Goal: Use online tool/utility: Utilize a website feature to perform a specific function

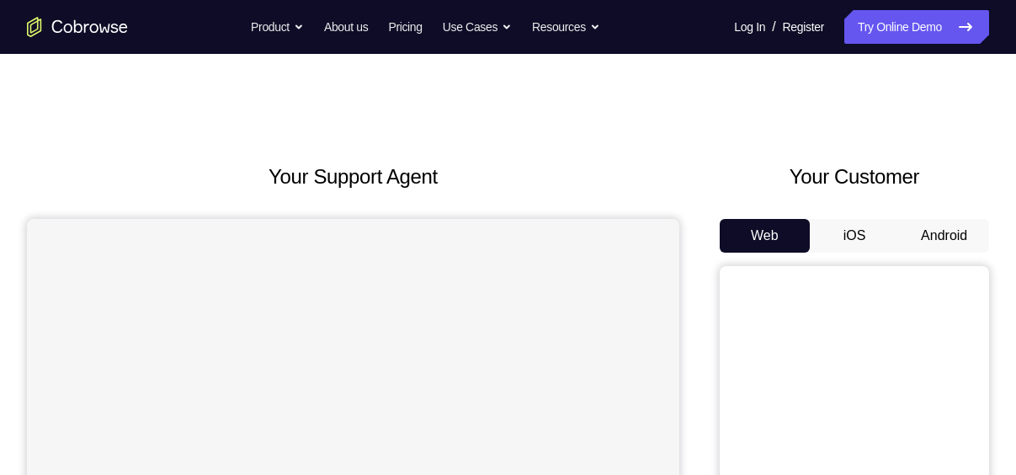
click at [919, 242] on button "Android" at bounding box center [944, 236] width 90 height 34
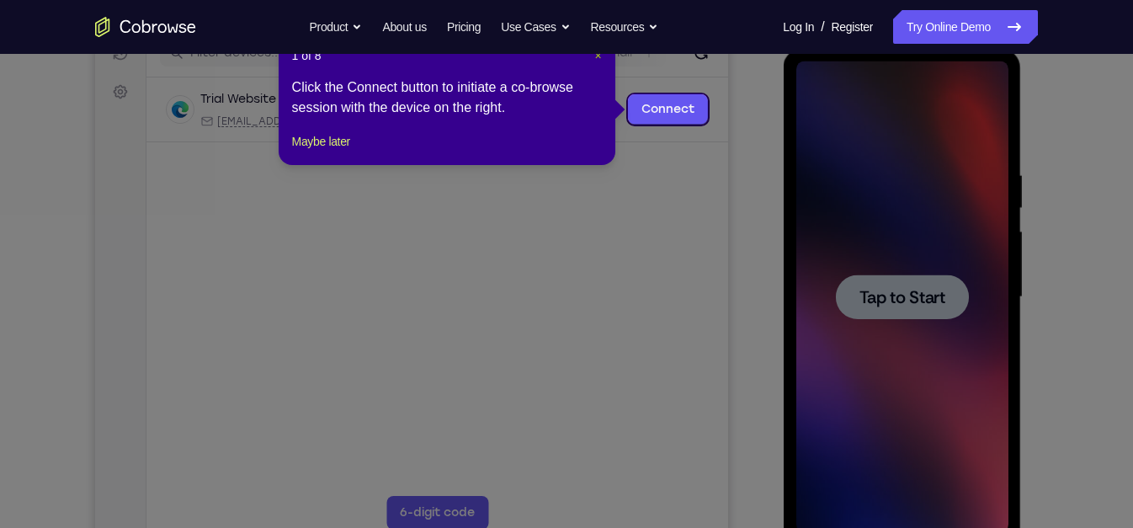
click at [601, 56] on span "×" at bounding box center [597, 55] width 7 height 13
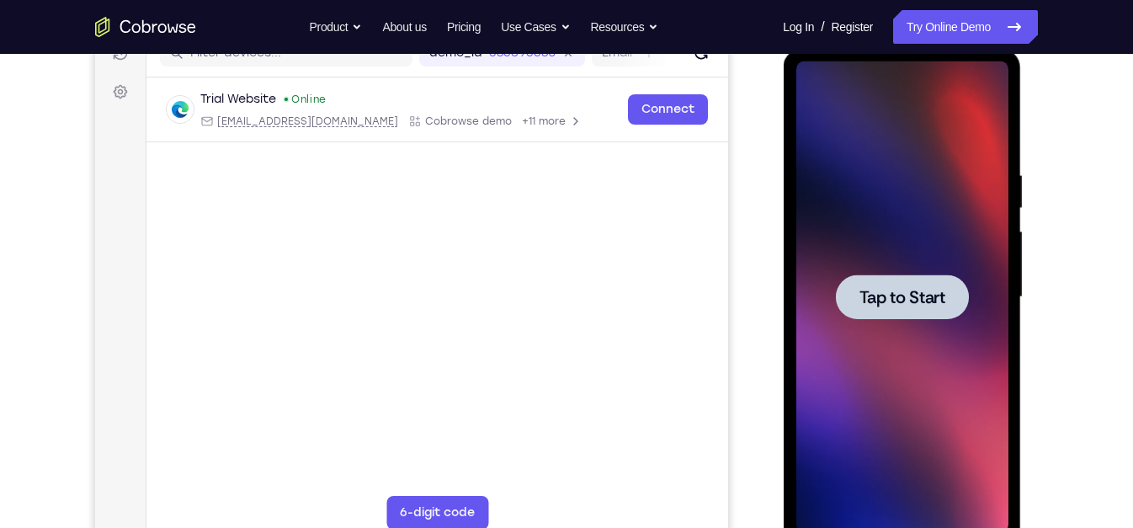
click at [883, 289] on span "Tap to Start" at bounding box center [902, 297] width 86 height 17
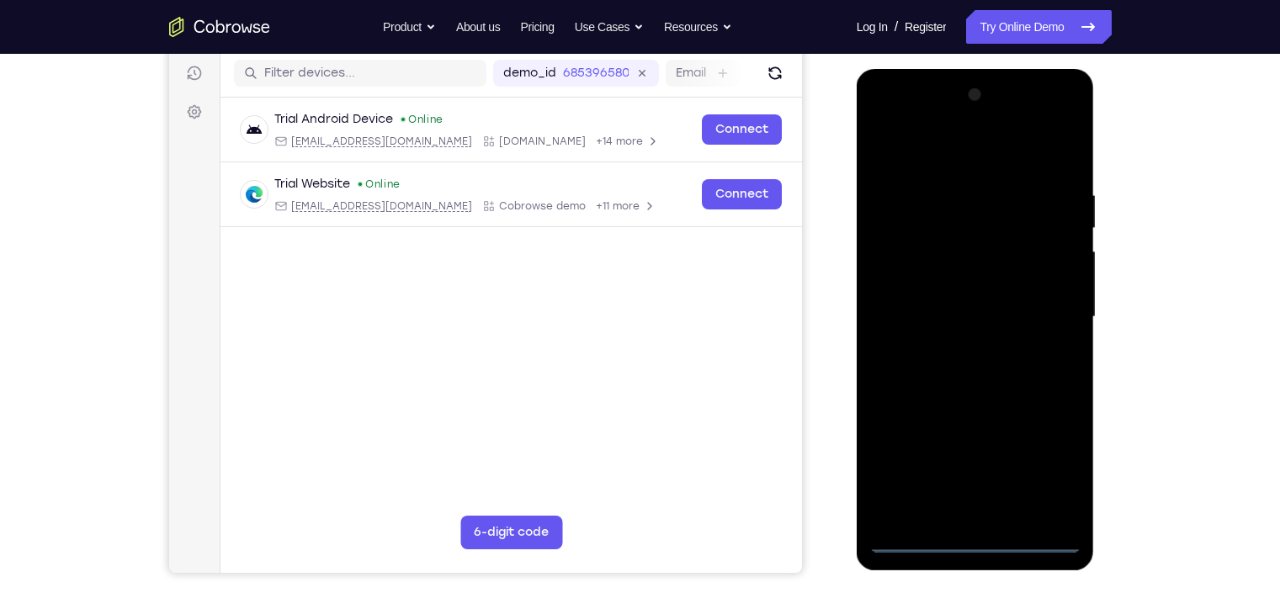
scroll to position [210, 0]
click at [967, 474] on div at bounding box center [975, 316] width 212 height 471
click at [1015, 469] on div at bounding box center [975, 316] width 212 height 471
click at [922, 152] on div at bounding box center [975, 316] width 212 height 471
click at [944, 220] on div at bounding box center [975, 316] width 212 height 471
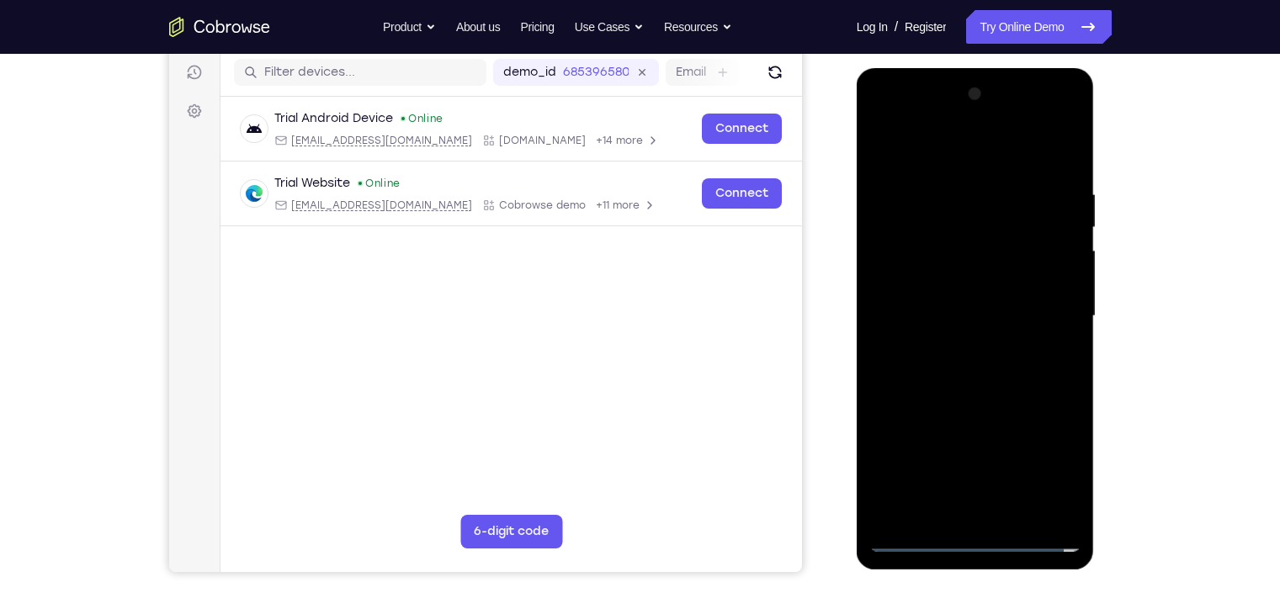
click at [947, 152] on div at bounding box center [975, 316] width 212 height 471
click at [913, 253] on div at bounding box center [975, 316] width 212 height 471
click at [986, 182] on div at bounding box center [975, 316] width 212 height 471
click at [965, 265] on div at bounding box center [975, 316] width 212 height 471
drag, startPoint x: 965, startPoint y: 265, endPoint x: 1035, endPoint y: 264, distance: 69.9
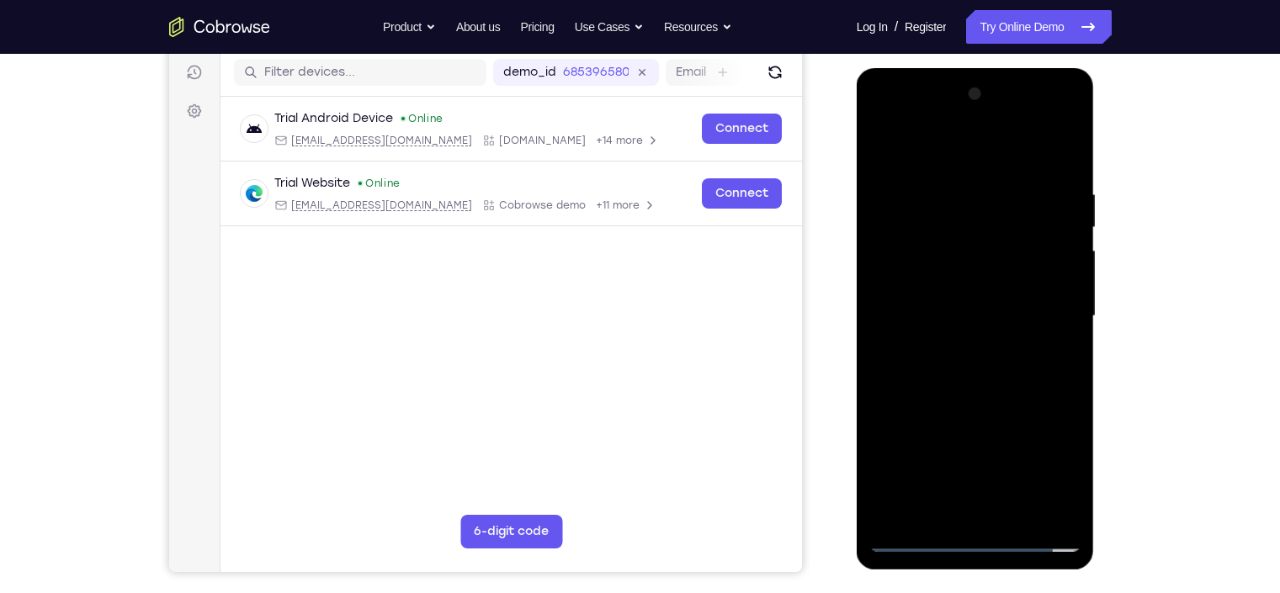
click at [1015, 264] on div at bounding box center [975, 316] width 212 height 471
click at [1015, 248] on div at bounding box center [975, 316] width 212 height 471
click at [1015, 247] on div at bounding box center [975, 316] width 212 height 471
click at [970, 194] on div at bounding box center [975, 316] width 212 height 471
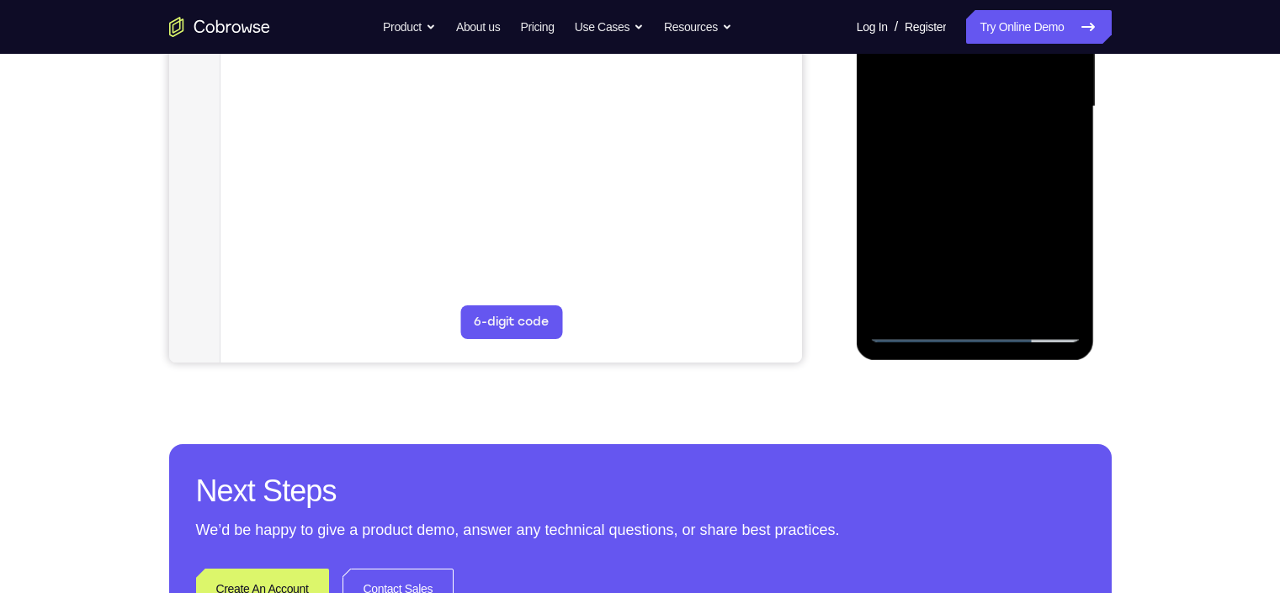
scroll to position [439, 0]
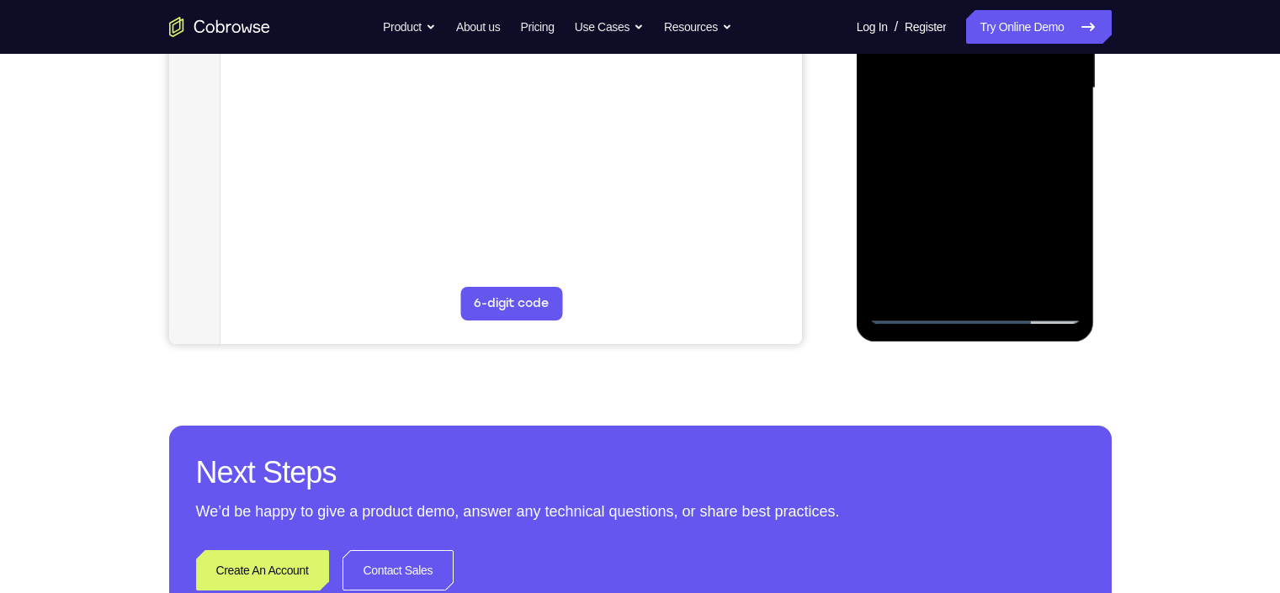
click at [912, 313] on div at bounding box center [975, 88] width 212 height 471
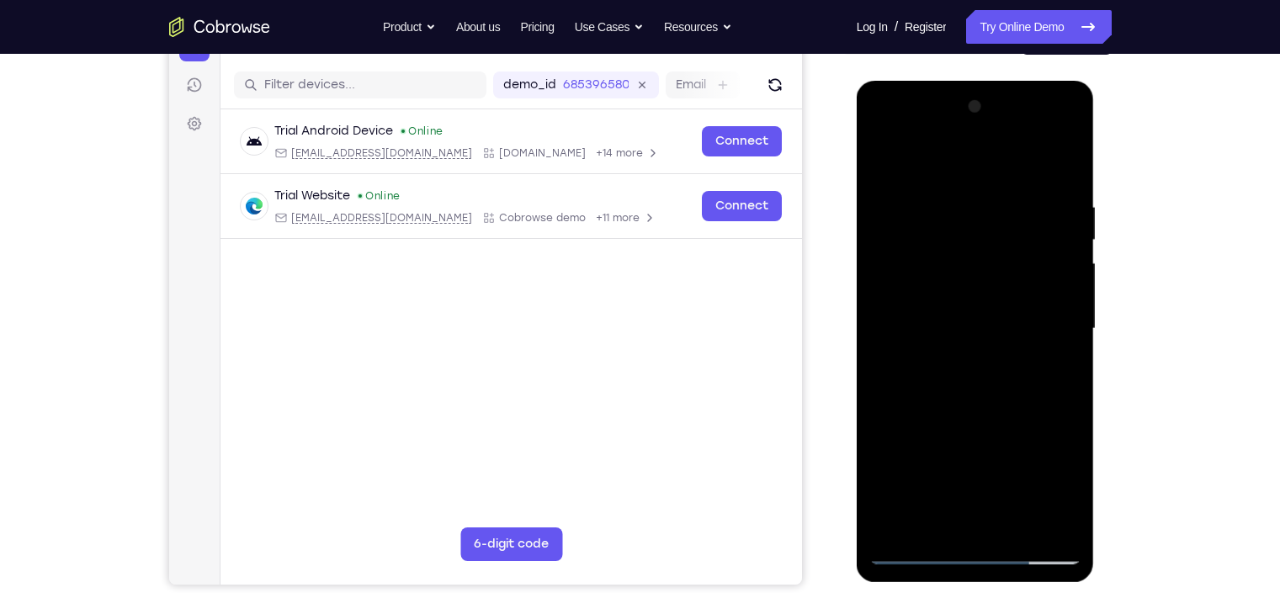
scroll to position [197, 0]
click at [966, 279] on div at bounding box center [975, 329] width 212 height 471
click at [1015, 279] on div at bounding box center [975, 329] width 212 height 471
click at [965, 279] on div at bounding box center [975, 329] width 212 height 471
click at [985, 300] on div at bounding box center [975, 329] width 212 height 471
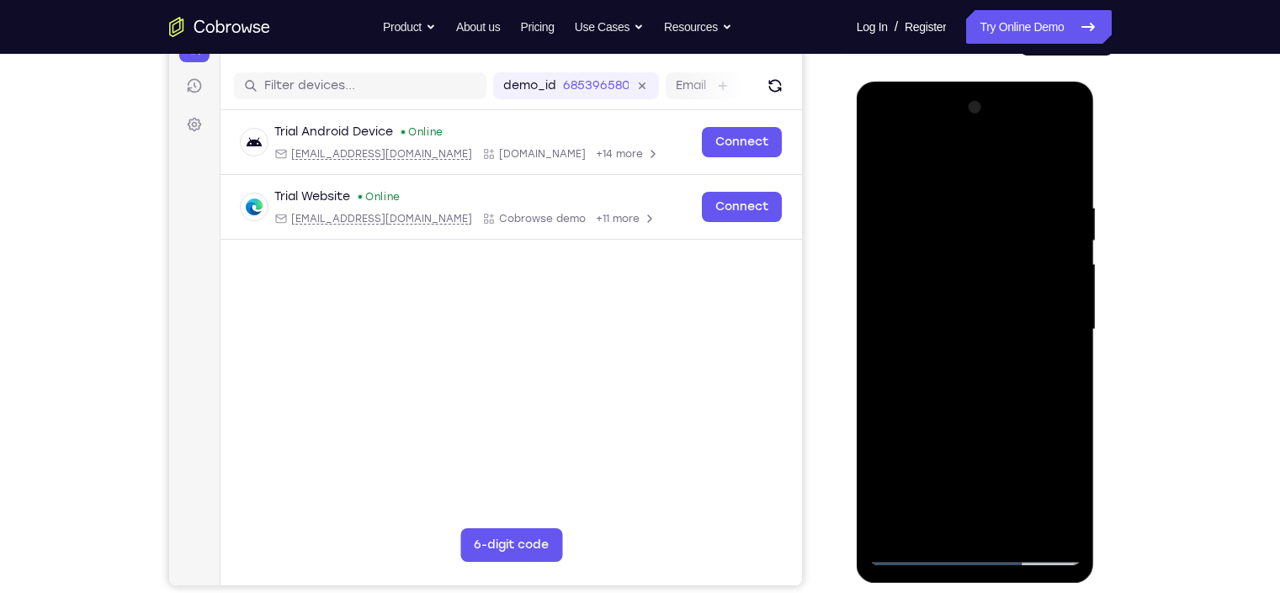
click at [1015, 281] on div at bounding box center [975, 329] width 212 height 471
click at [965, 268] on div at bounding box center [975, 329] width 212 height 471
click at [985, 290] on div at bounding box center [975, 329] width 212 height 471
click at [1006, 288] on div at bounding box center [975, 329] width 212 height 471
click at [939, 208] on div at bounding box center [975, 329] width 212 height 471
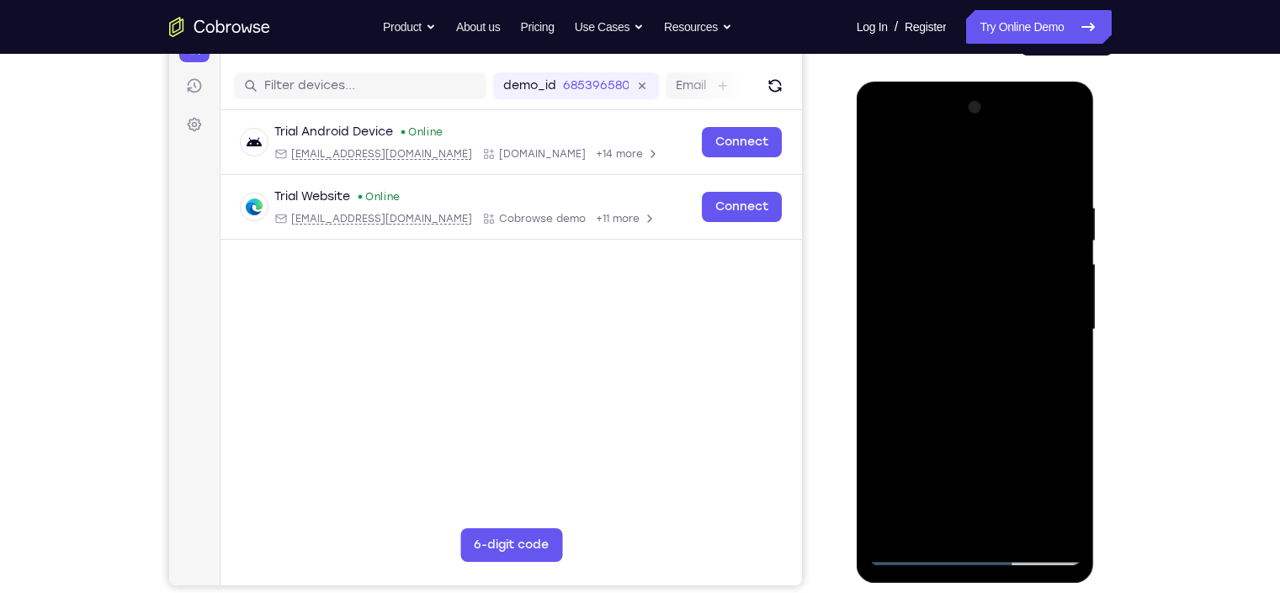
click at [1015, 139] on div at bounding box center [975, 329] width 212 height 471
click at [886, 131] on div at bounding box center [975, 329] width 212 height 471
click at [942, 242] on div at bounding box center [975, 329] width 212 height 471
click at [975, 403] on div at bounding box center [975, 329] width 212 height 471
click at [1015, 167] on div at bounding box center [975, 329] width 212 height 471
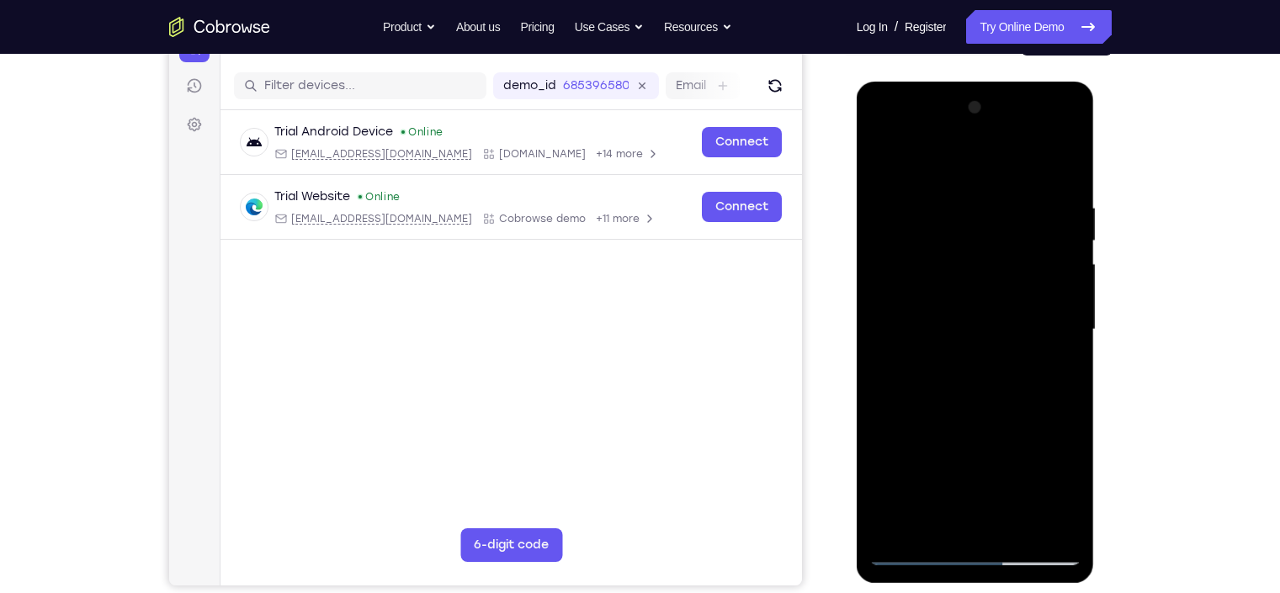
drag, startPoint x: 946, startPoint y: 414, endPoint x: 1026, endPoint y: 200, distance: 228.2
click at [1015, 200] on div at bounding box center [975, 329] width 212 height 471
drag, startPoint x: 953, startPoint y: 446, endPoint x: 1022, endPoint y: 275, distance: 184.3
click at [1015, 275] on div at bounding box center [975, 329] width 212 height 471
click at [977, 368] on div at bounding box center [975, 329] width 212 height 471
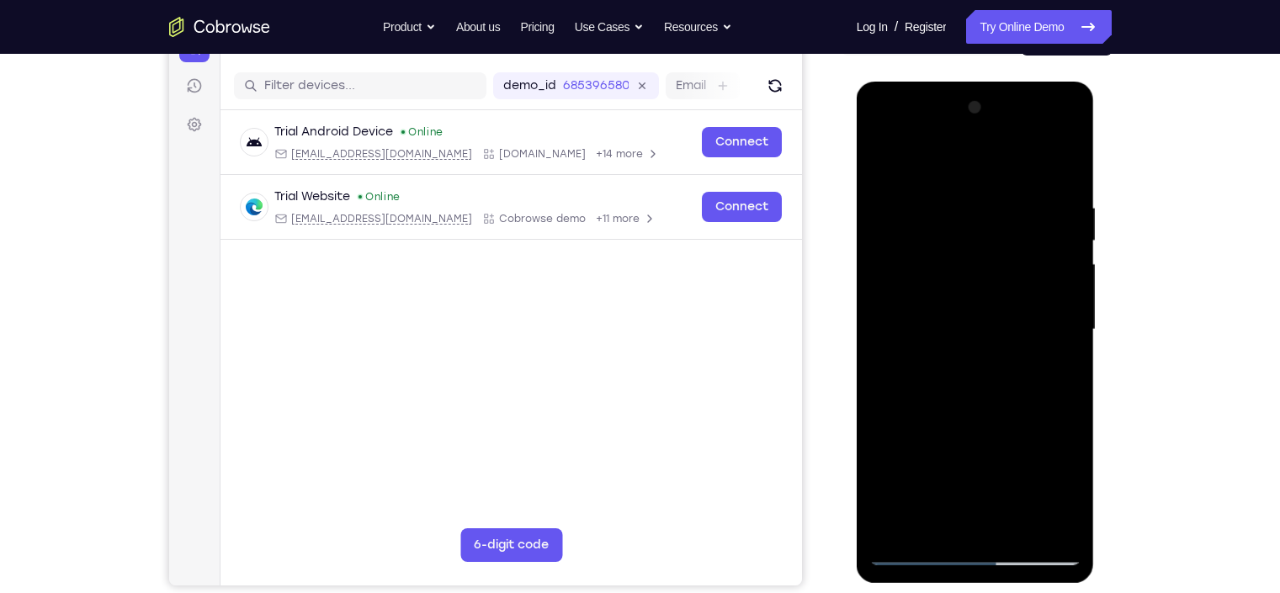
click at [990, 425] on div at bounding box center [975, 329] width 212 height 471
drag, startPoint x: 1010, startPoint y: 388, endPoint x: 1035, endPoint y: 318, distance: 74.3
click at [1015, 318] on div at bounding box center [975, 329] width 212 height 471
click at [1015, 457] on div at bounding box center [975, 329] width 212 height 471
drag, startPoint x: 970, startPoint y: 461, endPoint x: 1004, endPoint y: 352, distance: 114.7
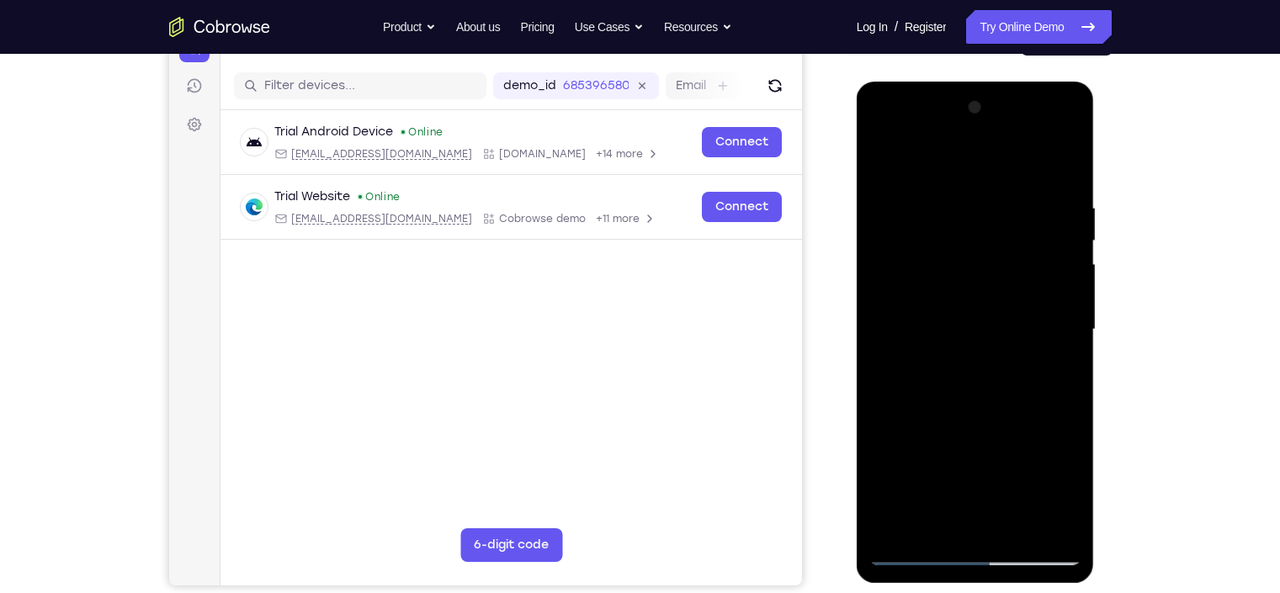
click at [1004, 352] on div at bounding box center [975, 329] width 212 height 471
drag, startPoint x: 949, startPoint y: 381, endPoint x: 1017, endPoint y: 221, distance: 173.8
click at [1015, 221] on div at bounding box center [975, 329] width 212 height 471
drag, startPoint x: 961, startPoint y: 362, endPoint x: 1024, endPoint y: 238, distance: 138.9
click at [1015, 238] on div at bounding box center [975, 329] width 212 height 471
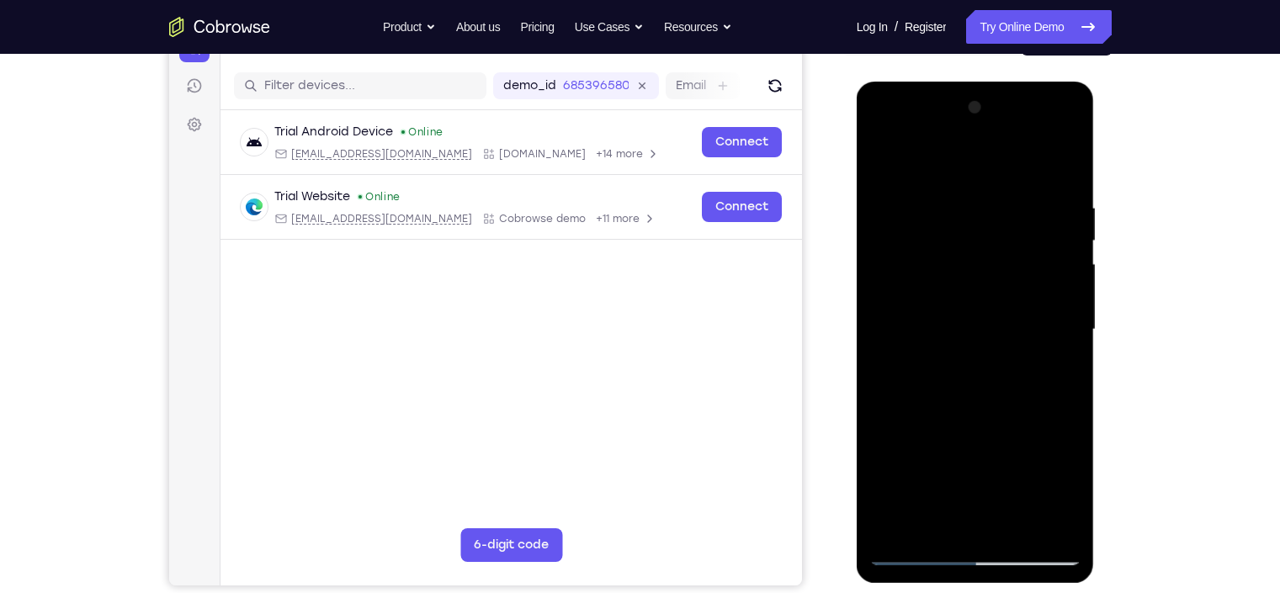
drag, startPoint x: 992, startPoint y: 406, endPoint x: 1046, endPoint y: 247, distance: 167.9
click at [1015, 247] on div at bounding box center [975, 329] width 212 height 471
drag, startPoint x: 978, startPoint y: 462, endPoint x: 1036, endPoint y: 287, distance: 184.4
click at [1015, 287] on div at bounding box center [975, 329] width 212 height 471
drag, startPoint x: 964, startPoint y: 439, endPoint x: 1020, endPoint y: 307, distance: 142.9
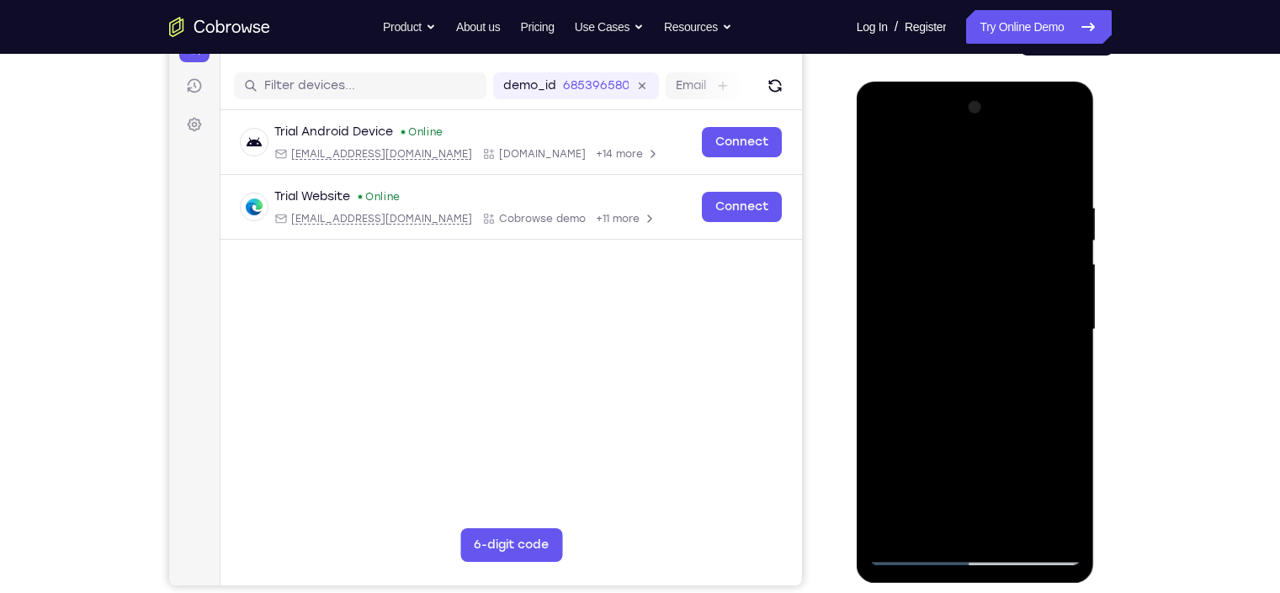
click at [1015, 307] on div at bounding box center [975, 329] width 212 height 471
drag, startPoint x: 947, startPoint y: 461, endPoint x: 1007, endPoint y: 263, distance: 206.9
click at [1007, 263] on div at bounding box center [975, 329] width 212 height 471
drag, startPoint x: 953, startPoint y: 448, endPoint x: 1001, endPoint y: 318, distance: 138.2
click at [1001, 318] on div at bounding box center [975, 329] width 212 height 471
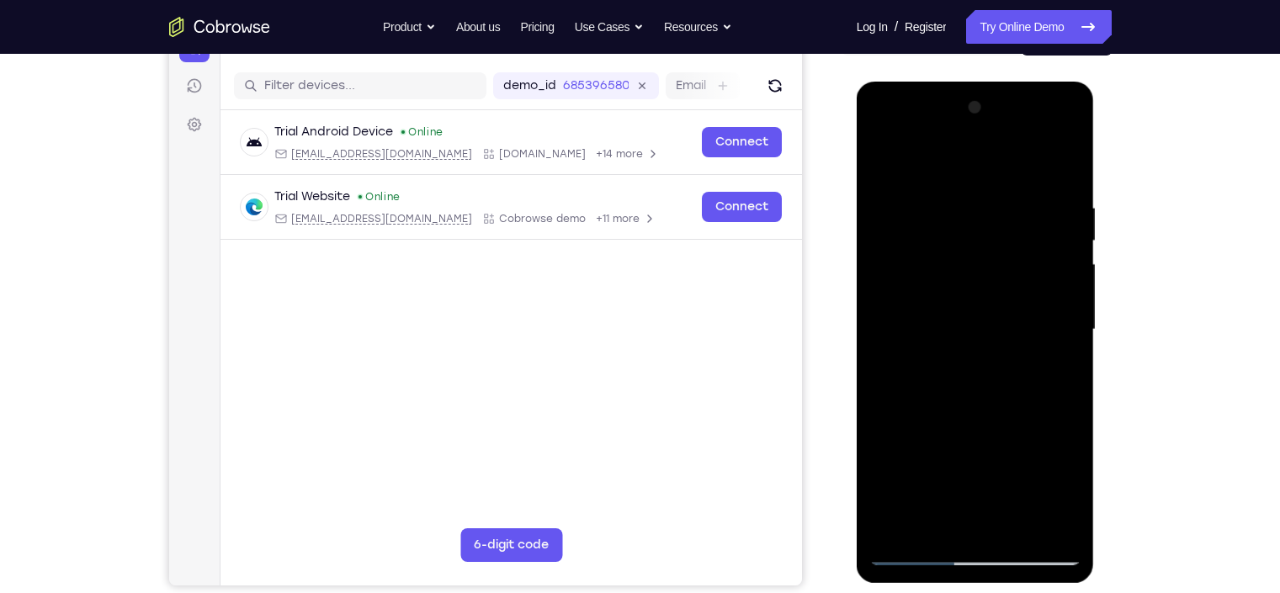
drag, startPoint x: 949, startPoint y: 486, endPoint x: 997, endPoint y: 387, distance: 109.5
click at [997, 387] on div at bounding box center [975, 329] width 212 height 471
drag, startPoint x: 949, startPoint y: 512, endPoint x: 999, endPoint y: 352, distance: 167.4
click at [999, 352] on div at bounding box center [975, 329] width 212 height 471
drag, startPoint x: 951, startPoint y: 417, endPoint x: 1009, endPoint y: 243, distance: 182.9
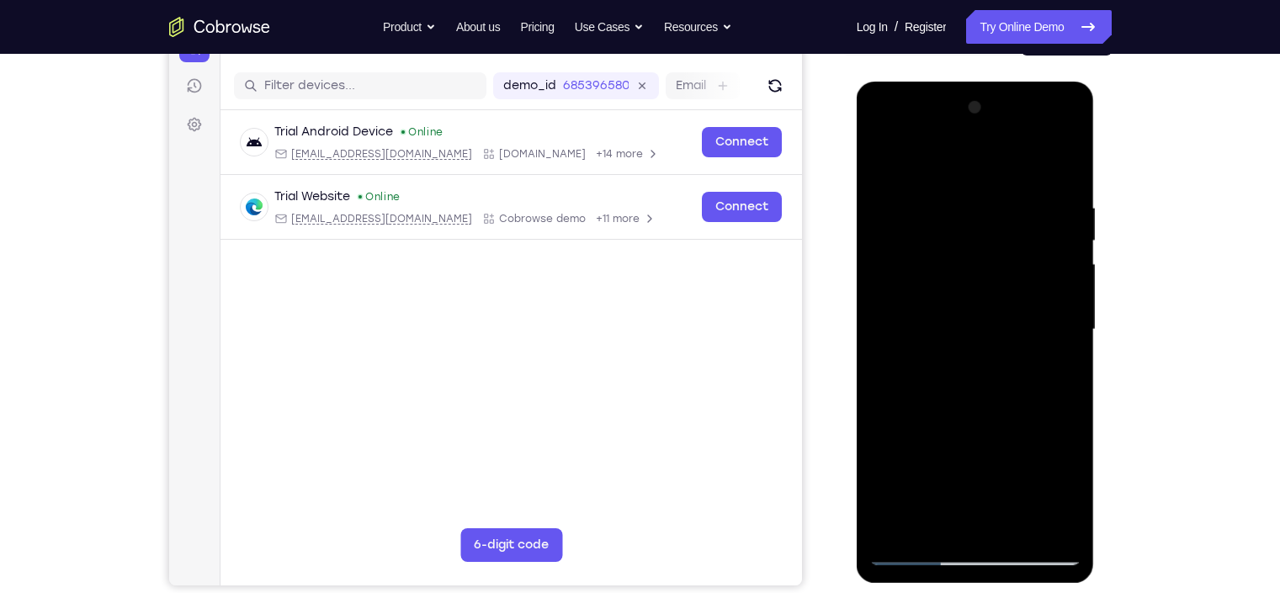
click at [1009, 243] on div at bounding box center [975, 329] width 212 height 471
drag, startPoint x: 986, startPoint y: 391, endPoint x: 1060, endPoint y: 154, distance: 247.6
click at [1015, 154] on div at bounding box center [975, 329] width 212 height 471
drag, startPoint x: 956, startPoint y: 482, endPoint x: 977, endPoint y: 412, distance: 73.8
click at [977, 412] on div at bounding box center [975, 329] width 212 height 471
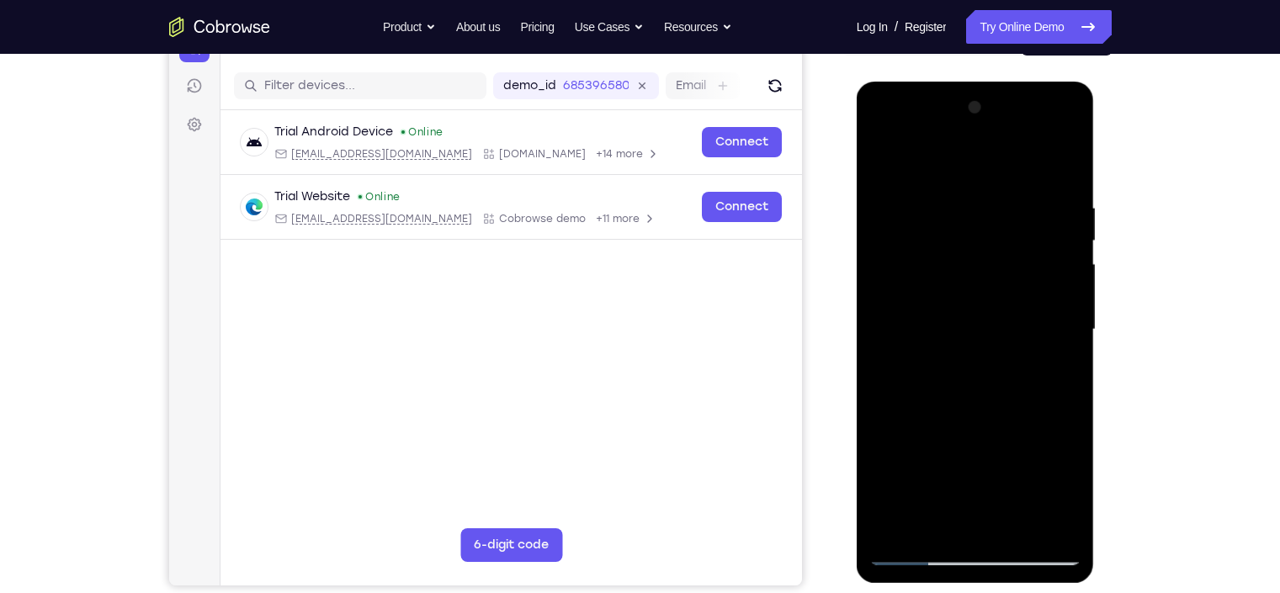
drag, startPoint x: 956, startPoint y: 458, endPoint x: 1031, endPoint y: 257, distance: 214.7
click at [1015, 257] on div at bounding box center [975, 329] width 212 height 471
drag, startPoint x: 971, startPoint y: 508, endPoint x: 1024, endPoint y: 268, distance: 245.7
click at [1015, 268] on div at bounding box center [975, 329] width 212 height 471
drag, startPoint x: 936, startPoint y: 300, endPoint x: 961, endPoint y: 247, distance: 58.0
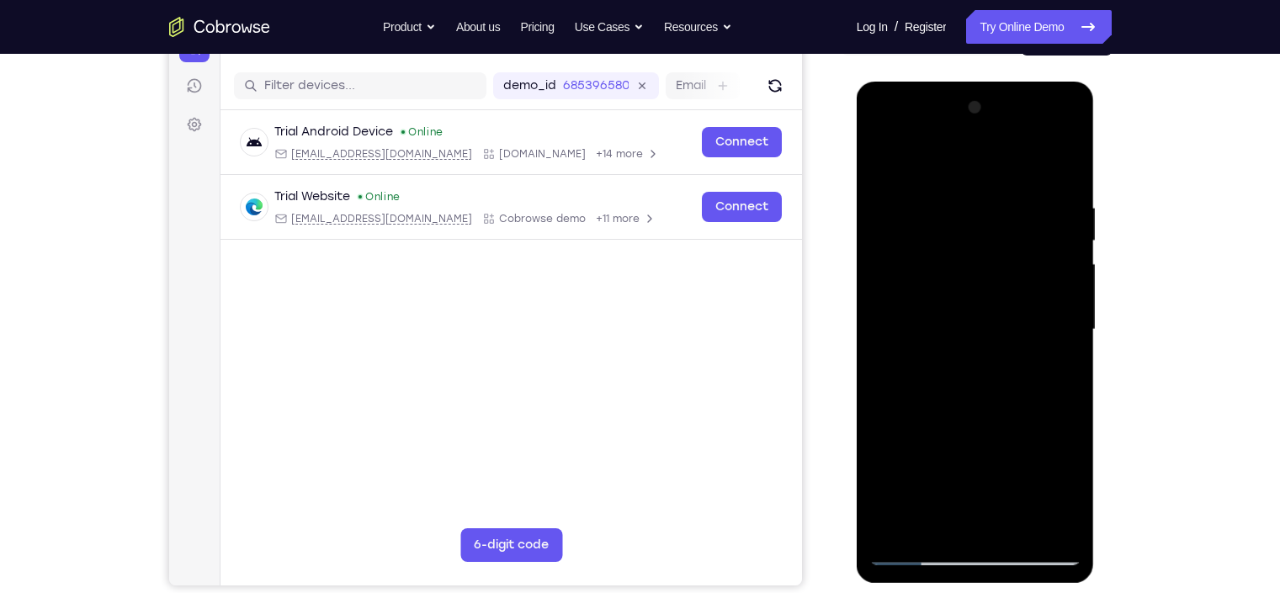
click at [961, 247] on div at bounding box center [975, 329] width 212 height 471
drag, startPoint x: 925, startPoint y: 523, endPoint x: 992, endPoint y: 341, distance: 193.9
click at [992, 341] on div at bounding box center [975, 329] width 212 height 471
drag, startPoint x: 959, startPoint y: 430, endPoint x: 991, endPoint y: 323, distance: 111.8
click at [991, 323] on div at bounding box center [975, 329] width 212 height 471
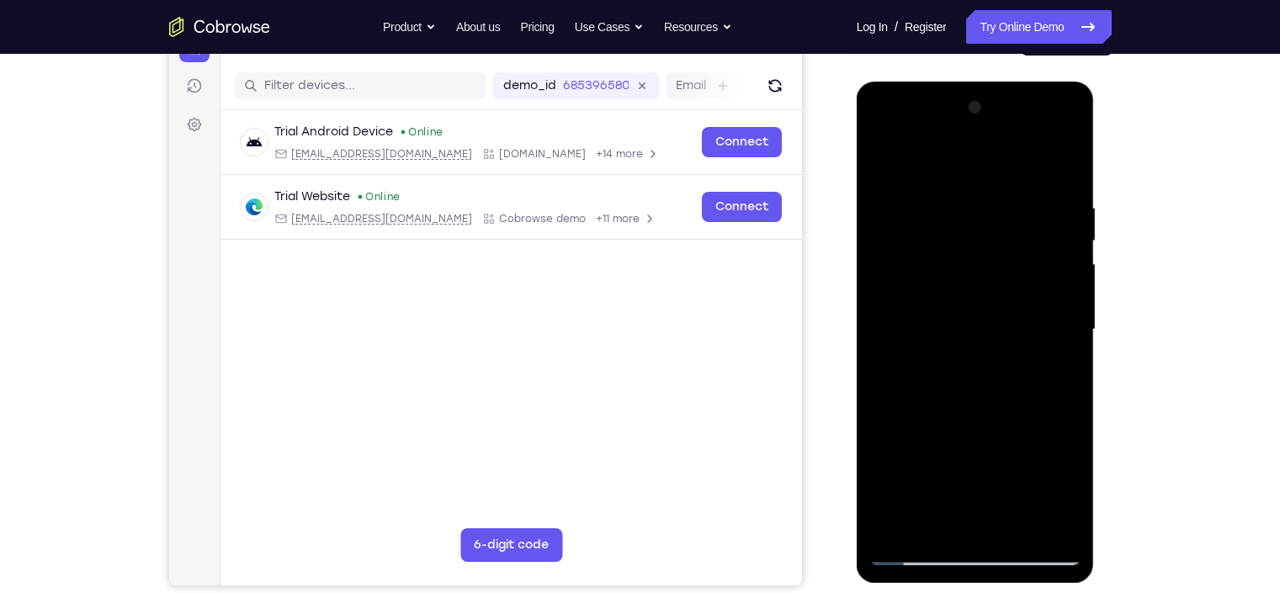
drag, startPoint x: 965, startPoint y: 449, endPoint x: 1013, endPoint y: 309, distance: 148.5
click at [1013, 309] on div at bounding box center [975, 329] width 212 height 471
drag, startPoint x: 949, startPoint y: 472, endPoint x: 1029, endPoint y: 274, distance: 214.4
click at [1015, 274] on div at bounding box center [975, 329] width 212 height 471
drag, startPoint x: 965, startPoint y: 467, endPoint x: 1010, endPoint y: 338, distance: 137.4
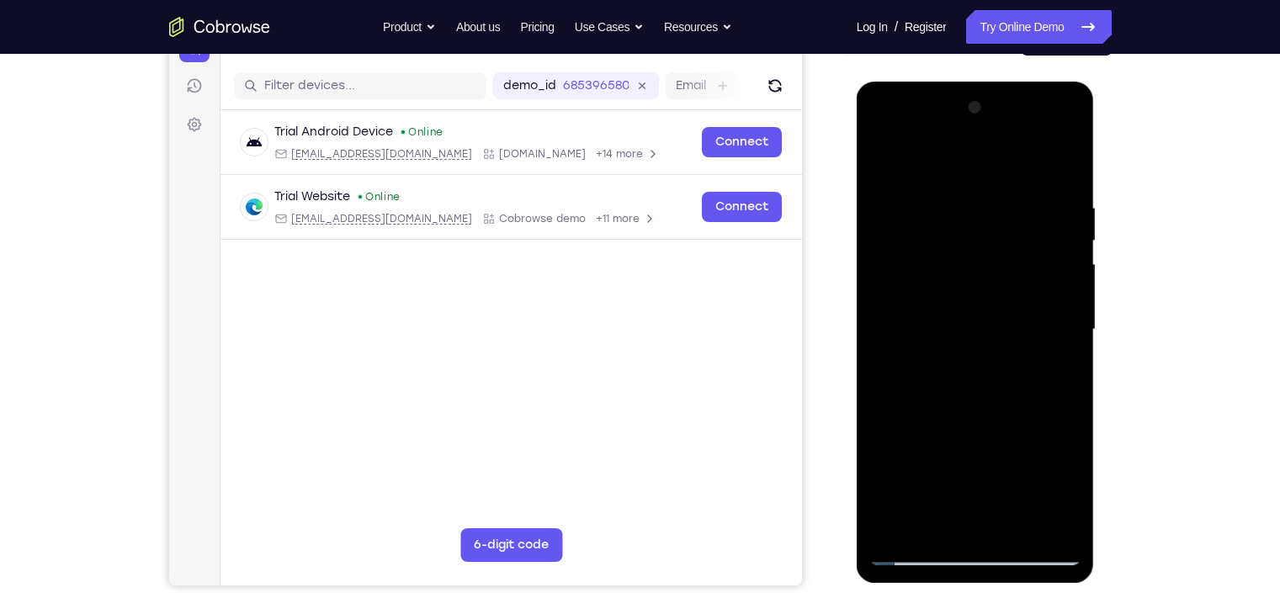
click at [1010, 338] on div at bounding box center [975, 329] width 212 height 471
drag, startPoint x: 951, startPoint y: 494, endPoint x: 1020, endPoint y: 258, distance: 245.6
click at [1015, 258] on div at bounding box center [975, 329] width 212 height 471
drag, startPoint x: 960, startPoint y: 472, endPoint x: 1011, endPoint y: 313, distance: 166.9
click at [1011, 313] on div at bounding box center [975, 329] width 212 height 471
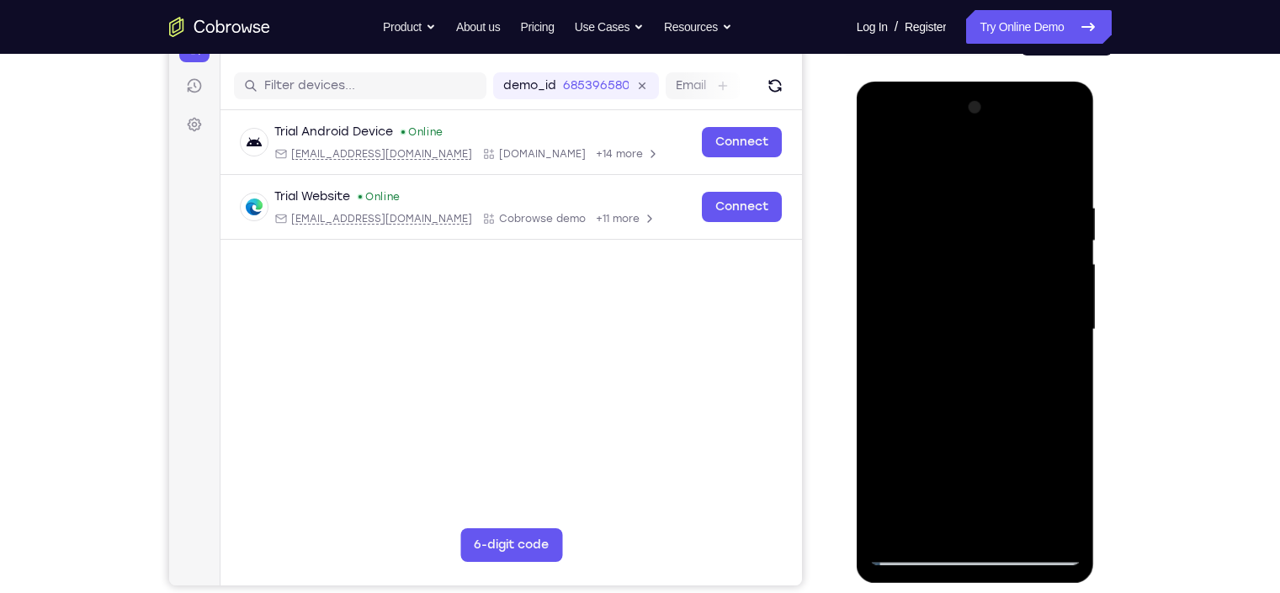
drag, startPoint x: 971, startPoint y: 461, endPoint x: 1026, endPoint y: 298, distance: 172.2
click at [1015, 298] on div at bounding box center [975, 329] width 212 height 471
drag, startPoint x: 970, startPoint y: 491, endPoint x: 1020, endPoint y: 336, distance: 162.6
click at [1015, 336] on div at bounding box center [975, 329] width 212 height 471
drag, startPoint x: 951, startPoint y: 495, endPoint x: 1017, endPoint y: 329, distance: 178.3
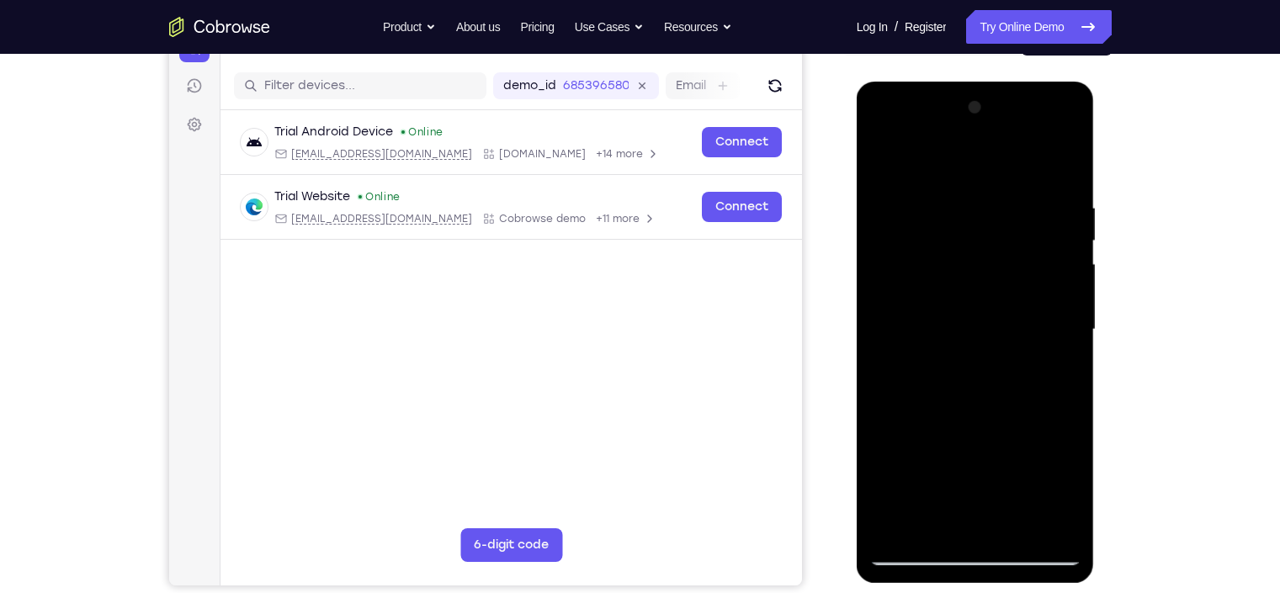
click at [1015, 329] on div at bounding box center [975, 329] width 212 height 471
drag, startPoint x: 965, startPoint y: 497, endPoint x: 1036, endPoint y: 251, distance: 256.8
click at [1015, 251] on div at bounding box center [975, 329] width 212 height 471
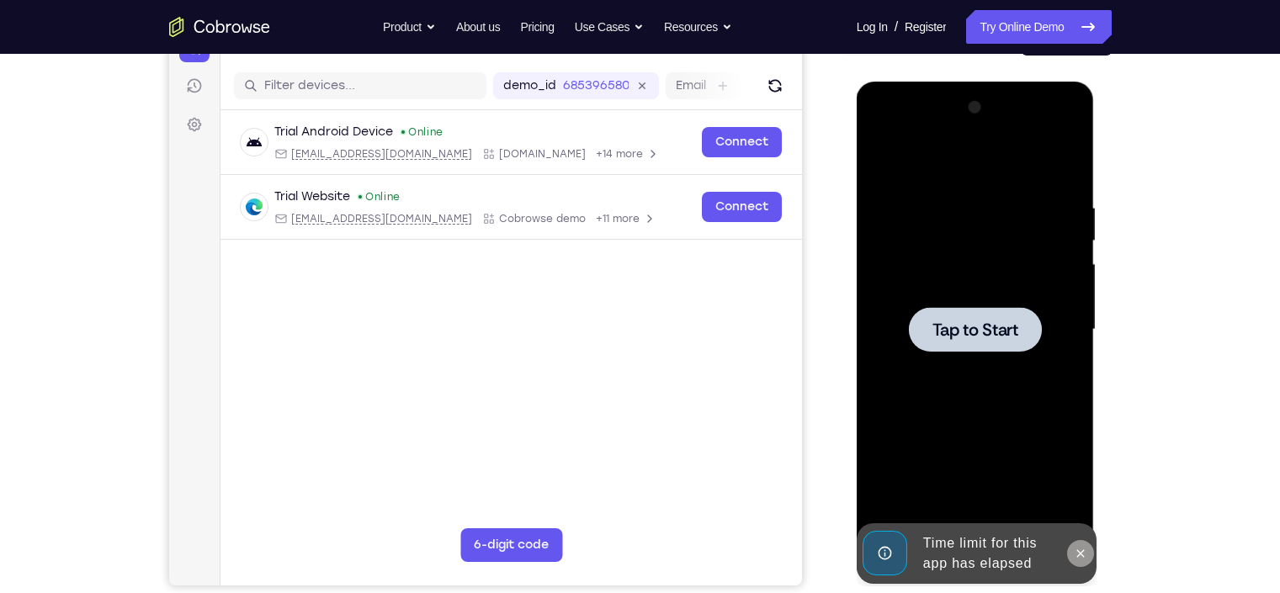
click at [1015, 474] on icon at bounding box center [1080, 553] width 13 height 13
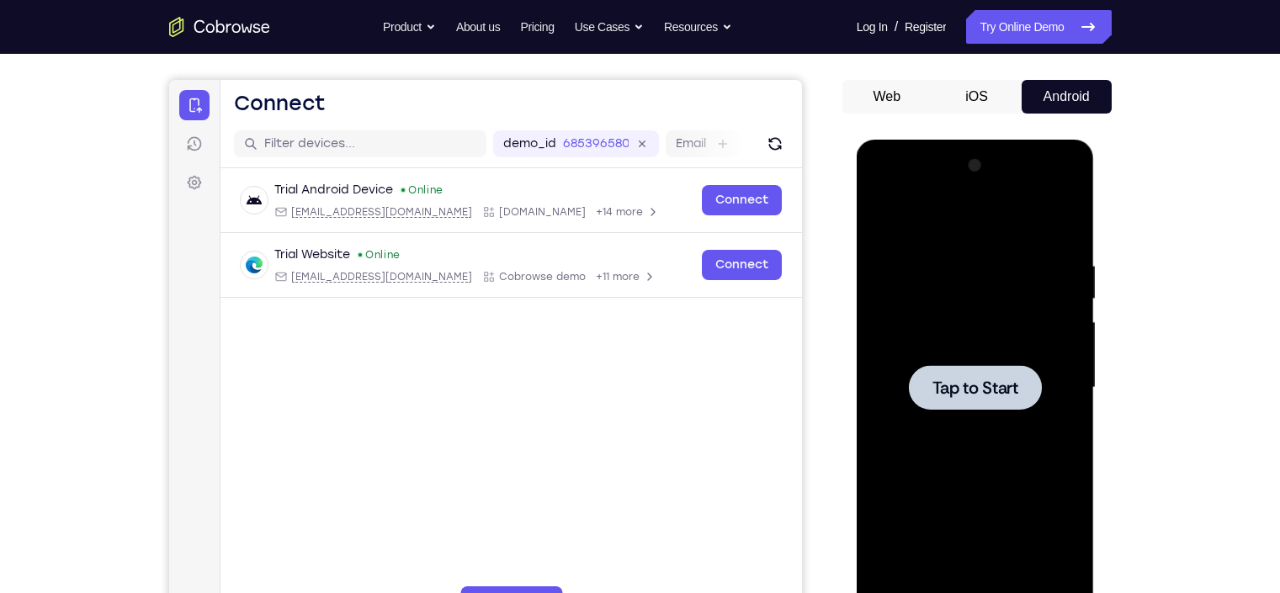
scroll to position [137, 0]
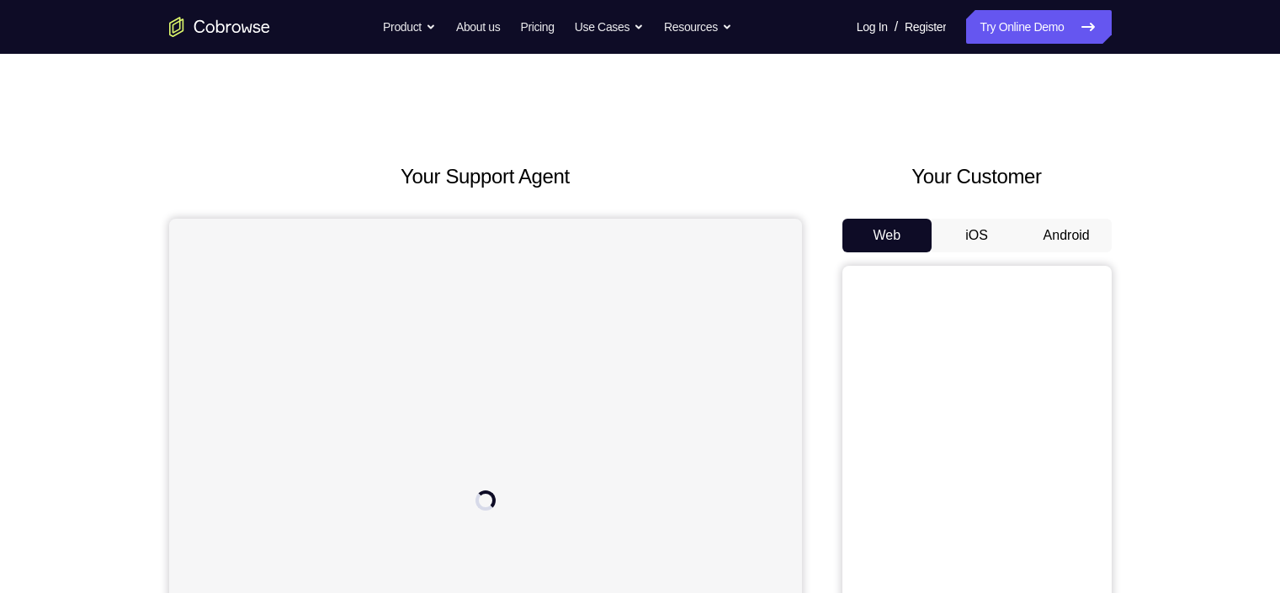
click at [1041, 220] on button "Android" at bounding box center [1067, 236] width 90 height 34
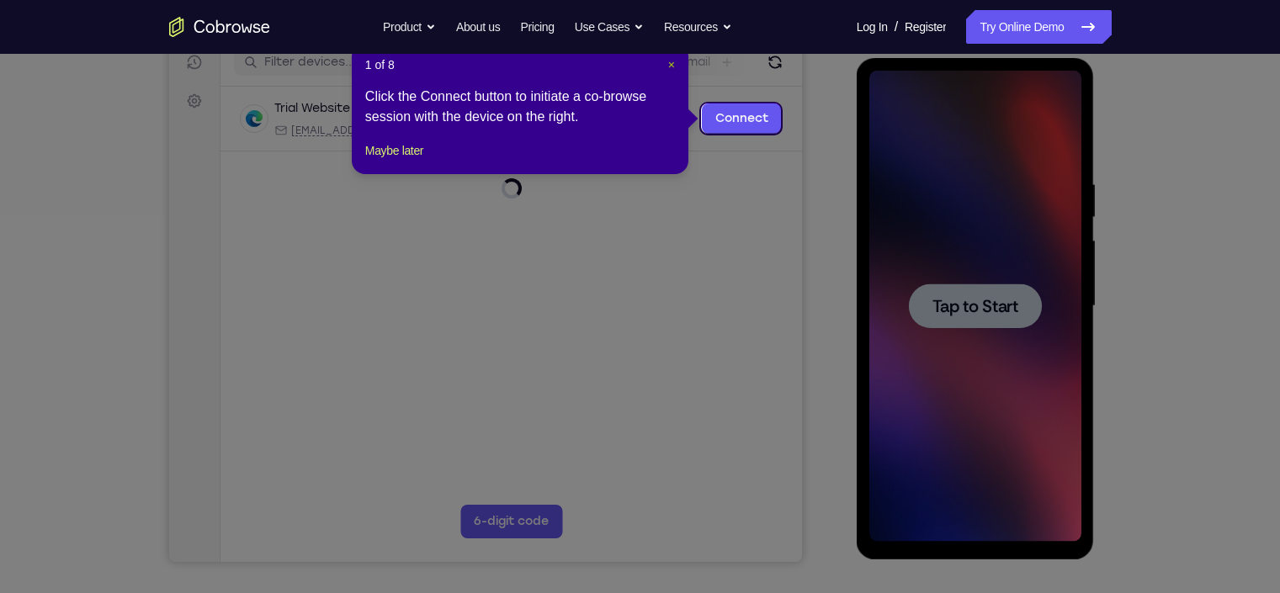
click at [668, 61] on span "×" at bounding box center [671, 64] width 7 height 13
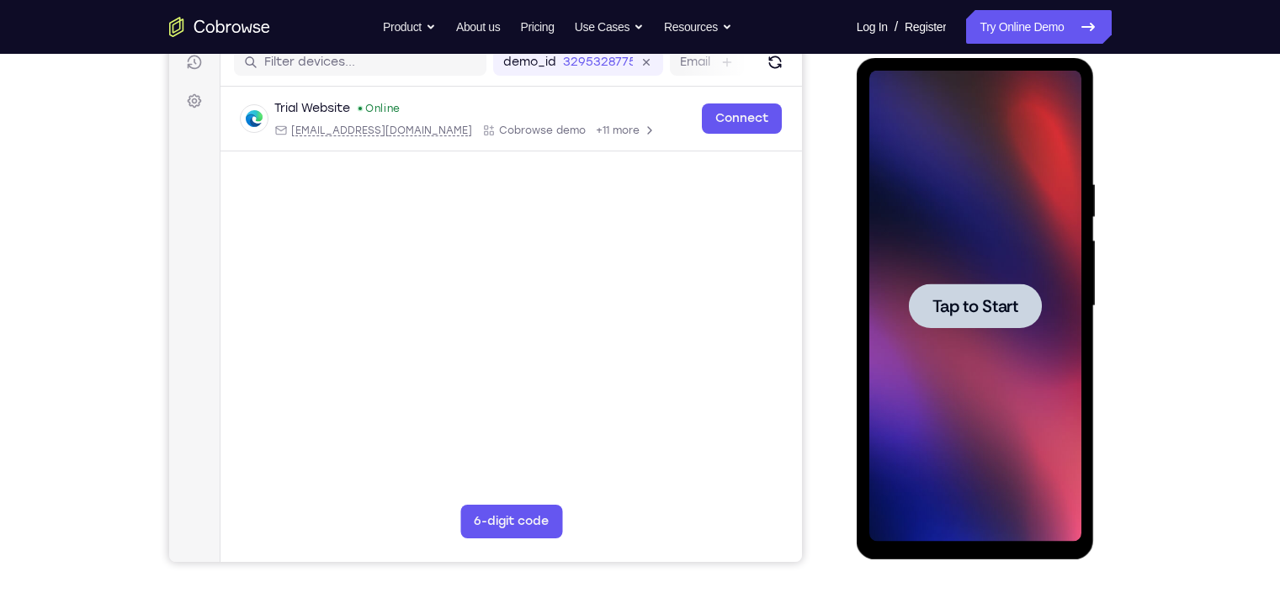
click at [955, 384] on div at bounding box center [975, 306] width 212 height 471
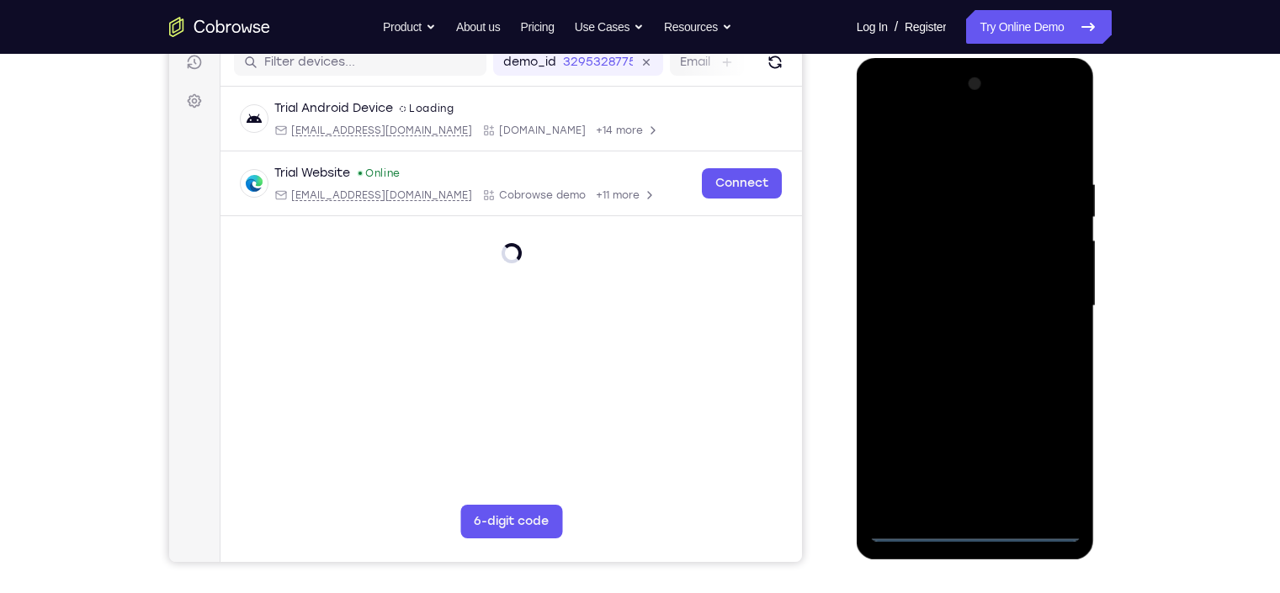
click at [977, 536] on div at bounding box center [975, 306] width 212 height 471
click at [1051, 470] on div at bounding box center [975, 306] width 212 height 471
click at [948, 149] on div at bounding box center [975, 306] width 212 height 471
click at [947, 209] on div at bounding box center [975, 306] width 212 height 471
click at [963, 163] on div at bounding box center [975, 306] width 212 height 471
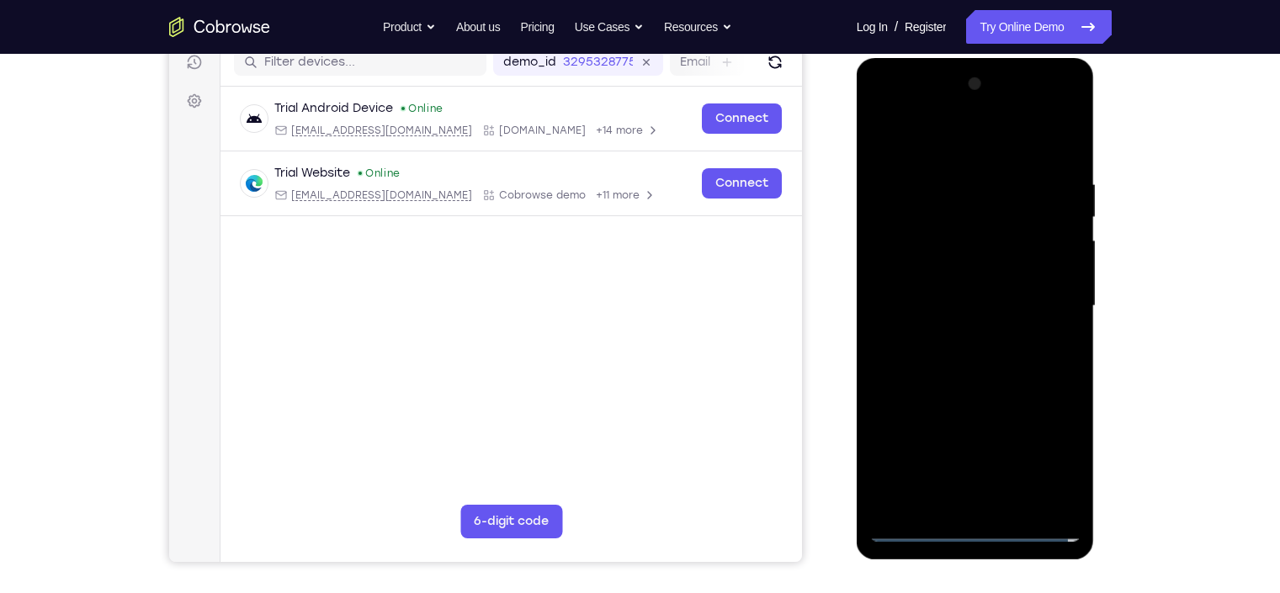
click at [975, 233] on div at bounding box center [975, 306] width 212 height 471
click at [1086, 234] on div at bounding box center [976, 309] width 238 height 502
click at [942, 208] on div at bounding box center [975, 306] width 212 height 471
click at [987, 208] on div at bounding box center [975, 306] width 212 height 471
click at [942, 206] on div at bounding box center [975, 306] width 212 height 471
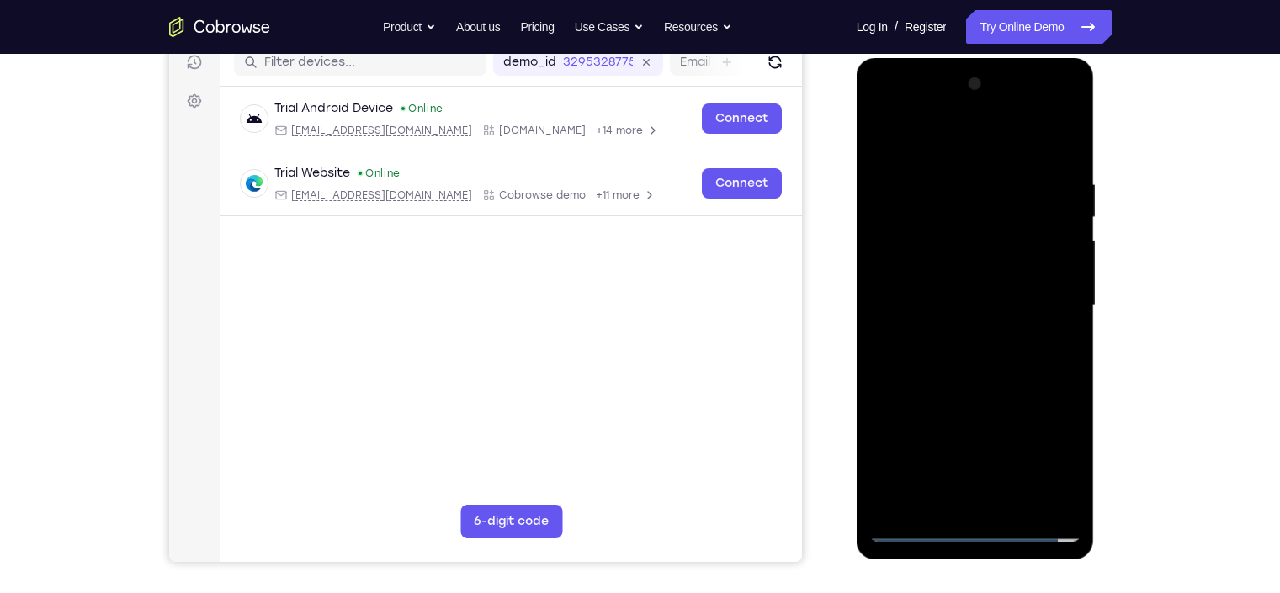
click at [956, 217] on div at bounding box center [975, 306] width 212 height 471
click at [981, 206] on div at bounding box center [975, 306] width 212 height 471
click at [939, 201] on div at bounding box center [975, 306] width 212 height 471
click at [957, 214] on div at bounding box center [975, 306] width 212 height 471
click at [967, 214] on div at bounding box center [975, 306] width 212 height 471
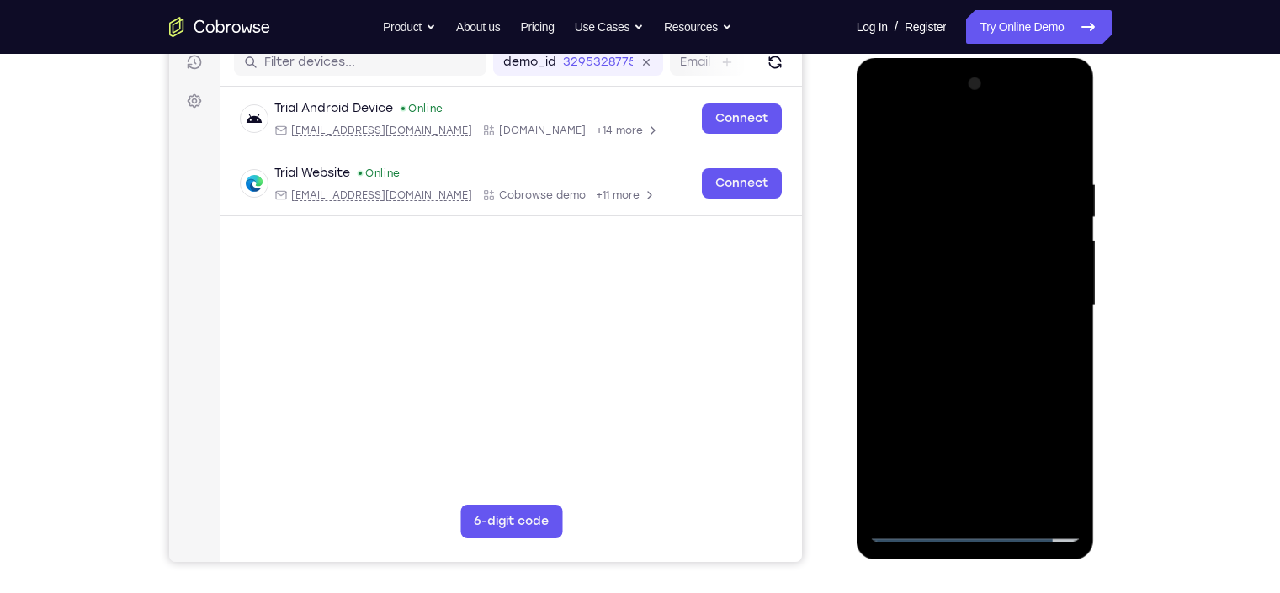
click at [923, 162] on div at bounding box center [975, 306] width 212 height 471
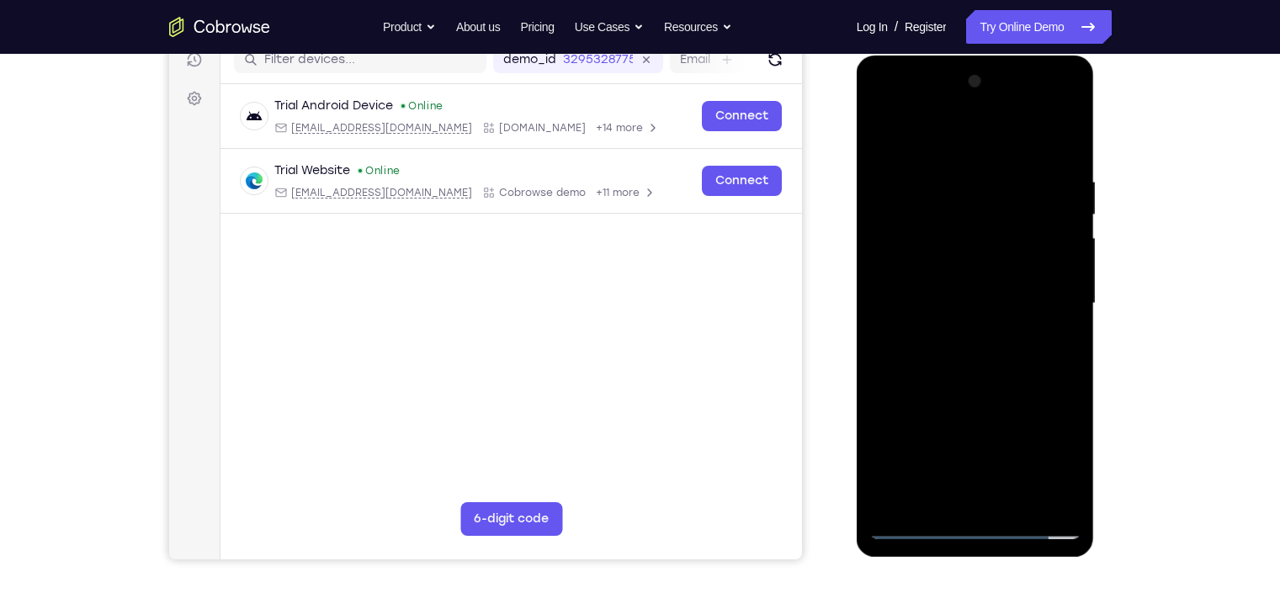
click at [1045, 109] on div at bounding box center [975, 303] width 212 height 471
click at [892, 104] on div at bounding box center [975, 303] width 212 height 471
click at [963, 209] on div at bounding box center [975, 303] width 212 height 471
click at [986, 374] on div at bounding box center [975, 303] width 212 height 471
click at [1060, 141] on div at bounding box center [975, 303] width 212 height 471
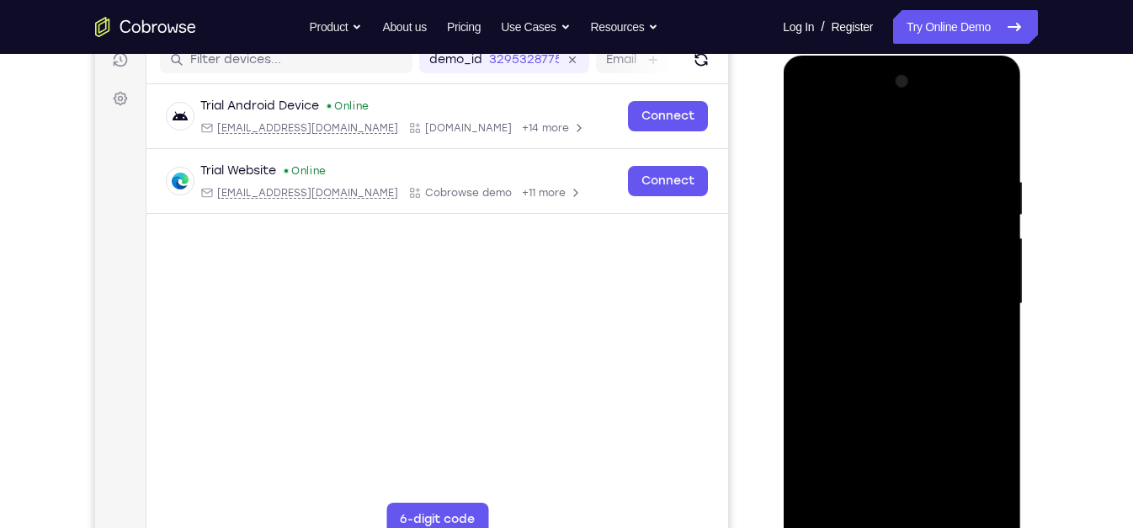
scroll to position [249, 0]
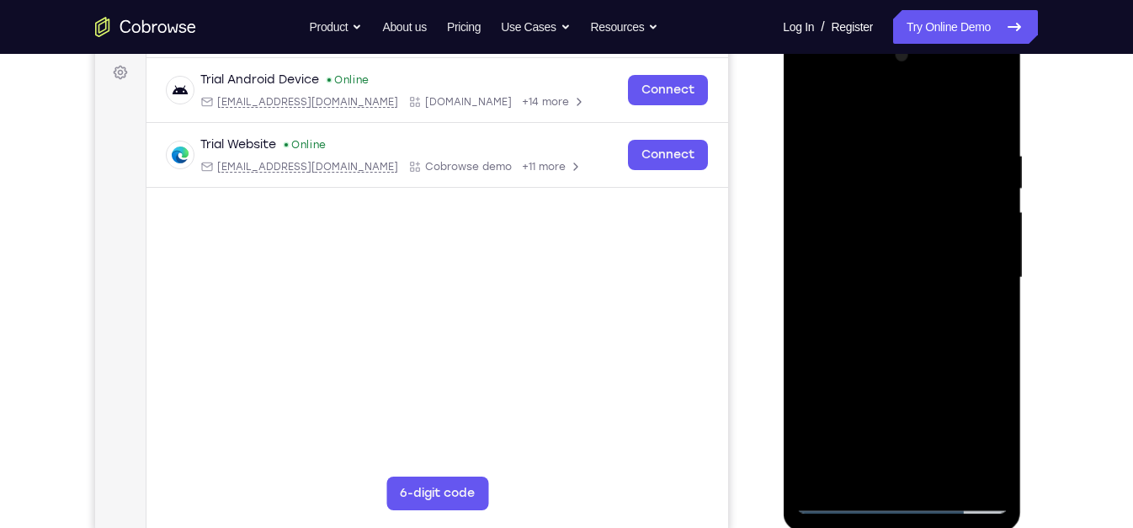
drag, startPoint x: 920, startPoint y: 337, endPoint x: 1021, endPoint y: 41, distance: 312.2
click at [1021, 41] on div at bounding box center [903, 281] width 240 height 505
drag, startPoint x: 870, startPoint y: 420, endPoint x: 945, endPoint y: 227, distance: 206.8
click at [945, 227] on div at bounding box center [901, 277] width 212 height 471
drag, startPoint x: 850, startPoint y: 403, endPoint x: 942, endPoint y: 128, distance: 290.1
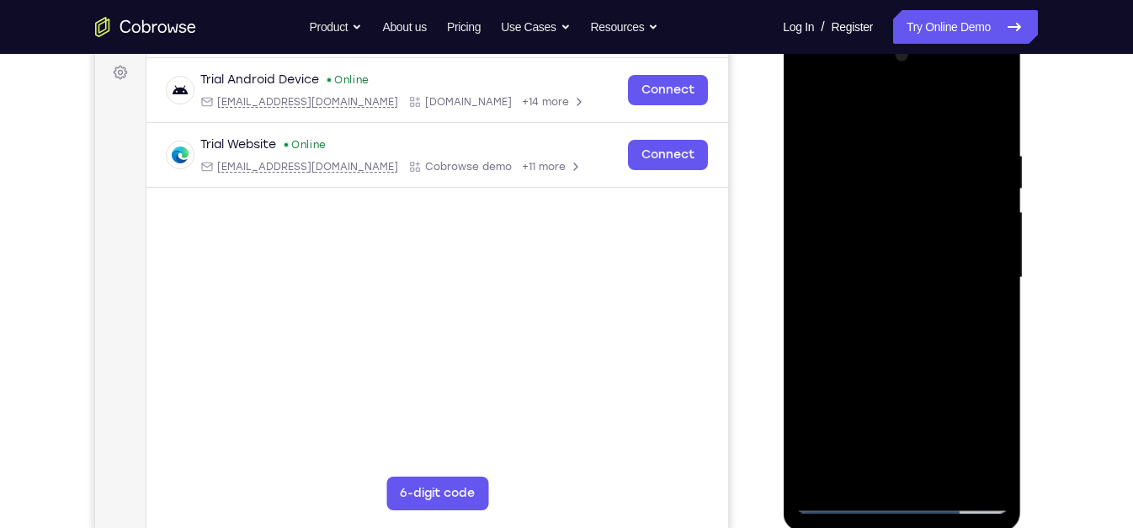
click at [942, 128] on div at bounding box center [901, 277] width 212 height 471
drag, startPoint x: 913, startPoint y: 201, endPoint x: 850, endPoint y: 448, distance: 254.6
click at [850, 448] on div at bounding box center [901, 277] width 212 height 471
click at [848, 267] on div at bounding box center [901, 277] width 212 height 471
drag, startPoint x: 907, startPoint y: 338, endPoint x: 937, endPoint y: 277, distance: 68.1
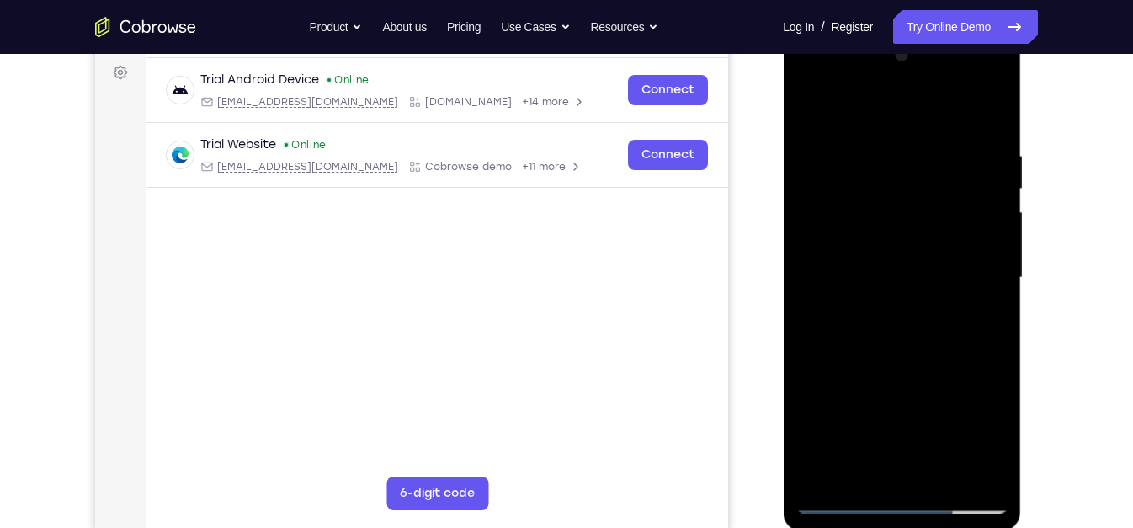
click at [937, 277] on div at bounding box center [901, 277] width 212 height 471
drag, startPoint x: 904, startPoint y: 301, endPoint x: 929, endPoint y: 231, distance: 74.3
click at [929, 231] on div at bounding box center [901, 277] width 212 height 471
drag, startPoint x: 912, startPoint y: 378, endPoint x: 966, endPoint y: 240, distance: 148.2
click at [966, 240] on div at bounding box center [901, 277] width 212 height 471
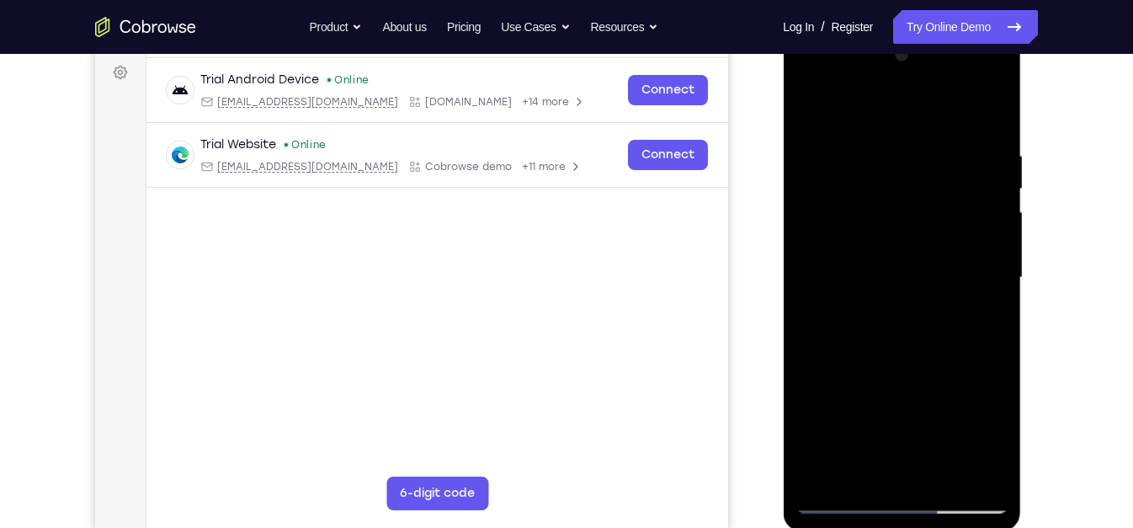
drag, startPoint x: 899, startPoint y: 391, endPoint x: 972, endPoint y: 195, distance: 209.3
click at [972, 195] on div at bounding box center [901, 277] width 212 height 471
drag, startPoint x: 880, startPoint y: 411, endPoint x: 942, endPoint y: 265, distance: 158.4
click at [942, 265] on div at bounding box center [901, 277] width 212 height 471
drag, startPoint x: 862, startPoint y: 401, endPoint x: 929, endPoint y: 268, distance: 148.3
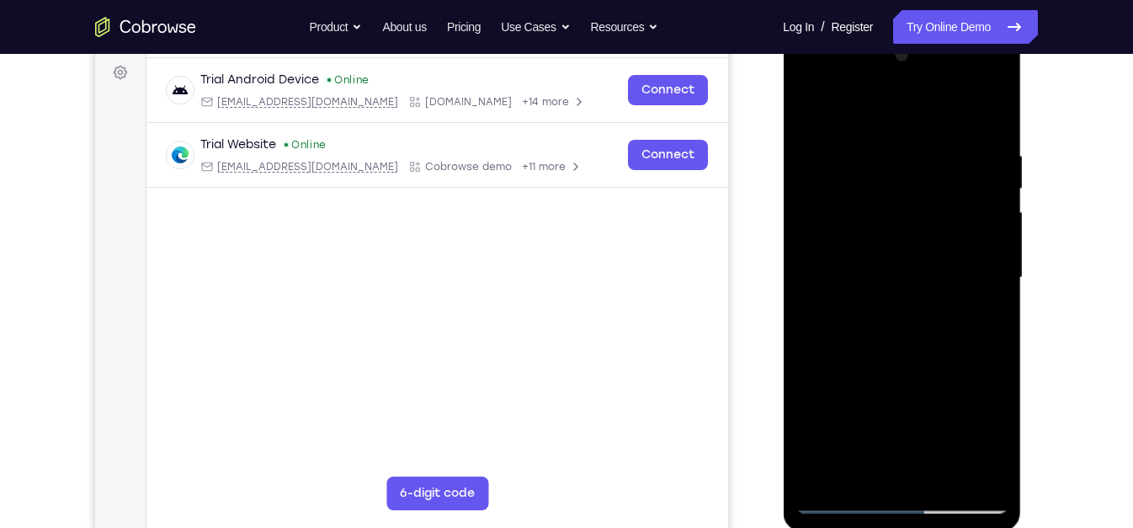
click at [929, 268] on div at bounding box center [901, 277] width 212 height 471
drag, startPoint x: 917, startPoint y: 417, endPoint x: 978, endPoint y: 279, distance: 150.0
click at [978, 279] on div at bounding box center [901, 277] width 212 height 471
drag, startPoint x: 884, startPoint y: 433, endPoint x: 934, endPoint y: 284, distance: 157.3
click at [934, 284] on div at bounding box center [901, 277] width 212 height 471
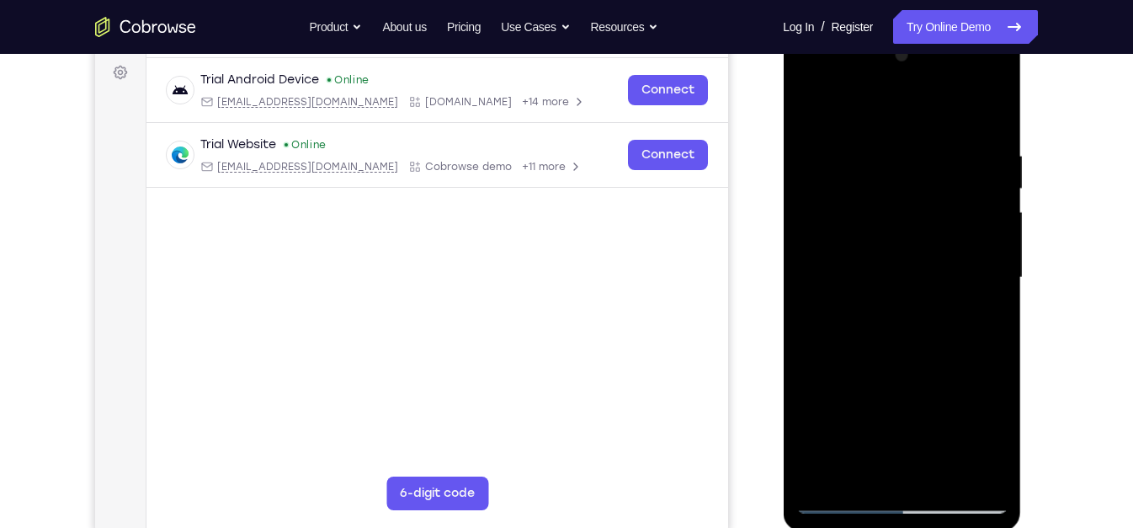
drag, startPoint x: 884, startPoint y: 433, endPoint x: 970, endPoint y: 172, distance: 274.9
click at [970, 172] on div at bounding box center [901, 277] width 212 height 471
drag, startPoint x: 873, startPoint y: 263, endPoint x: 890, endPoint y: 231, distance: 36.5
click at [890, 231] on div at bounding box center [901, 277] width 212 height 471
drag, startPoint x: 908, startPoint y: 376, endPoint x: 957, endPoint y: 246, distance: 139.3
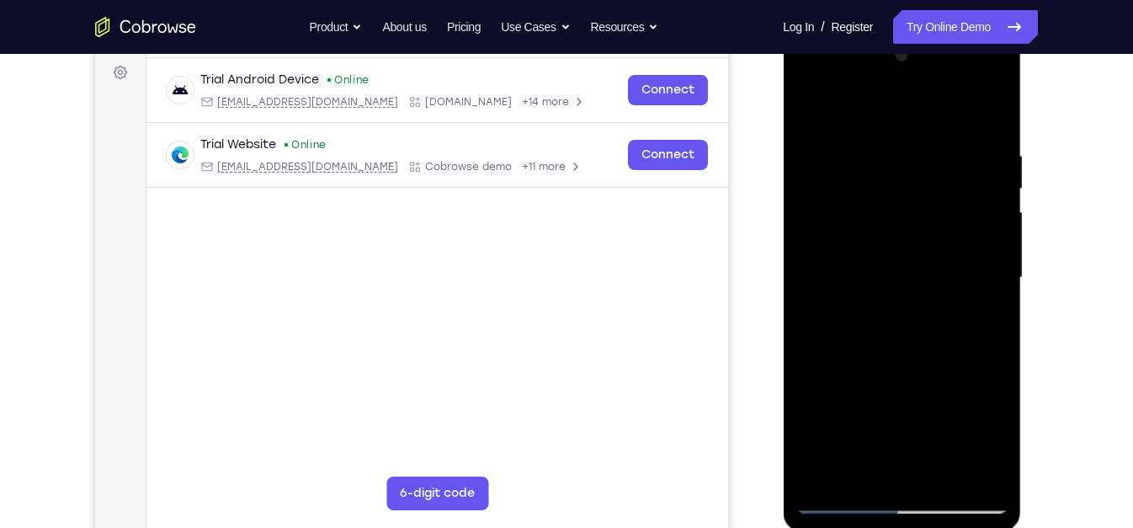
click at [957, 246] on div at bounding box center [901, 277] width 212 height 471
drag, startPoint x: 870, startPoint y: 396, endPoint x: 949, endPoint y: 203, distance: 208.3
click at [949, 203] on div at bounding box center [901, 277] width 212 height 471
drag, startPoint x: 880, startPoint y: 388, endPoint x: 921, endPoint y: 287, distance: 109.1
click at [921, 287] on div at bounding box center [901, 277] width 212 height 471
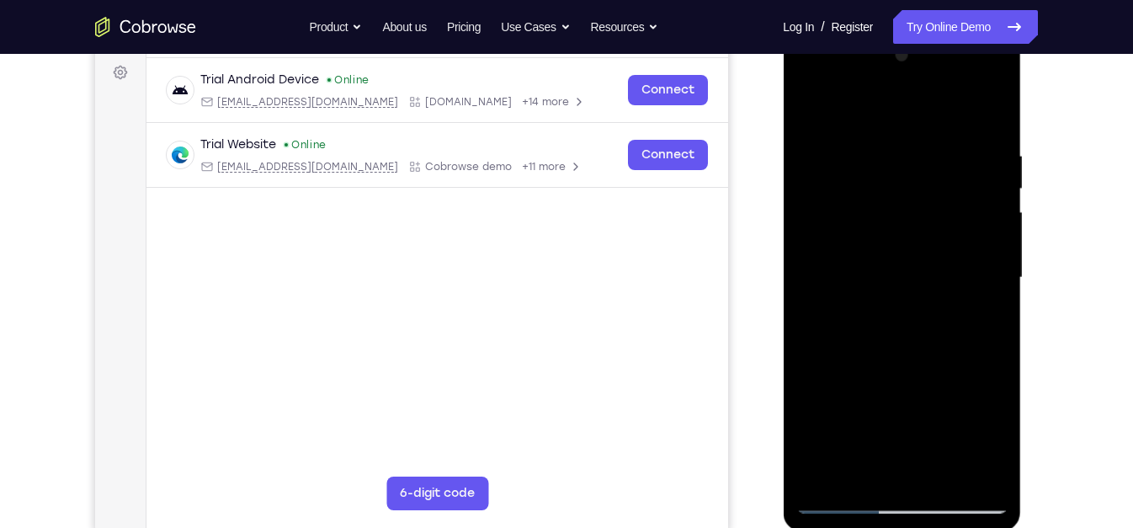
drag, startPoint x: 876, startPoint y: 437, endPoint x: 931, endPoint y: 281, distance: 165.0
click at [931, 281] on div at bounding box center [901, 277] width 212 height 471
drag, startPoint x: 873, startPoint y: 414, endPoint x: 944, endPoint y: 256, distance: 173.7
click at [944, 256] on div at bounding box center [901, 277] width 212 height 471
drag, startPoint x: 895, startPoint y: 422, endPoint x: 940, endPoint y: 239, distance: 188.2
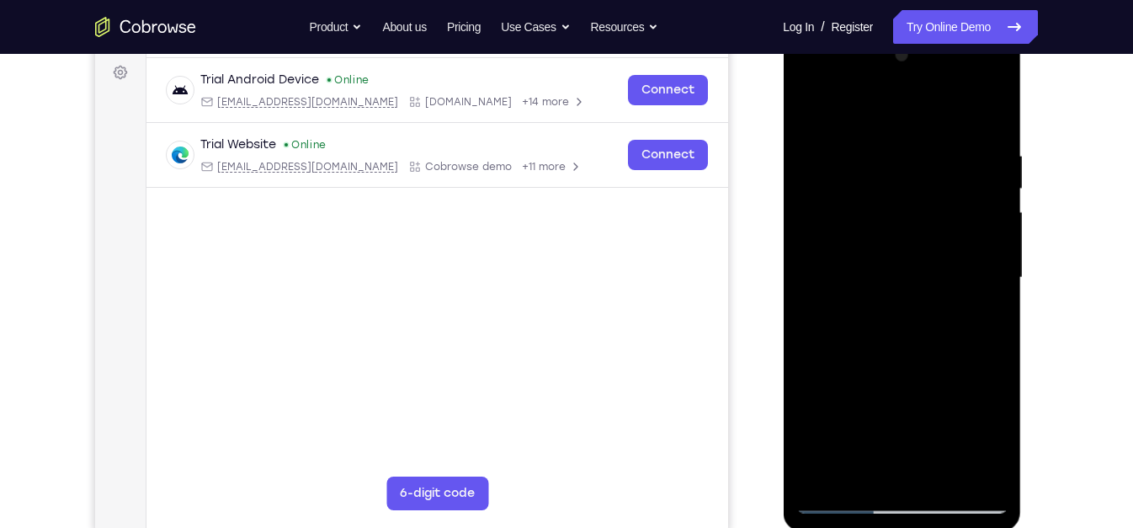
click at [940, 239] on div at bounding box center [901, 277] width 212 height 471
drag, startPoint x: 870, startPoint y: 417, endPoint x: 949, endPoint y: 226, distance: 206.5
click at [949, 226] on div at bounding box center [901, 277] width 212 height 471
drag, startPoint x: 880, startPoint y: 423, endPoint x: 937, endPoint y: 285, distance: 149.4
click at [937, 285] on div at bounding box center [901, 277] width 212 height 471
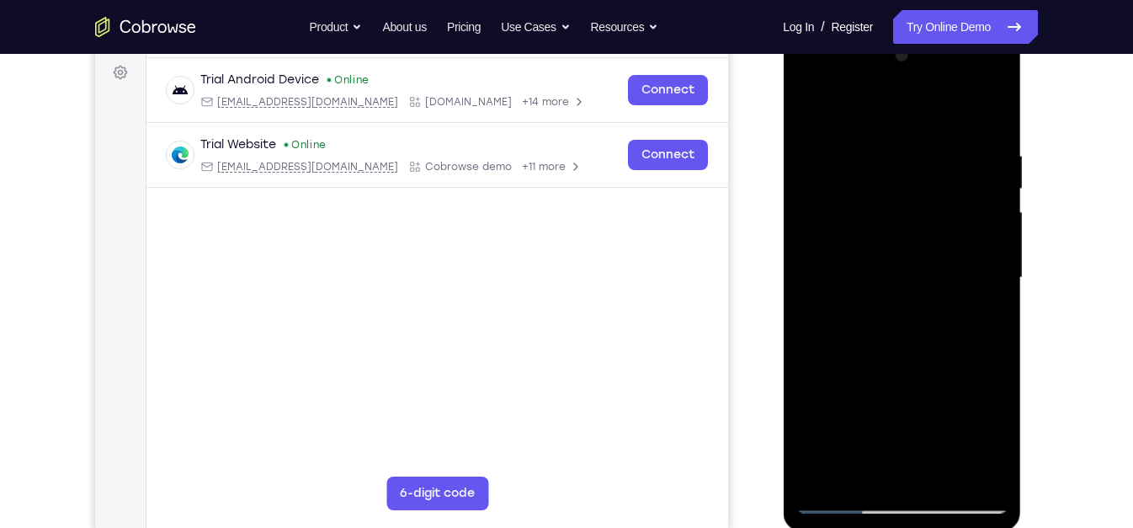
drag, startPoint x: 896, startPoint y: 291, endPoint x: 890, endPoint y: 336, distance: 45.0
click at [890, 336] on div at bounding box center [901, 277] width 212 height 471
drag, startPoint x: 896, startPoint y: 345, endPoint x: 944, endPoint y: 253, distance: 103.5
click at [944, 253] on div at bounding box center [901, 277] width 212 height 471
drag, startPoint x: 893, startPoint y: 393, endPoint x: 943, endPoint y: 279, distance: 124.0
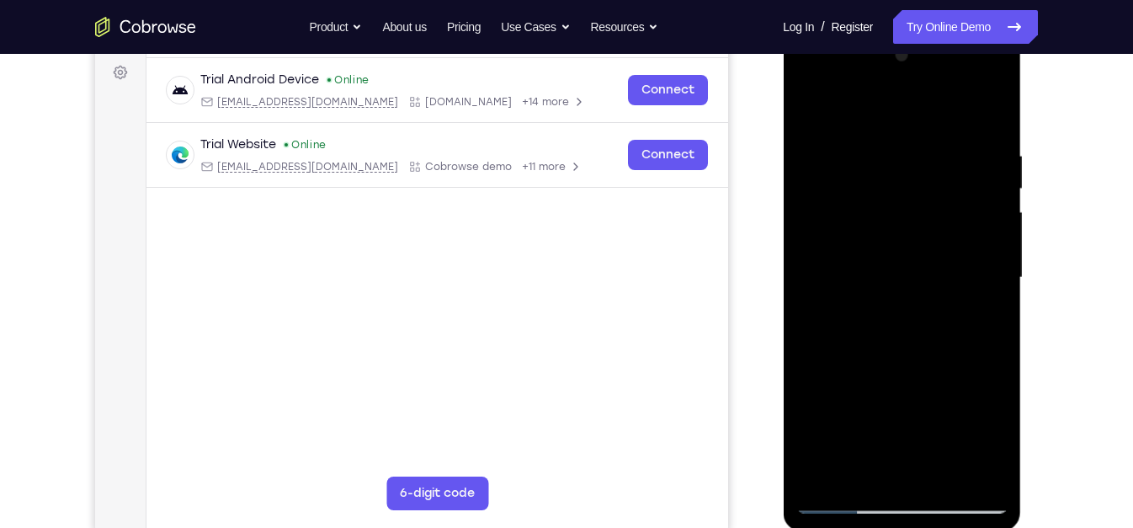
click at [943, 279] on div at bounding box center [901, 277] width 212 height 471
drag, startPoint x: 934, startPoint y: 295, endPoint x: 911, endPoint y: 354, distance: 64.2
click at [911, 354] on div at bounding box center [901, 277] width 212 height 471
drag, startPoint x: 869, startPoint y: 340, endPoint x: 943, endPoint y: 141, distance: 211.7
click at [943, 141] on div at bounding box center [901, 277] width 212 height 471
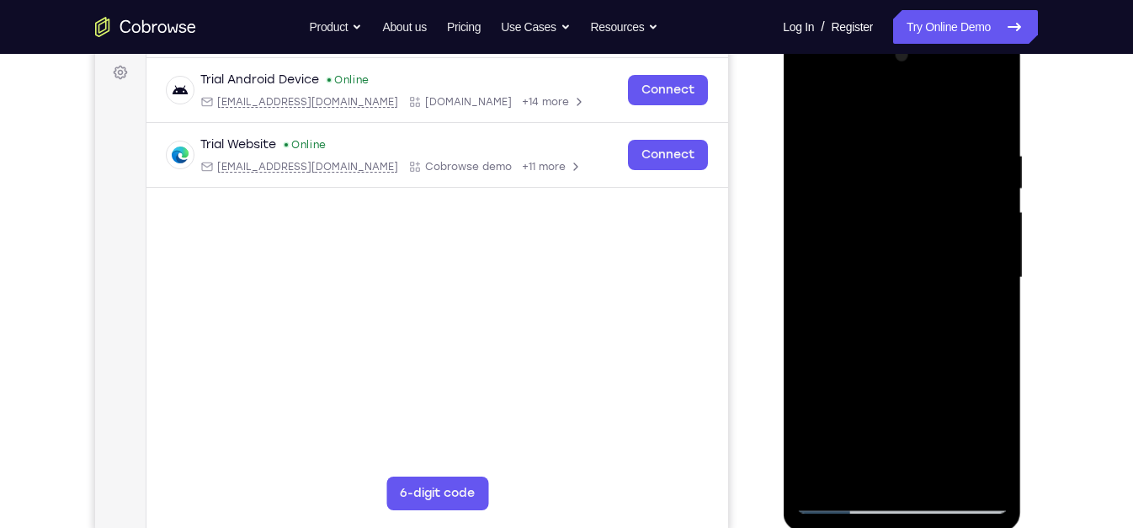
drag, startPoint x: 893, startPoint y: 320, endPoint x: 937, endPoint y: 216, distance: 112.4
click at [937, 216] on div at bounding box center [901, 277] width 212 height 471
drag, startPoint x: 873, startPoint y: 414, endPoint x: 941, endPoint y: 246, distance: 181.6
click at [941, 246] on div at bounding box center [901, 277] width 212 height 471
drag, startPoint x: 865, startPoint y: 391, endPoint x: 960, endPoint y: 199, distance: 214.9
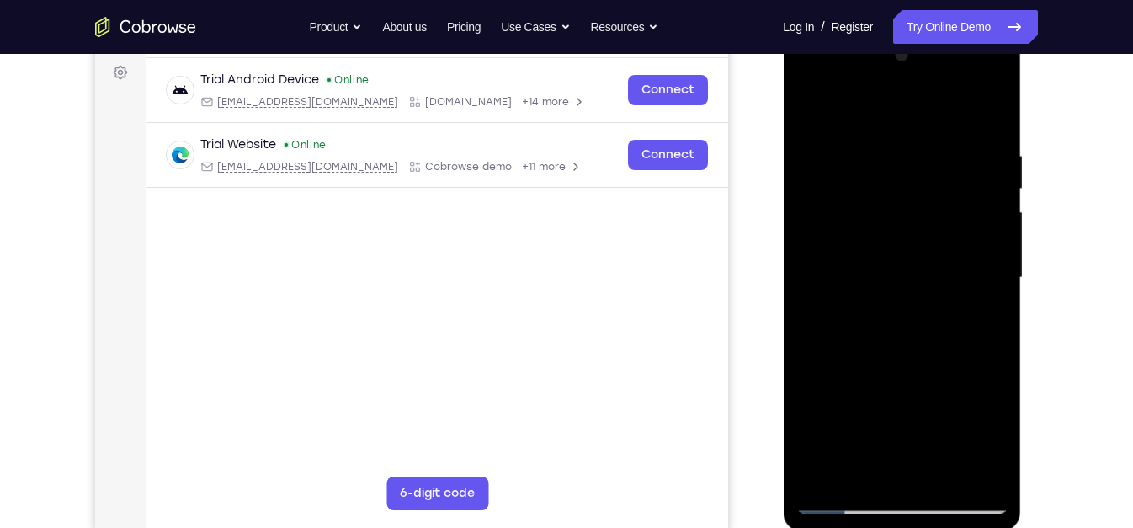
click at [960, 199] on div at bounding box center [901, 277] width 212 height 471
drag, startPoint x: 882, startPoint y: 361, endPoint x: 931, endPoint y: 241, distance: 129.9
click at [931, 241] on div at bounding box center [901, 277] width 212 height 471
drag, startPoint x: 869, startPoint y: 409, endPoint x: 941, endPoint y: 253, distance: 171.4
click at [941, 253] on div at bounding box center [901, 277] width 212 height 471
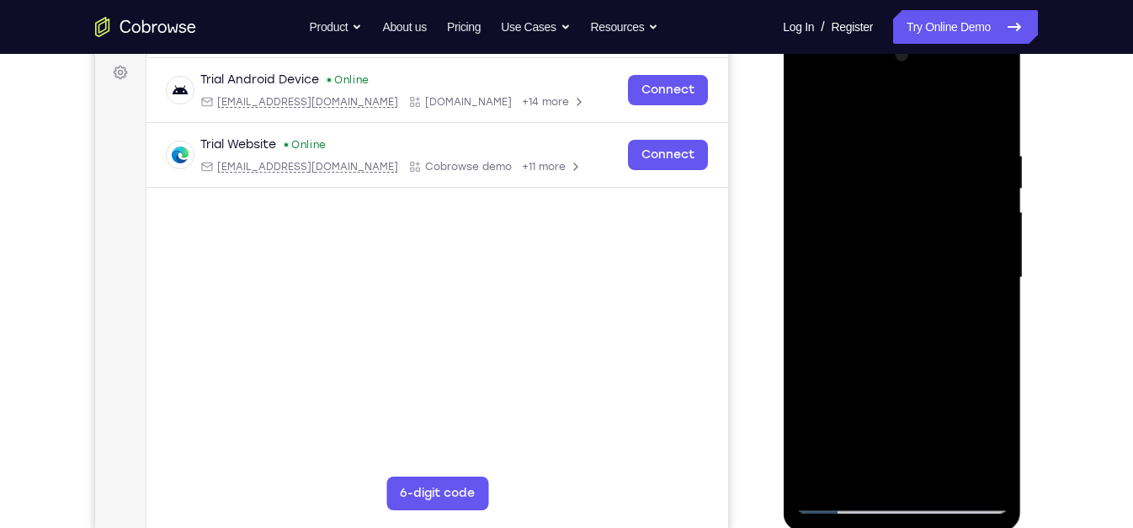
drag, startPoint x: 855, startPoint y: 410, endPoint x: 931, endPoint y: 290, distance: 142.2
click at [931, 290] on div at bounding box center [901, 277] width 212 height 471
drag, startPoint x: 870, startPoint y: 421, endPoint x: 938, endPoint y: 248, distance: 185.2
click at [938, 248] on div at bounding box center [901, 277] width 212 height 471
drag, startPoint x: 902, startPoint y: 297, endPoint x: 929, endPoint y: 215, distance: 86.8
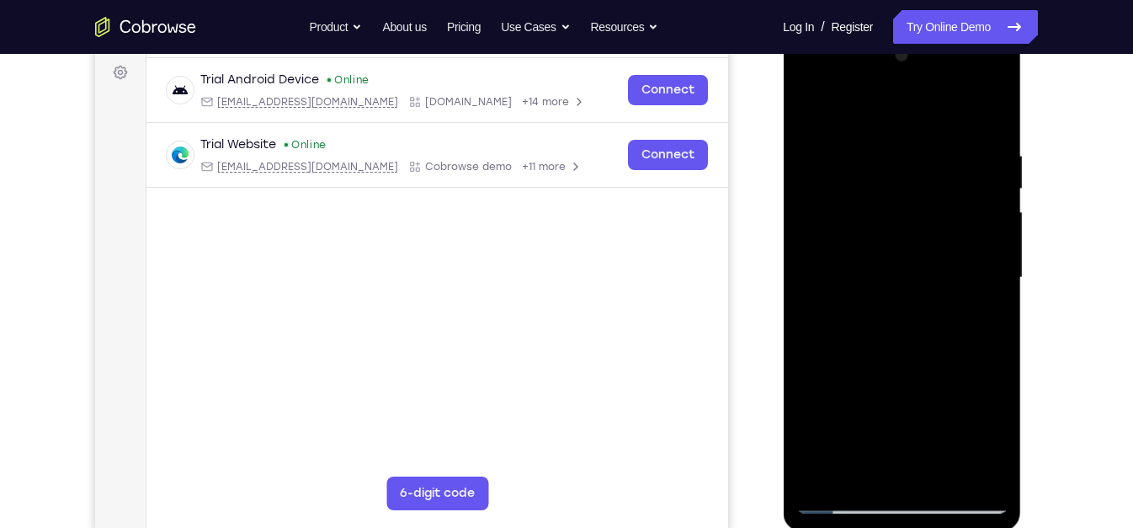
click at [929, 215] on div at bounding box center [901, 277] width 212 height 471
drag, startPoint x: 885, startPoint y: 374, endPoint x: 930, endPoint y: 290, distance: 95.3
click at [930, 290] on div at bounding box center [901, 277] width 212 height 471
drag, startPoint x: 891, startPoint y: 427, endPoint x: 965, endPoint y: 251, distance: 190.9
click at [965, 251] on div at bounding box center [901, 277] width 212 height 471
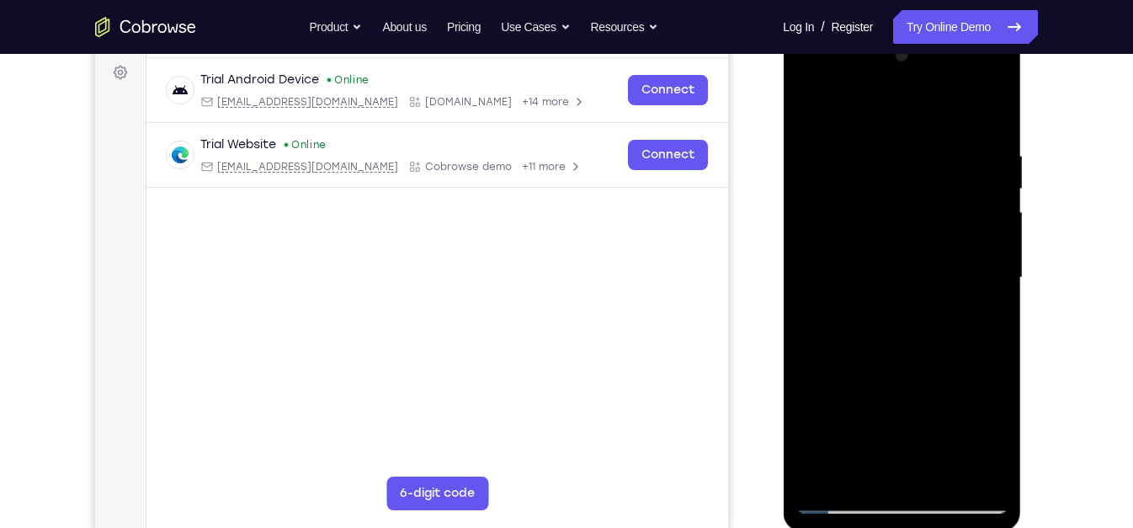
drag, startPoint x: 877, startPoint y: 413, endPoint x: 970, endPoint y: 203, distance: 230.2
click at [970, 203] on div at bounding box center [901, 277] width 212 height 471
drag, startPoint x: 938, startPoint y: 246, endPoint x: 908, endPoint y: 340, distance: 99.0
click at [908, 340] on div at bounding box center [901, 277] width 212 height 471
drag, startPoint x: 933, startPoint y: 163, endPoint x: 880, endPoint y: 338, distance: 182.7
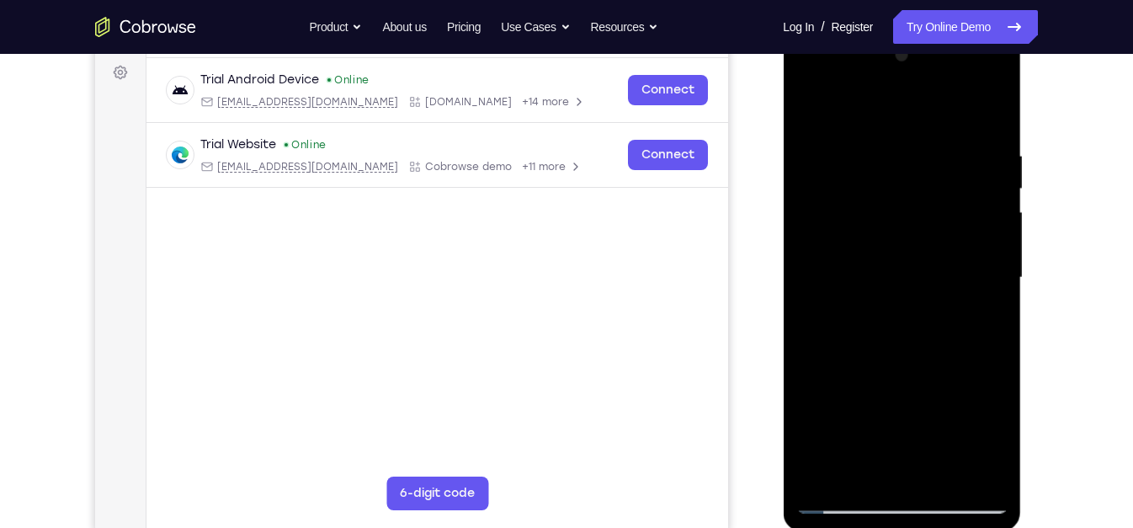
click at [880, 338] on div at bounding box center [901, 277] width 212 height 471
drag, startPoint x: 922, startPoint y: 182, endPoint x: 906, endPoint y: 247, distance: 67.6
click at [906, 247] on div at bounding box center [901, 277] width 212 height 471
drag, startPoint x: 933, startPoint y: 132, endPoint x: 901, endPoint y: 294, distance: 164.9
click at [901, 294] on div at bounding box center [901, 277] width 212 height 471
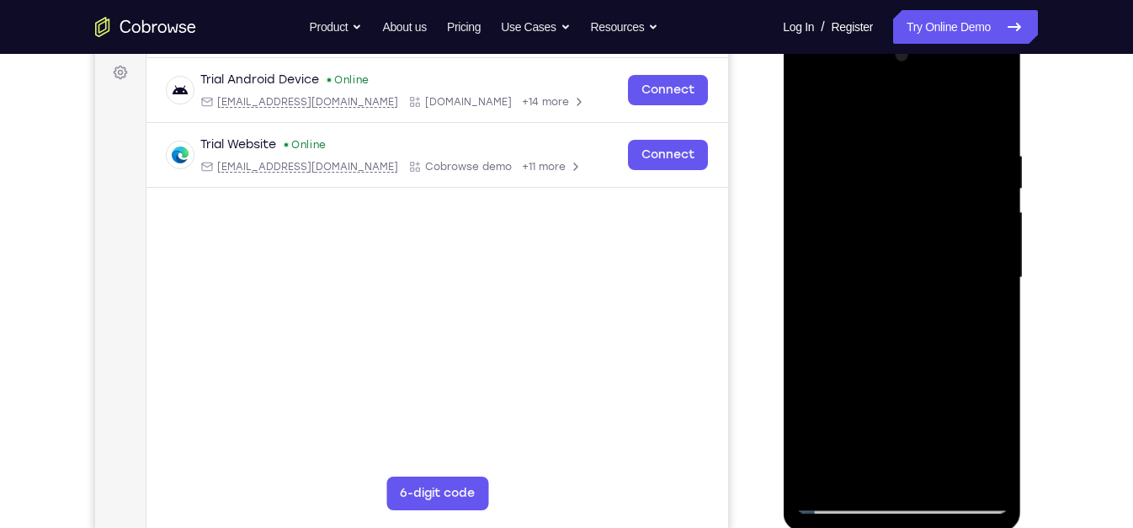
drag, startPoint x: 933, startPoint y: 119, endPoint x: 903, endPoint y: 343, distance: 225.9
click at [903, 343] on div at bounding box center [901, 277] width 212 height 471
drag, startPoint x: 905, startPoint y: 317, endPoint x: 983, endPoint y: 62, distance: 266.8
click at [983, 62] on div at bounding box center [901, 277] width 212 height 471
drag, startPoint x: 882, startPoint y: 379, endPoint x: 992, endPoint y: 95, distance: 304.3
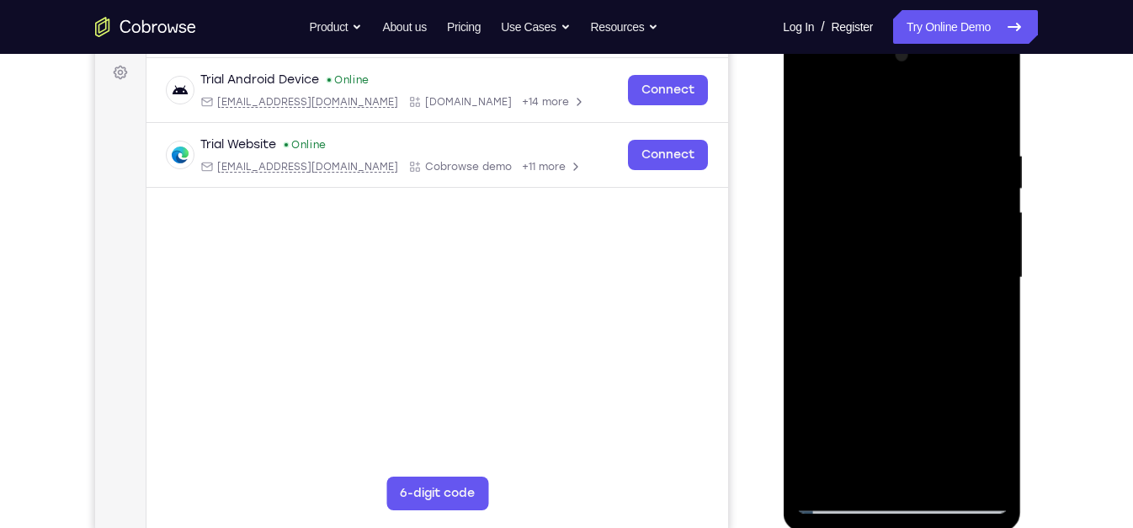
click at [992, 95] on div at bounding box center [901, 277] width 212 height 471
click at [843, 380] on div at bounding box center [901, 277] width 212 height 471
drag, startPoint x: 883, startPoint y: 354, endPoint x: 939, endPoint y: 238, distance: 129.1
click at [939, 238] on div at bounding box center [901, 277] width 212 height 471
drag, startPoint x: 889, startPoint y: 396, endPoint x: 960, endPoint y: 220, distance: 190.7
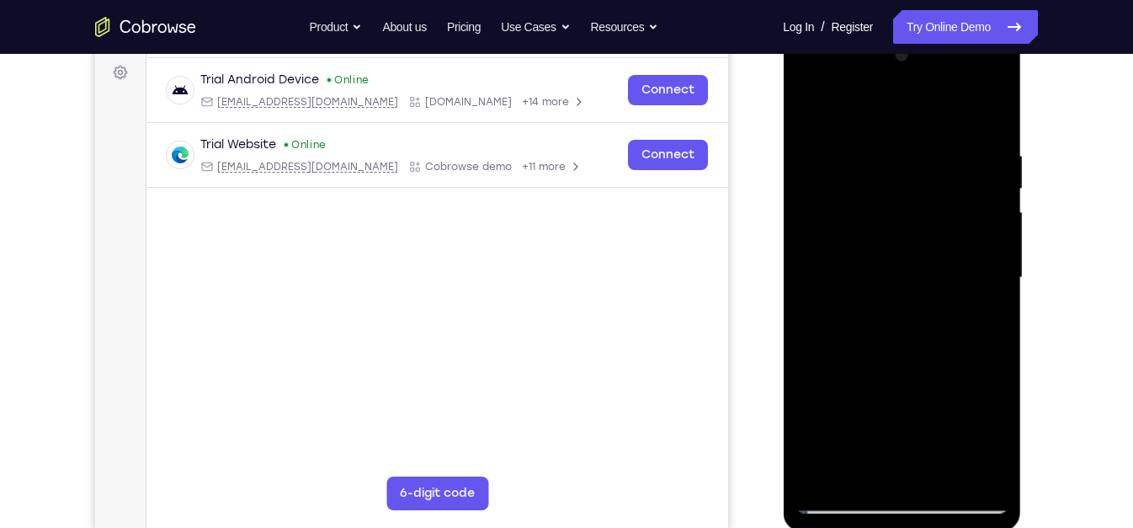
click at [960, 220] on div at bounding box center [901, 277] width 212 height 471
drag, startPoint x: 855, startPoint y: 423, endPoint x: 957, endPoint y: 211, distance: 235.3
click at [957, 211] on div at bounding box center [901, 277] width 212 height 471
drag, startPoint x: 885, startPoint y: 310, endPoint x: 959, endPoint y: 146, distance: 179.0
click at [959, 146] on div at bounding box center [901, 277] width 212 height 471
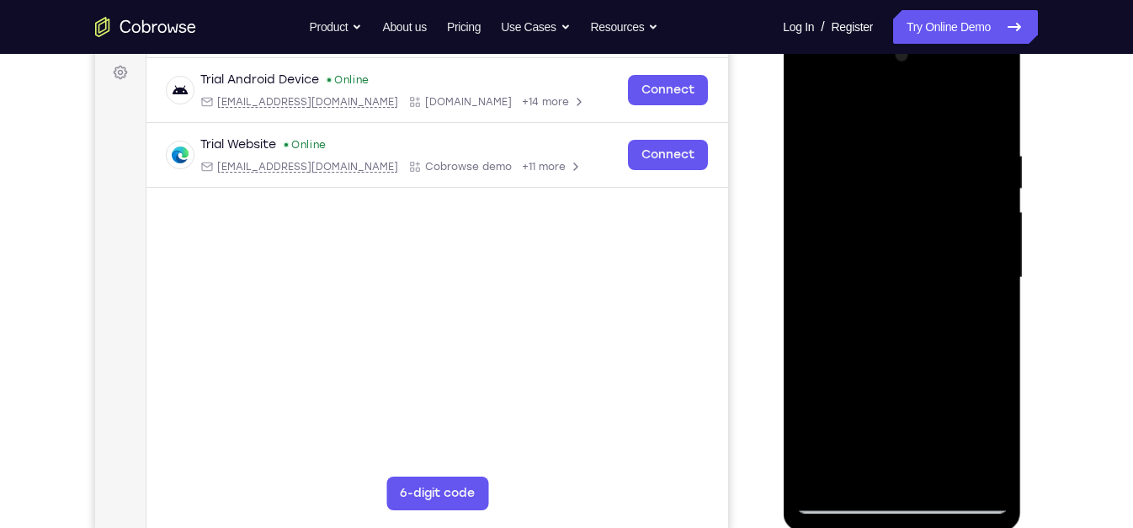
drag, startPoint x: 874, startPoint y: 412, endPoint x: 949, endPoint y: 213, distance: 213.1
click at [949, 213] on div at bounding box center [901, 277] width 212 height 471
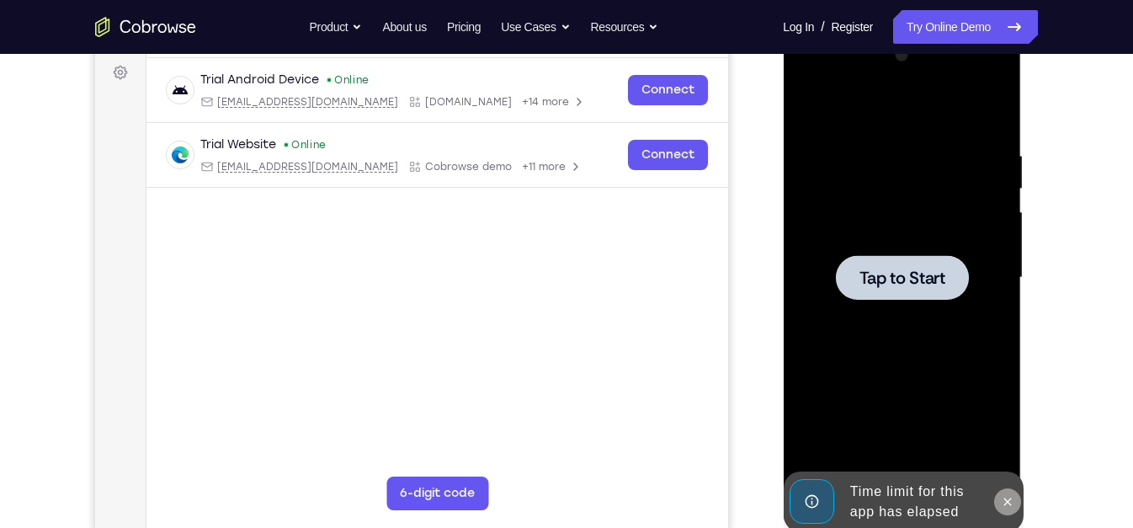
click at [1012, 508] on icon at bounding box center [1006, 501] width 13 height 13
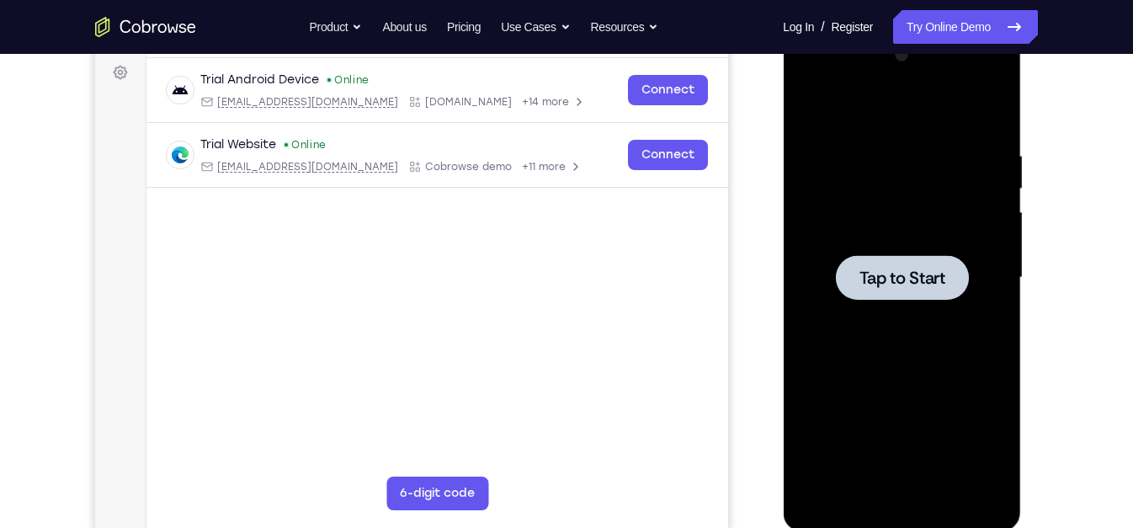
click at [939, 366] on div at bounding box center [901, 277] width 212 height 471
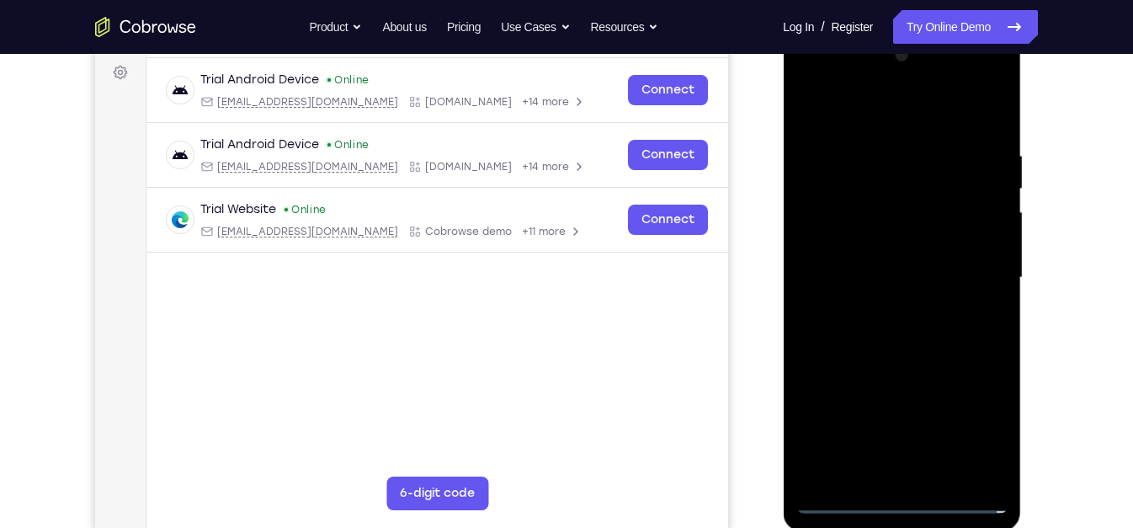
click at [893, 499] on div at bounding box center [901, 277] width 212 height 471
click at [987, 439] on div at bounding box center [901, 277] width 212 height 471
click at [852, 112] on div at bounding box center [901, 277] width 212 height 471
click at [885, 195] on div at bounding box center [901, 277] width 212 height 471
click at [854, 253] on div at bounding box center [901, 277] width 212 height 471
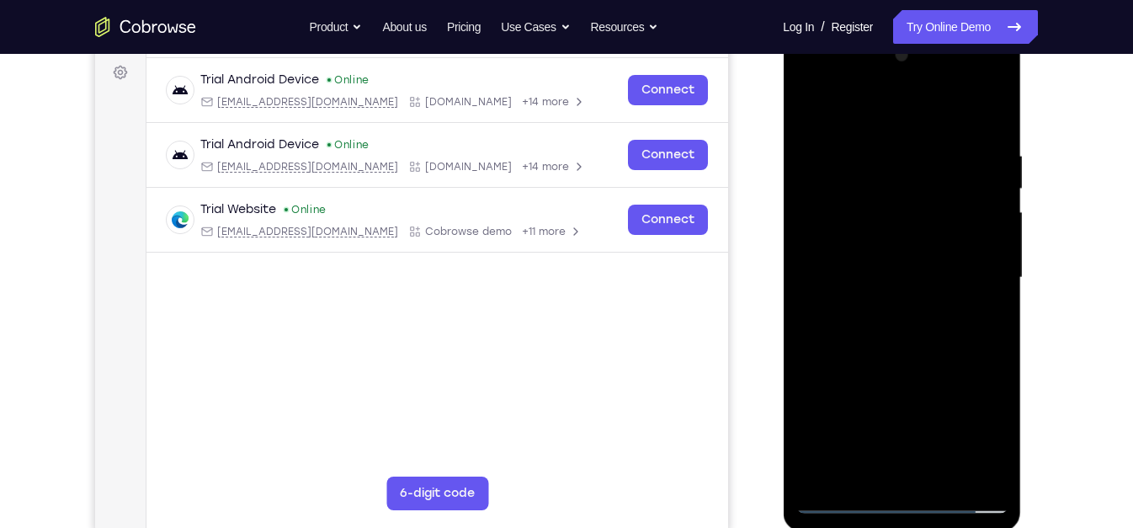
click at [919, 375] on div at bounding box center [901, 277] width 212 height 471
drag, startPoint x: 940, startPoint y: 331, endPoint x: 978, endPoint y: 213, distance: 123.8
click at [978, 213] on div at bounding box center [901, 277] width 212 height 471
click at [981, 402] on div at bounding box center [901, 277] width 212 height 471
drag, startPoint x: 878, startPoint y: 420, endPoint x: 963, endPoint y: 238, distance: 200.7
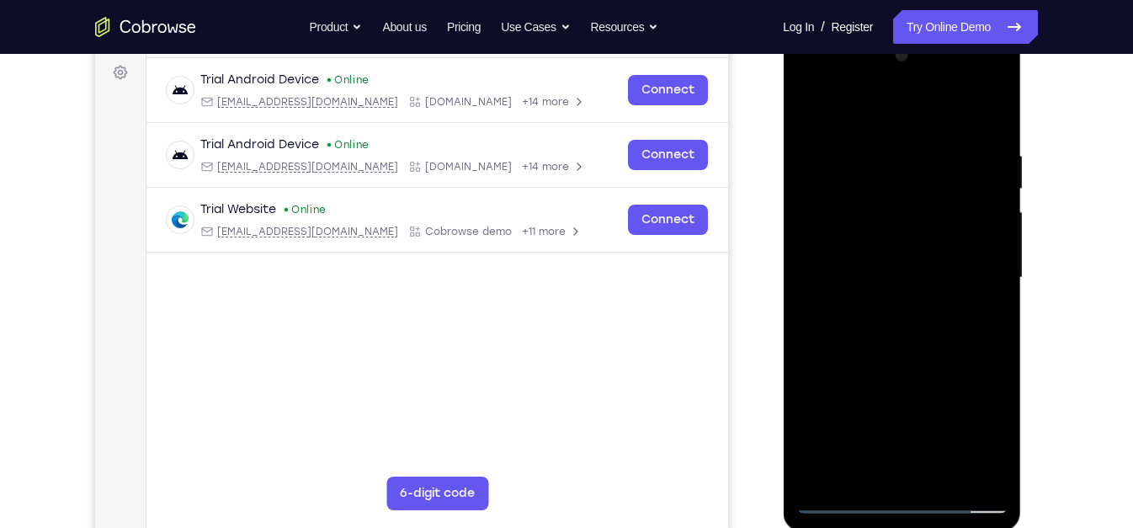
click at [963, 238] on div at bounding box center [901, 277] width 212 height 471
drag, startPoint x: 968, startPoint y: 347, endPoint x: 981, endPoint y: 152, distance: 195.7
click at [981, 152] on div at bounding box center [901, 277] width 212 height 471
drag, startPoint x: 872, startPoint y: 459, endPoint x: 982, endPoint y: 111, distance: 364.7
click at [982, 111] on div at bounding box center [901, 277] width 212 height 471
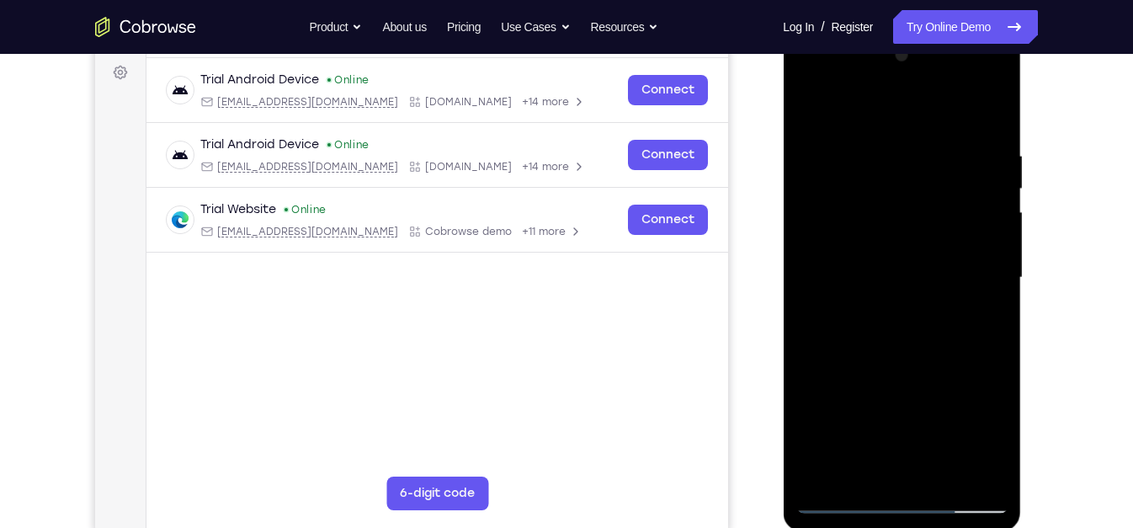
drag, startPoint x: 911, startPoint y: 261, endPoint x: 948, endPoint y: 203, distance: 68.9
click at [948, 203] on div at bounding box center [901, 277] width 212 height 471
click at [894, 114] on div at bounding box center [901, 277] width 212 height 471
click at [808, 111] on div at bounding box center [901, 277] width 212 height 471
drag, startPoint x: 885, startPoint y: 354, endPoint x: 945, endPoint y: 183, distance: 181.3
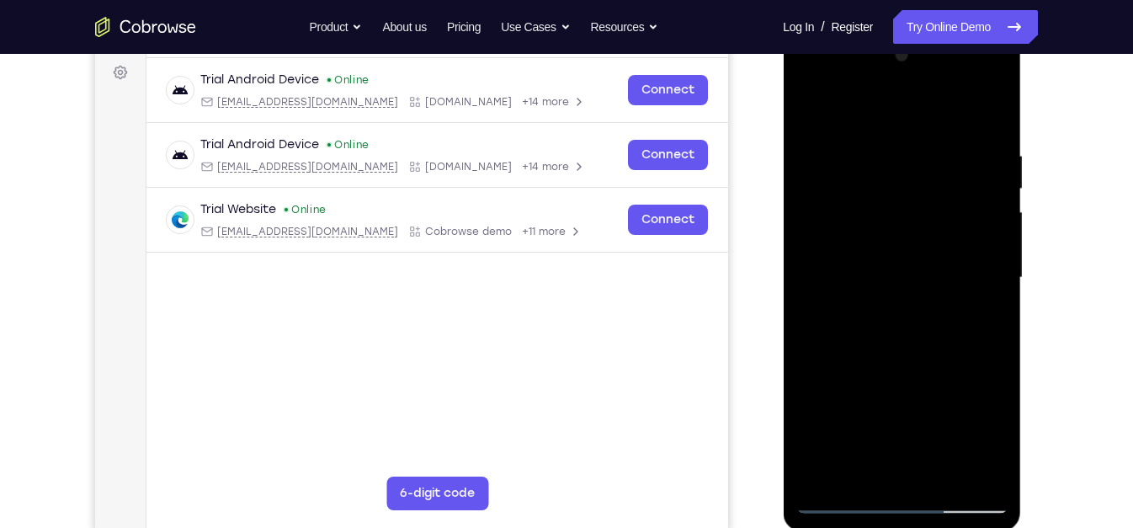
click at [945, 183] on div at bounding box center [901, 277] width 212 height 471
drag, startPoint x: 872, startPoint y: 346, endPoint x: 920, endPoint y: 231, distance: 124.9
click at [920, 231] on div at bounding box center [901, 277] width 212 height 471
click at [866, 298] on div at bounding box center [901, 277] width 212 height 471
drag, startPoint x: 880, startPoint y: 372, endPoint x: 949, endPoint y: 217, distance: 169.9
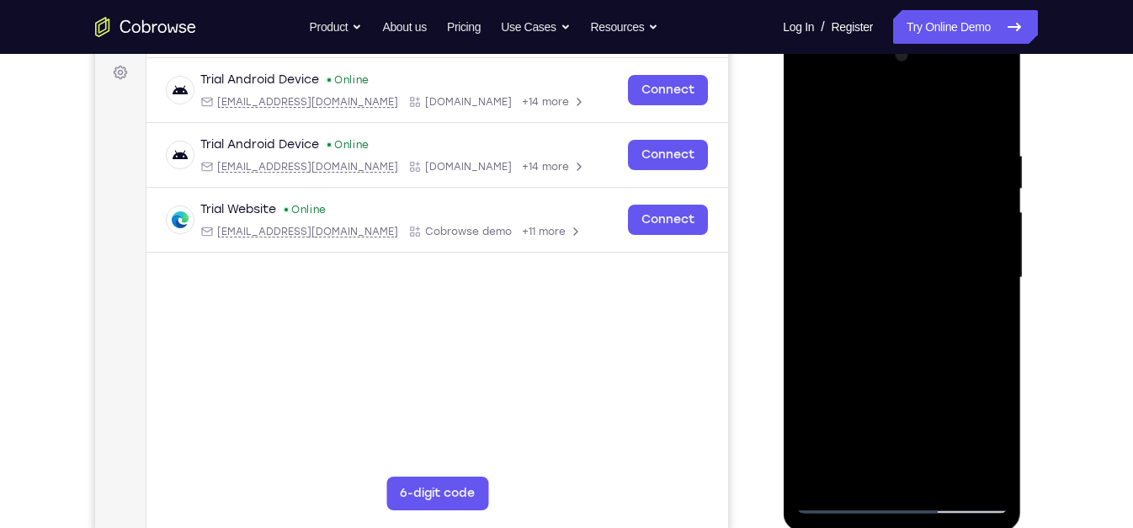
click at [949, 217] on div at bounding box center [901, 277] width 212 height 471
drag, startPoint x: 878, startPoint y: 381, endPoint x: 975, endPoint y: 194, distance: 210.8
click at [975, 194] on div at bounding box center [901, 277] width 212 height 471
drag, startPoint x: 858, startPoint y: 376, endPoint x: 934, endPoint y: 220, distance: 174.3
click at [934, 220] on div at bounding box center [901, 277] width 212 height 471
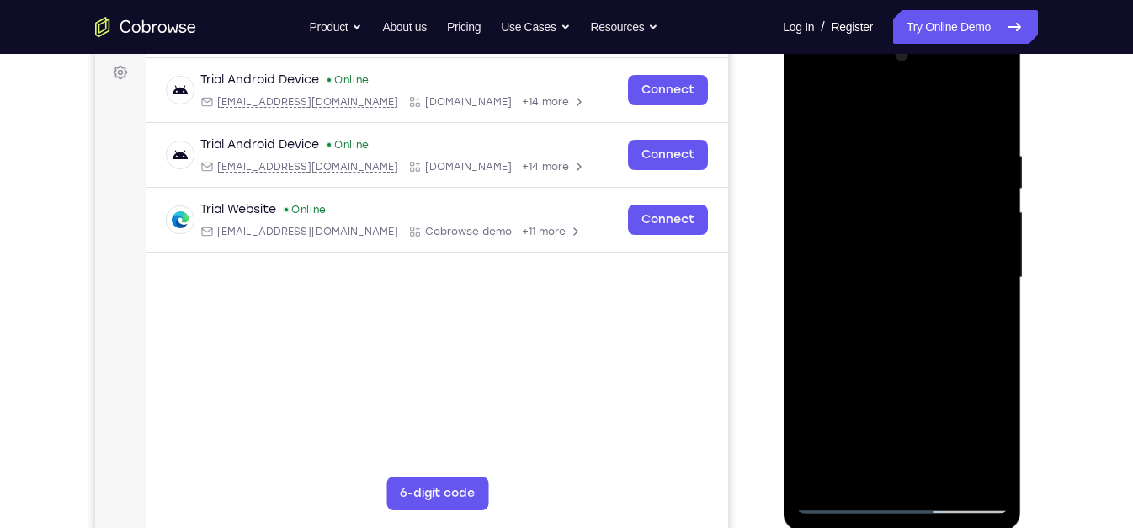
drag, startPoint x: 880, startPoint y: 397, endPoint x: 985, endPoint y: 182, distance: 239.8
click at [985, 182] on div at bounding box center [901, 277] width 212 height 471
drag, startPoint x: 867, startPoint y: 424, endPoint x: 981, endPoint y: 88, distance: 354.5
click at [981, 88] on div at bounding box center [901, 277] width 212 height 471
drag, startPoint x: 875, startPoint y: 432, endPoint x: 961, endPoint y: 136, distance: 308.5
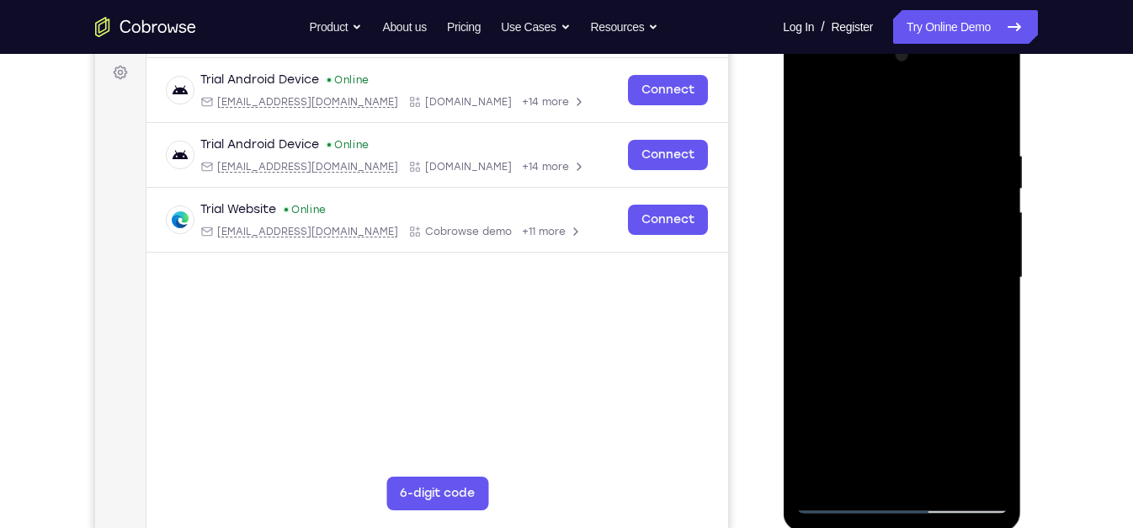
click at [961, 136] on div at bounding box center [901, 277] width 212 height 471
drag, startPoint x: 862, startPoint y: 373, endPoint x: 916, endPoint y: 256, distance: 128.8
click at [916, 256] on div at bounding box center [901, 277] width 212 height 471
drag, startPoint x: 859, startPoint y: 427, endPoint x: 928, endPoint y: 327, distance: 121.6
click at [928, 327] on div at bounding box center [901, 277] width 212 height 471
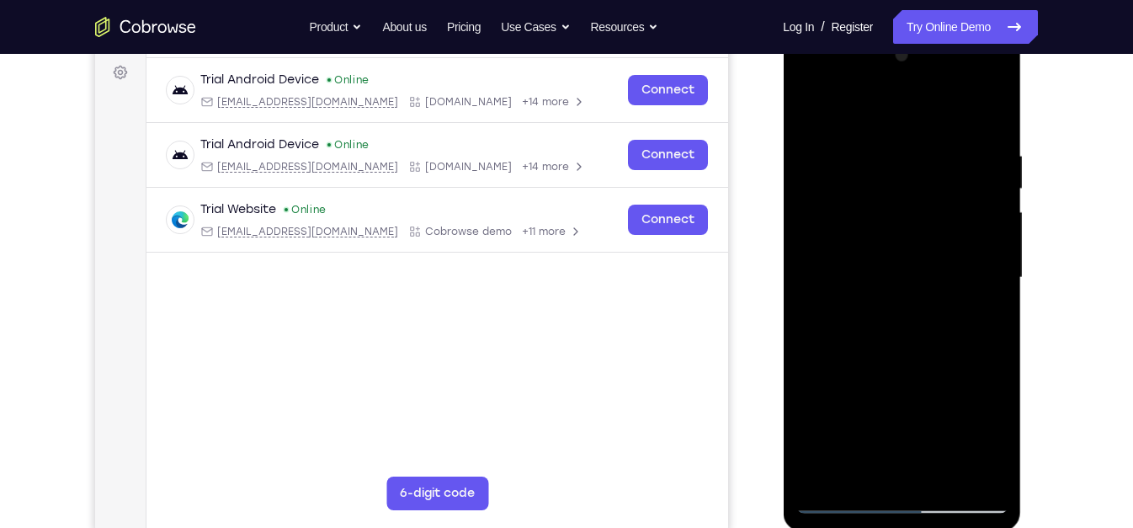
drag, startPoint x: 841, startPoint y: 467, endPoint x: 970, endPoint y: 231, distance: 269.0
click at [970, 231] on div at bounding box center [901, 277] width 212 height 471
drag, startPoint x: 947, startPoint y: 169, endPoint x: 942, endPoint y: 263, distance: 94.4
click at [942, 263] on div at bounding box center [901, 277] width 212 height 471
drag, startPoint x: 860, startPoint y: 412, endPoint x: 981, endPoint y: 157, distance: 281.2
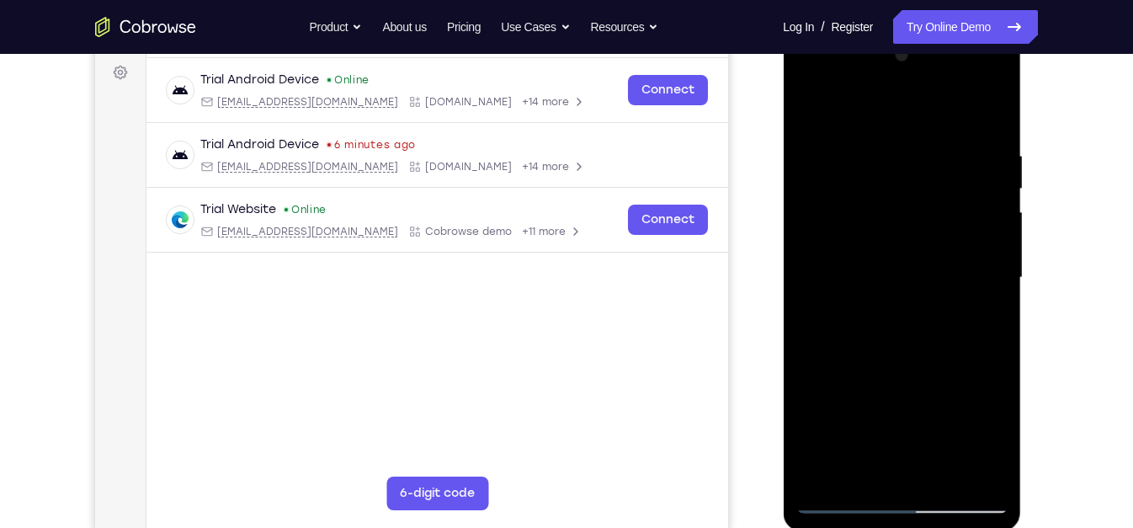
click at [981, 157] on div at bounding box center [901, 277] width 212 height 471
drag, startPoint x: 903, startPoint y: 275, endPoint x: 1021, endPoint y: 80, distance: 228.1
click at [1021, 80] on div at bounding box center [903, 281] width 240 height 505
drag, startPoint x: 865, startPoint y: 445, endPoint x: 954, endPoint y: 221, distance: 241.0
click at [954, 221] on div at bounding box center [901, 277] width 212 height 471
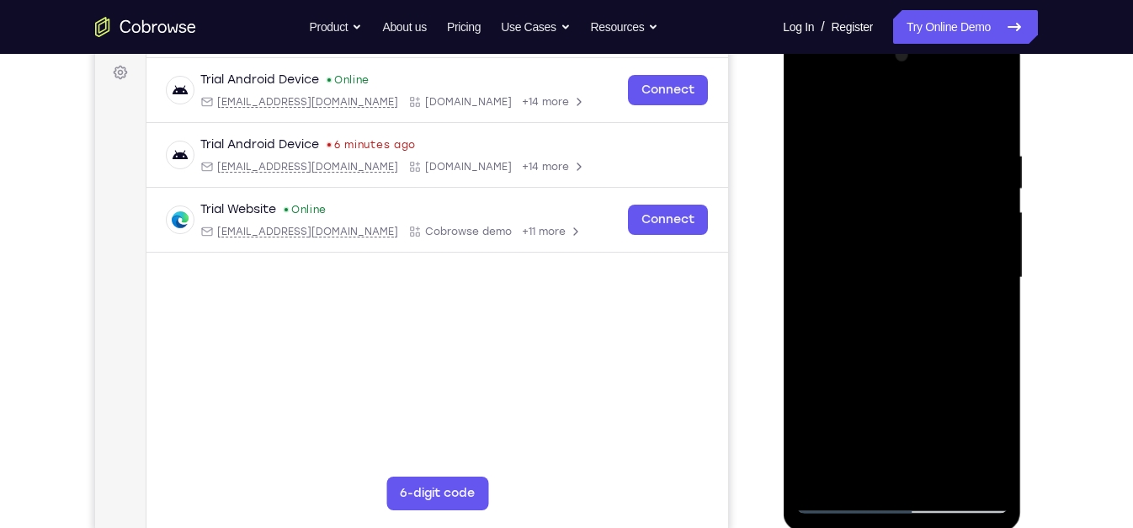
drag, startPoint x: 861, startPoint y: 434, endPoint x: 979, endPoint y: 196, distance: 265.7
click at [979, 196] on div at bounding box center [901, 277] width 212 height 471
drag, startPoint x: 916, startPoint y: 280, endPoint x: 967, endPoint y: 192, distance: 102.2
click at [967, 192] on div at bounding box center [901, 277] width 212 height 471
drag, startPoint x: 882, startPoint y: 460, endPoint x: 978, endPoint y: 157, distance: 317.8
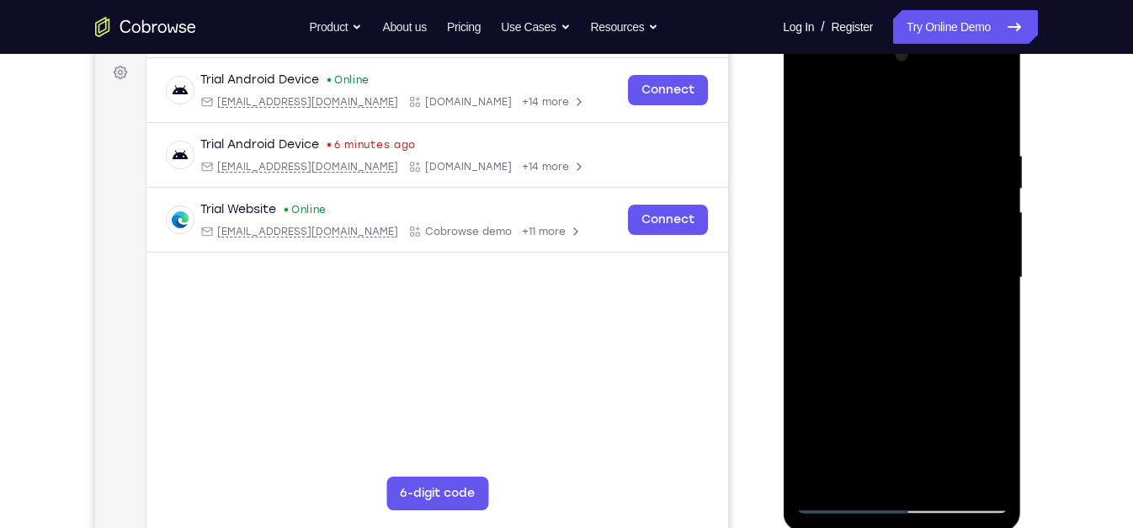
click at [978, 157] on div at bounding box center [901, 277] width 212 height 471
drag, startPoint x: 899, startPoint y: 382, endPoint x: 962, endPoint y: 170, distance: 221.3
click at [962, 170] on div at bounding box center [901, 277] width 212 height 471
click at [811, 104] on div at bounding box center [901, 277] width 212 height 471
drag, startPoint x: 829, startPoint y: 397, endPoint x: 882, endPoint y: 141, distance: 262.1
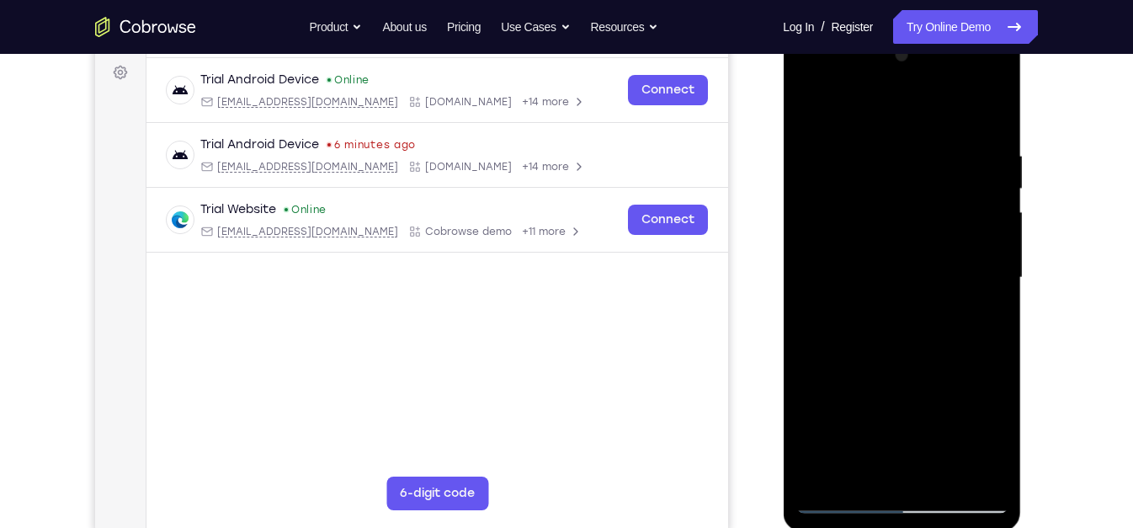
click at [882, 141] on div at bounding box center [901, 277] width 212 height 471
drag, startPoint x: 886, startPoint y: 376, endPoint x: 922, endPoint y: 268, distance: 113.7
click at [922, 268] on div at bounding box center [901, 277] width 212 height 471
click at [908, 460] on div at bounding box center [901, 277] width 212 height 471
drag, startPoint x: 913, startPoint y: 416, endPoint x: 956, endPoint y: 272, distance: 150.2
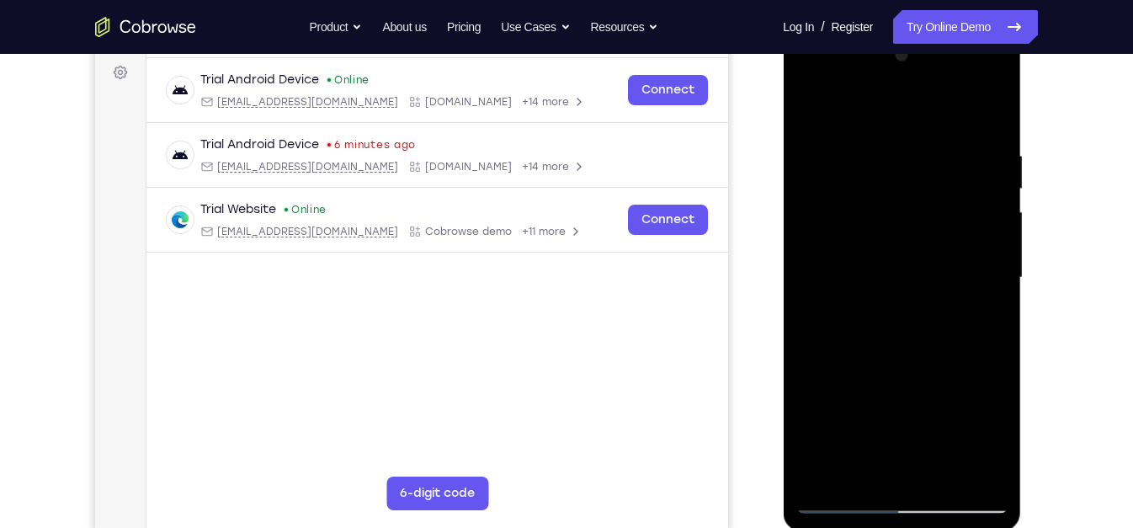
click at [956, 272] on div at bounding box center [901, 277] width 212 height 471
drag, startPoint x: 884, startPoint y: 435, endPoint x: 933, endPoint y: 275, distance: 167.2
click at [933, 275] on div at bounding box center [901, 277] width 212 height 471
drag, startPoint x: 932, startPoint y: 205, endPoint x: 905, endPoint y: 408, distance: 204.6
click at [905, 408] on div at bounding box center [901, 277] width 212 height 471
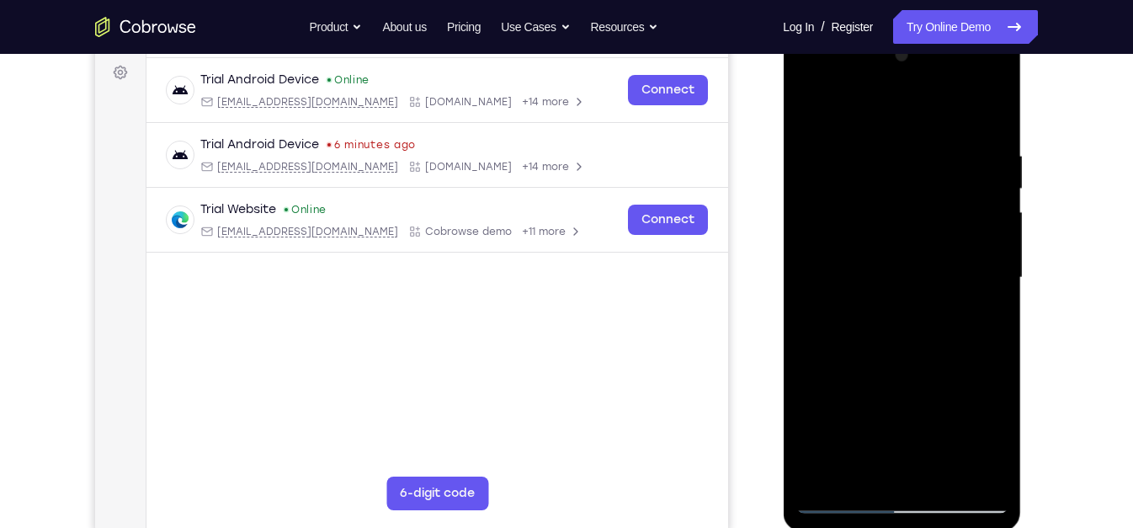
drag, startPoint x: 886, startPoint y: 400, endPoint x: 955, endPoint y: 189, distance: 222.2
click at [955, 189] on div at bounding box center [901, 277] width 212 height 471
click at [855, 401] on div at bounding box center [901, 277] width 212 height 471
drag, startPoint x: 872, startPoint y: 388, endPoint x: 934, endPoint y: 229, distance: 170.8
click at [934, 229] on div at bounding box center [901, 277] width 212 height 471
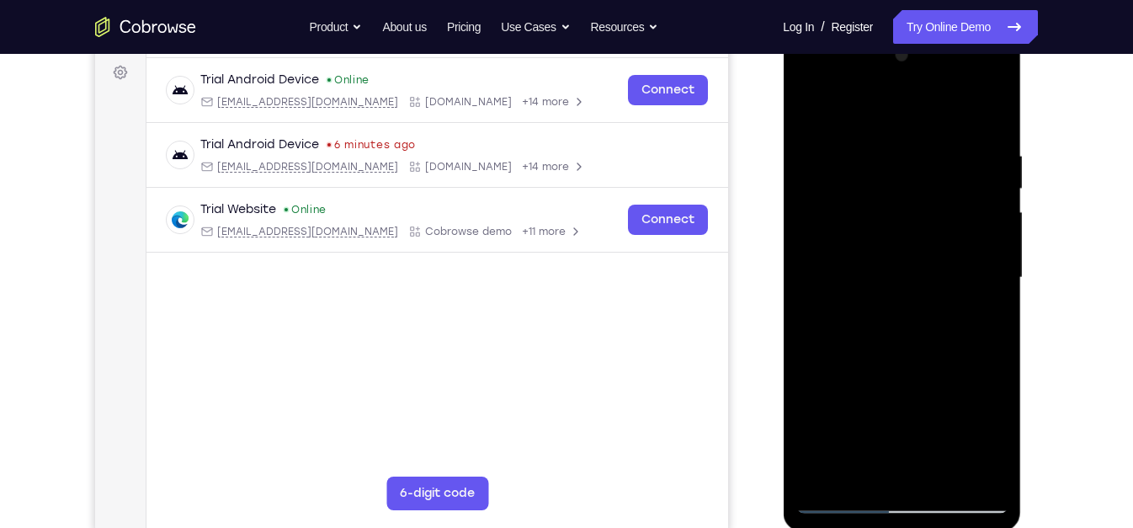
drag, startPoint x: 889, startPoint y: 384, endPoint x: 983, endPoint y: 192, distance: 213.8
click at [983, 192] on div at bounding box center [901, 277] width 212 height 471
drag, startPoint x: 890, startPoint y: 391, endPoint x: 964, endPoint y: 263, distance: 147.4
click at [964, 263] on div at bounding box center [901, 277] width 212 height 471
drag, startPoint x: 899, startPoint y: 428, endPoint x: 951, endPoint y: 341, distance: 101.9
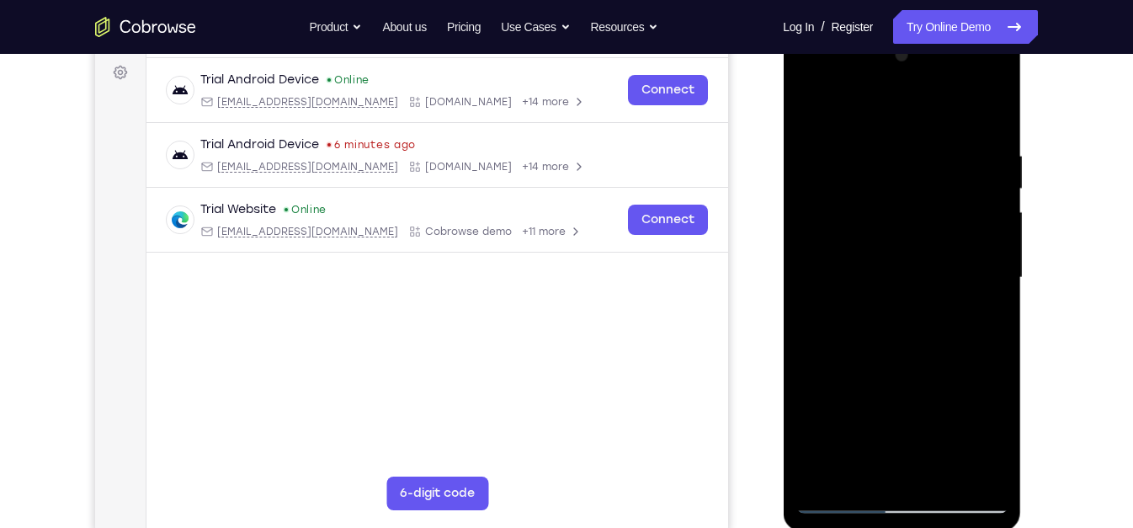
click at [951, 341] on div at bounding box center [901, 277] width 212 height 471
drag, startPoint x: 870, startPoint y: 402, endPoint x: 964, endPoint y: 205, distance: 218.0
click at [964, 205] on div at bounding box center [901, 277] width 212 height 471
drag, startPoint x: 911, startPoint y: 277, endPoint x: 969, endPoint y: 181, distance: 112.2
click at [969, 181] on div at bounding box center [901, 277] width 212 height 471
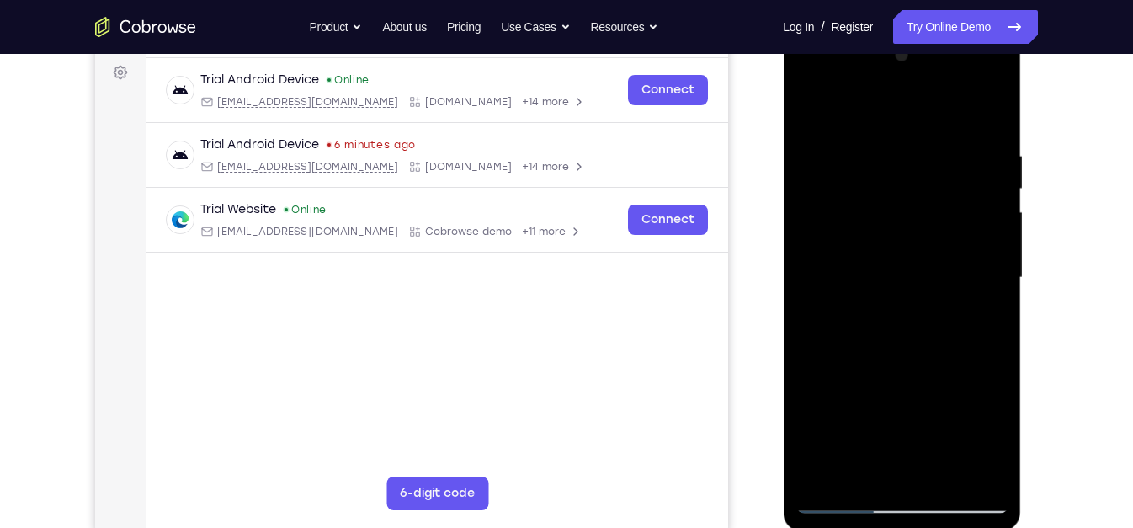
drag, startPoint x: 896, startPoint y: 410, endPoint x: 933, endPoint y: 316, distance: 101.3
click at [933, 316] on div at bounding box center [901, 277] width 212 height 471
drag, startPoint x: 852, startPoint y: 439, endPoint x: 959, endPoint y: 200, distance: 261.1
click at [959, 200] on div at bounding box center [901, 277] width 212 height 471
drag, startPoint x: 897, startPoint y: 340, endPoint x: 966, endPoint y: 151, distance: 201.6
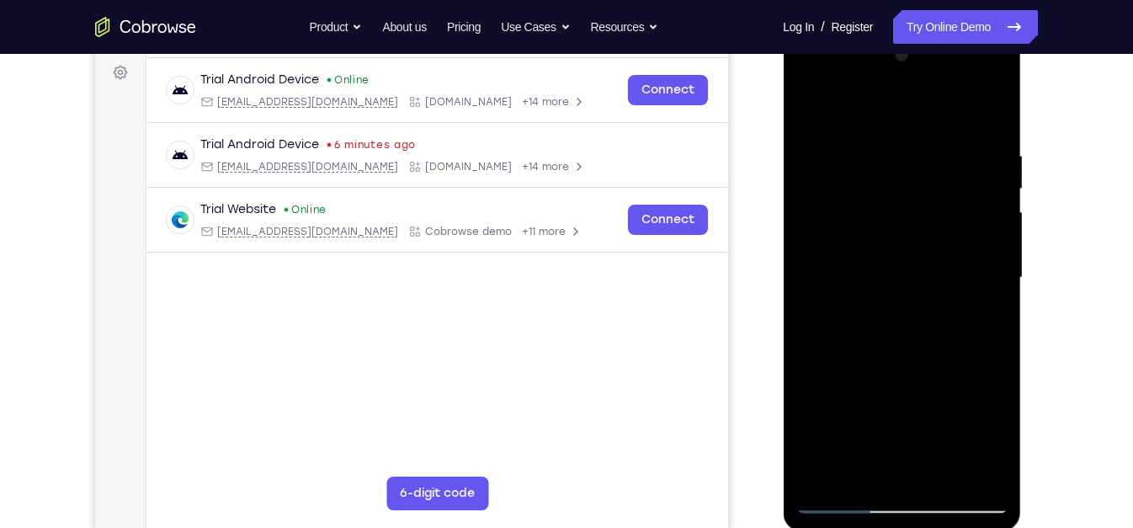
click at [966, 151] on div at bounding box center [901, 277] width 212 height 471
drag, startPoint x: 865, startPoint y: 385, endPoint x: 922, endPoint y: 252, distance: 145.6
click at [922, 252] on div at bounding box center [901, 277] width 212 height 471
drag, startPoint x: 865, startPoint y: 453, endPoint x: 926, endPoint y: 252, distance: 210.1
click at [926, 252] on div at bounding box center [901, 277] width 212 height 471
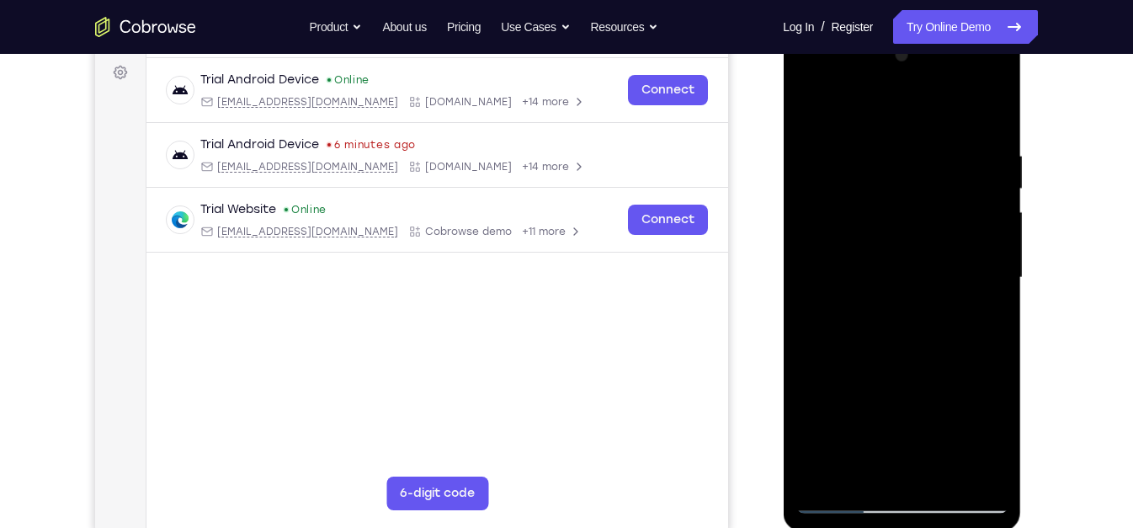
drag, startPoint x: 903, startPoint y: 309, endPoint x: 939, endPoint y: 174, distance: 139.4
click at [939, 174] on div at bounding box center [901, 277] width 212 height 471
drag, startPoint x: 908, startPoint y: 391, endPoint x: 965, endPoint y: 235, distance: 166.7
click at [965, 235] on div at bounding box center [901, 277] width 212 height 471
drag, startPoint x: 889, startPoint y: 398, endPoint x: 939, endPoint y: 279, distance: 129.7
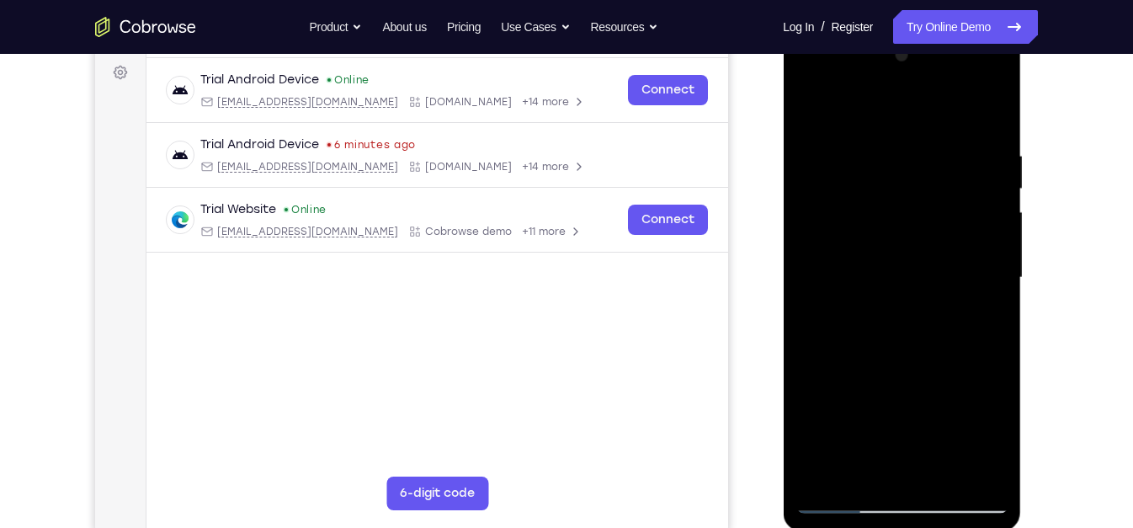
click at [939, 279] on div at bounding box center [901, 277] width 212 height 471
drag, startPoint x: 867, startPoint y: 436, endPoint x: 947, endPoint y: 264, distance: 189.4
click at [947, 264] on div at bounding box center [901, 277] width 212 height 471
drag, startPoint x: 850, startPoint y: 459, endPoint x: 930, endPoint y: 158, distance: 310.9
click at [930, 158] on div at bounding box center [901, 277] width 212 height 471
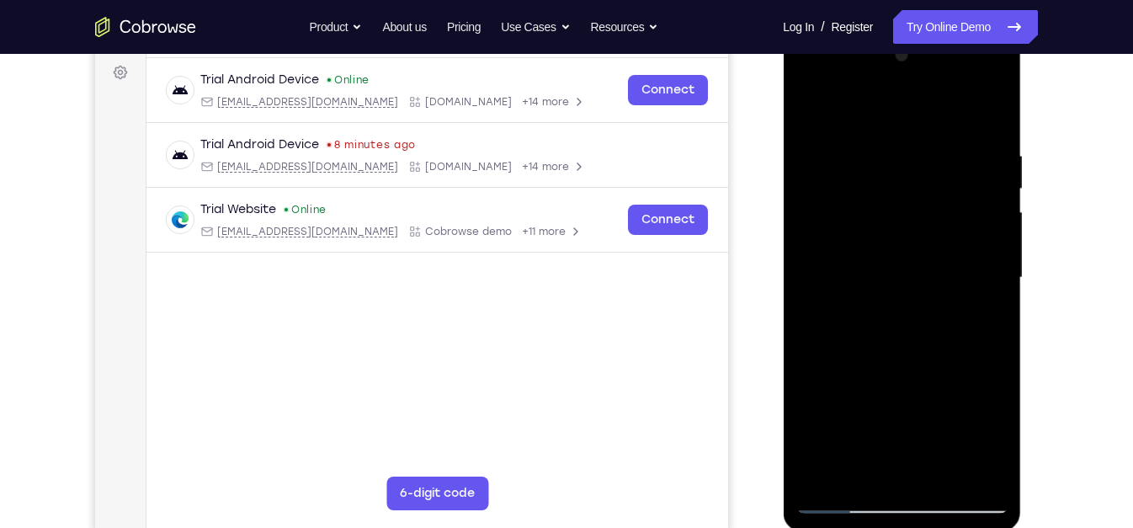
drag, startPoint x: 880, startPoint y: 401, endPoint x: 939, endPoint y: 224, distance: 187.4
click at [939, 224] on div at bounding box center [901, 277] width 212 height 471
drag, startPoint x: 884, startPoint y: 405, endPoint x: 944, endPoint y: 247, distance: 168.4
click at [944, 247] on div at bounding box center [901, 277] width 212 height 471
drag, startPoint x: 886, startPoint y: 415, endPoint x: 963, endPoint y: 133, distance: 292.2
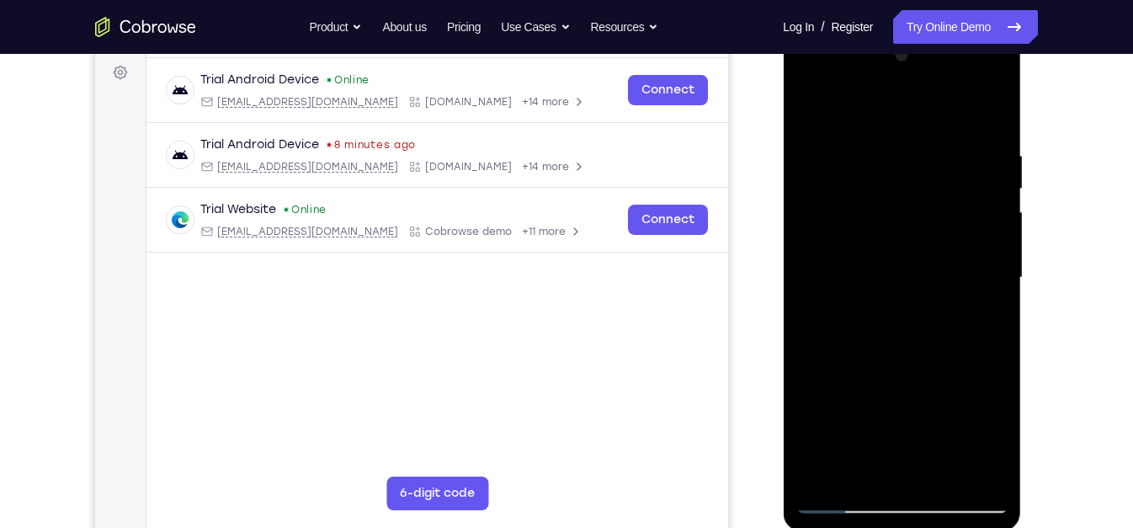
click at [963, 133] on div at bounding box center [901, 277] width 212 height 471
drag, startPoint x: 880, startPoint y: 428, endPoint x: 944, endPoint y: 180, distance: 255.8
click at [944, 180] on div at bounding box center [901, 277] width 212 height 471
drag, startPoint x: 884, startPoint y: 425, endPoint x: 937, endPoint y: 279, distance: 155.0
click at [937, 279] on div at bounding box center [901, 277] width 212 height 471
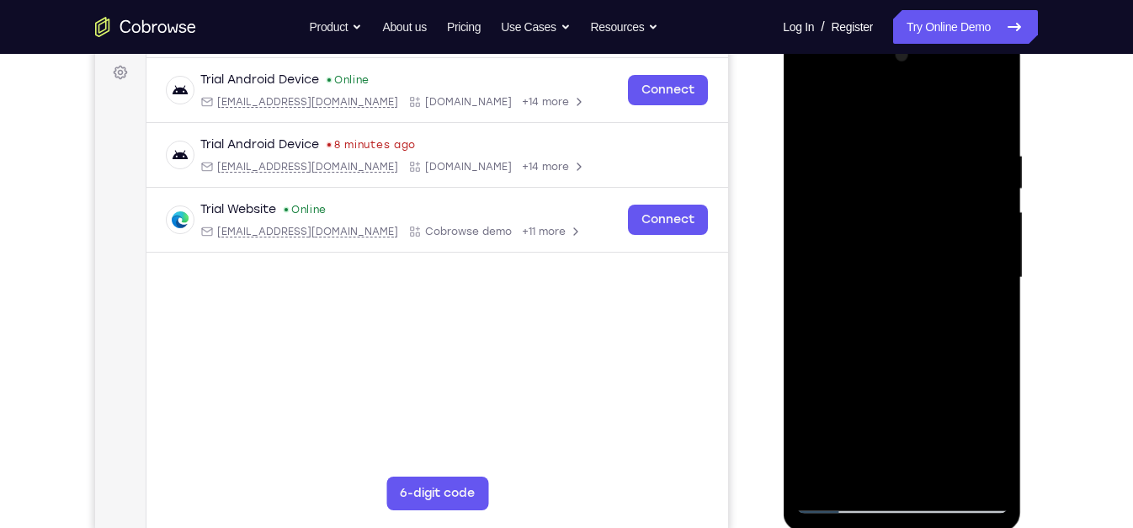
drag, startPoint x: 877, startPoint y: 458, endPoint x: 940, endPoint y: 270, distance: 198.0
click at [940, 270] on div at bounding box center [901, 277] width 212 height 471
drag, startPoint x: 887, startPoint y: 439, endPoint x: 962, endPoint y: 190, distance: 259.3
click at [962, 190] on div at bounding box center [901, 277] width 212 height 471
drag, startPoint x: 896, startPoint y: 343, endPoint x: 961, endPoint y: 143, distance: 210.5
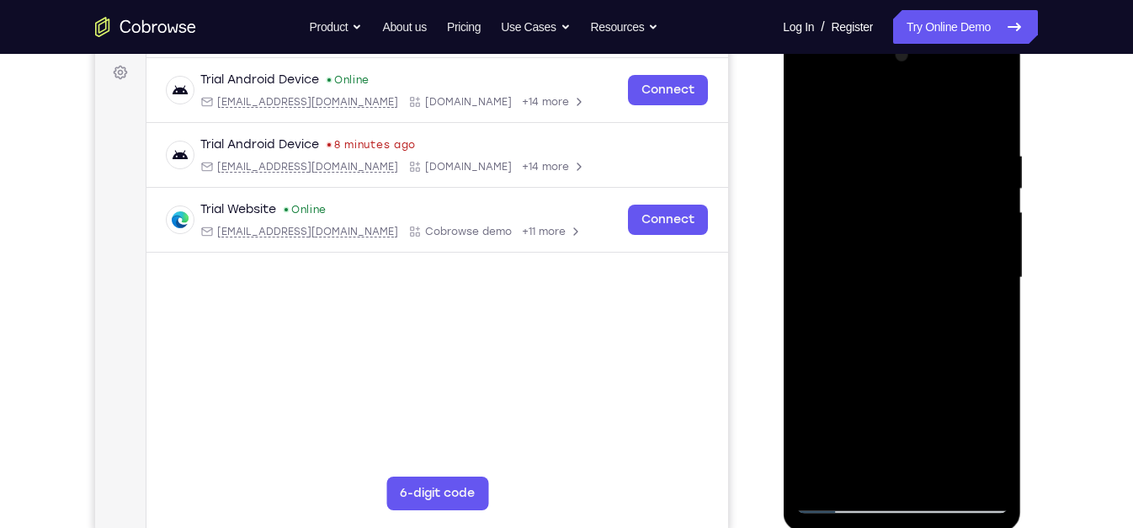
click at [961, 143] on div at bounding box center [901, 277] width 212 height 471
drag, startPoint x: 902, startPoint y: 441, endPoint x: 953, endPoint y: 198, distance: 248.4
click at [953, 198] on div at bounding box center [901, 277] width 212 height 471
drag, startPoint x: 855, startPoint y: 357, endPoint x: 903, endPoint y: 178, distance: 184.8
click at [903, 178] on div at bounding box center [901, 277] width 212 height 471
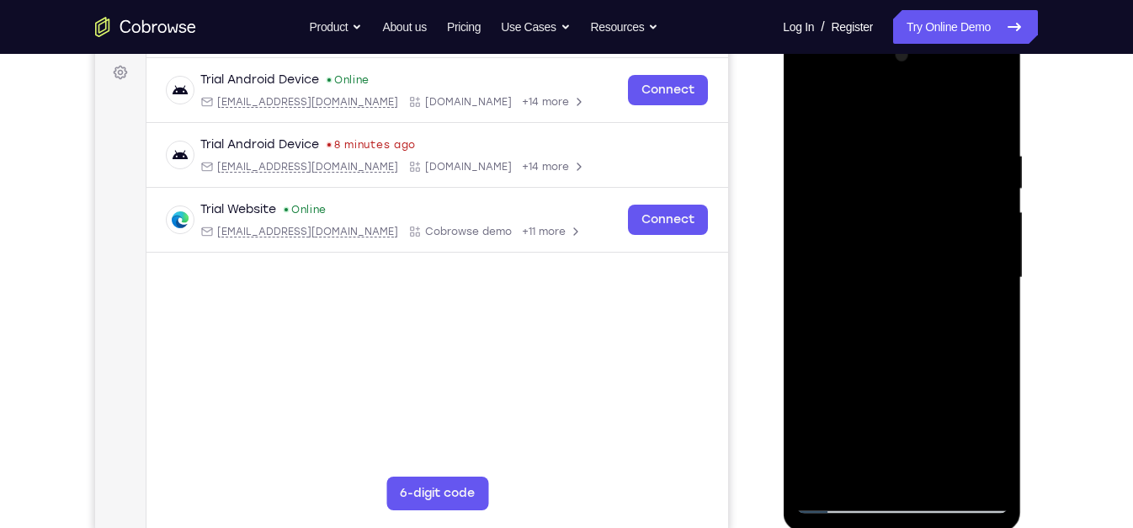
drag, startPoint x: 914, startPoint y: 419, endPoint x: 969, endPoint y: 235, distance: 192.3
click at [969, 235] on div at bounding box center [901, 277] width 212 height 471
drag, startPoint x: 896, startPoint y: 338, endPoint x: 955, endPoint y: 220, distance: 131.7
click at [955, 220] on div at bounding box center [901, 277] width 212 height 471
drag, startPoint x: 880, startPoint y: 252, endPoint x: 916, endPoint y: 155, distance: 103.3
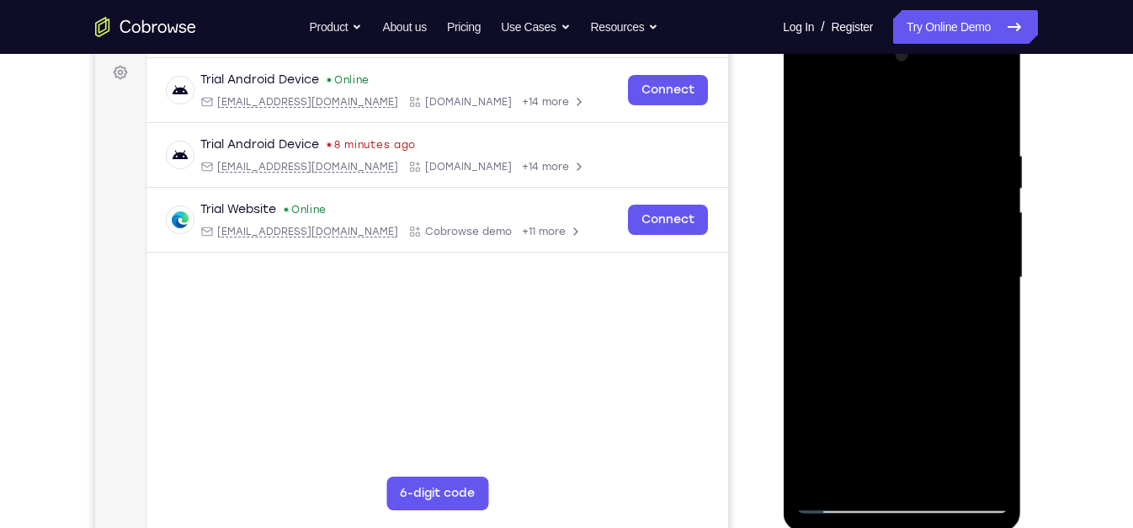
click at [916, 155] on div at bounding box center [901, 277] width 212 height 471
drag, startPoint x: 887, startPoint y: 301, endPoint x: 971, endPoint y: 142, distance: 180.0
click at [971, 142] on div at bounding box center [901, 277] width 212 height 471
click at [917, 292] on div at bounding box center [901, 277] width 212 height 471
drag, startPoint x: 886, startPoint y: 457, endPoint x: 961, endPoint y: 297, distance: 176.6
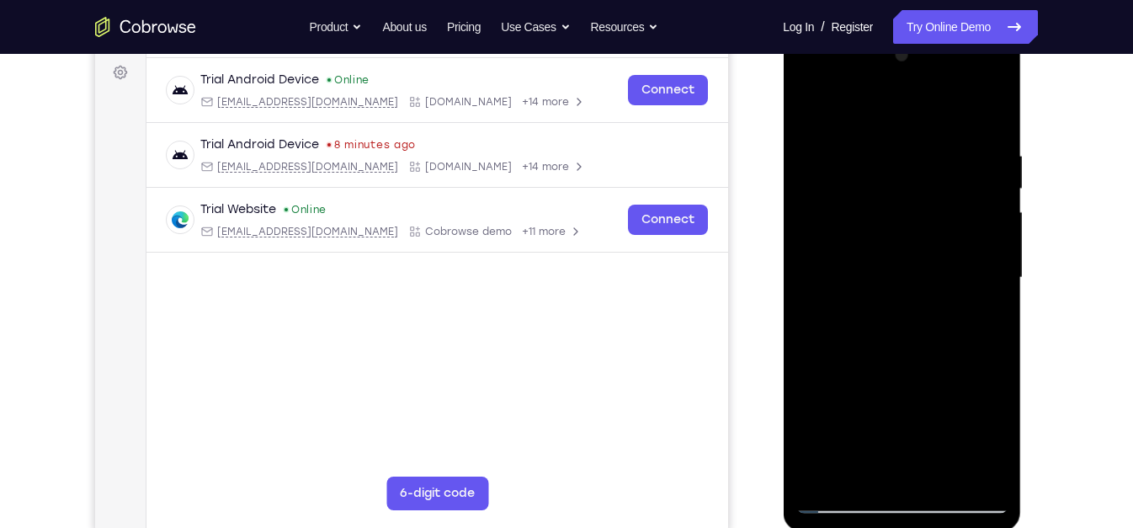
click at [961, 297] on div at bounding box center [901, 277] width 212 height 471
drag, startPoint x: 879, startPoint y: 412, endPoint x: 992, endPoint y: 165, distance: 271.5
click at [992, 165] on div at bounding box center [901, 277] width 212 height 471
drag, startPoint x: 933, startPoint y: 165, endPoint x: 932, endPoint y: 231, distance: 65.7
click at [932, 231] on div at bounding box center [901, 277] width 212 height 471
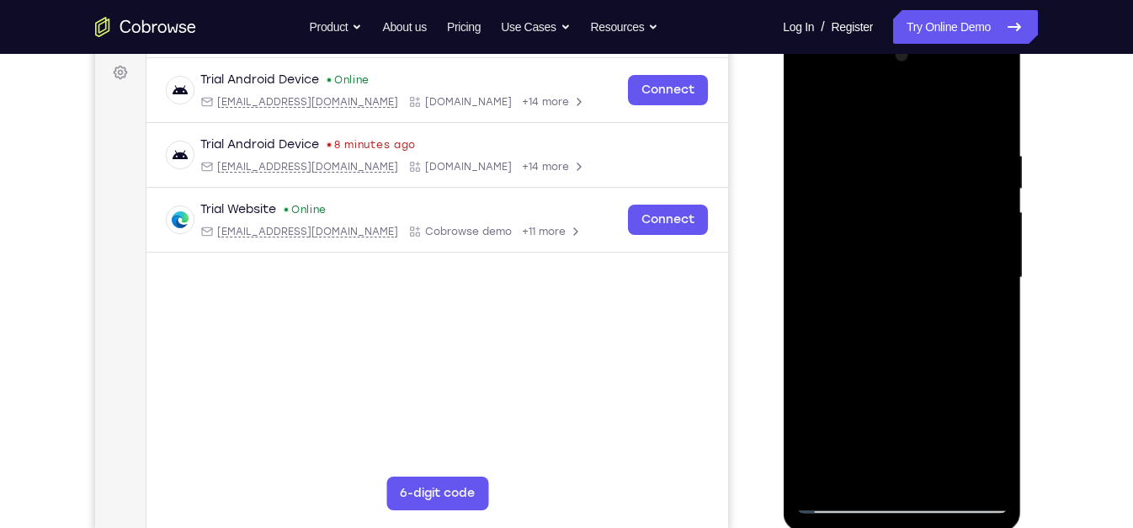
drag, startPoint x: 899, startPoint y: 388, endPoint x: 950, endPoint y: 244, distance: 152.8
click at [950, 244] on div at bounding box center [901, 277] width 212 height 471
drag, startPoint x: 901, startPoint y: 364, endPoint x: 954, endPoint y: 235, distance: 140.0
click at [954, 235] on div at bounding box center [901, 277] width 212 height 471
drag, startPoint x: 887, startPoint y: 397, endPoint x: 970, endPoint y: 147, distance: 263.5
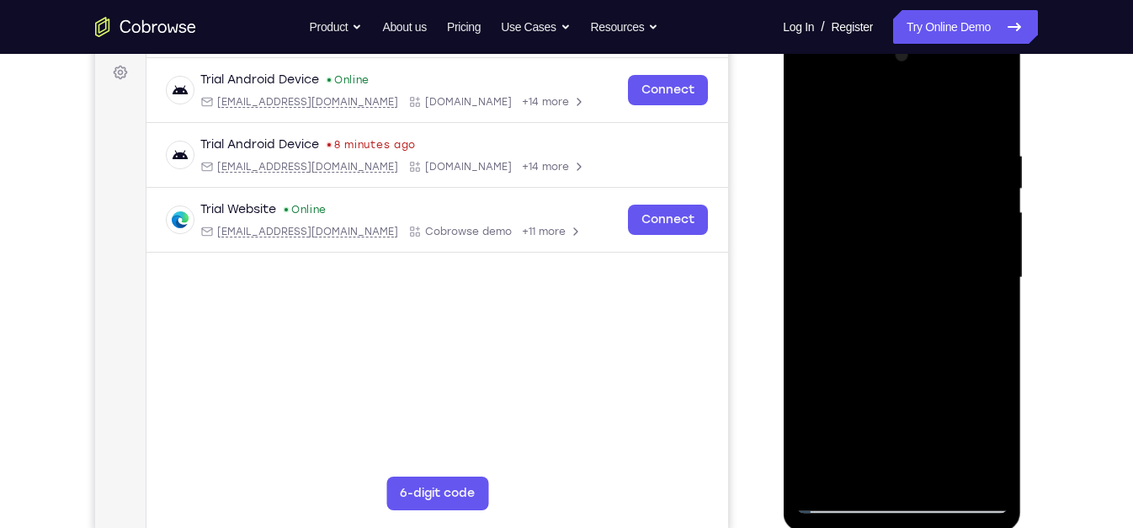
click at [970, 147] on div at bounding box center [901, 277] width 212 height 471
drag, startPoint x: 903, startPoint y: 444, endPoint x: 974, endPoint y: 142, distance: 310.3
click at [974, 142] on div at bounding box center [901, 277] width 212 height 471
drag, startPoint x: 885, startPoint y: 450, endPoint x: 958, endPoint y: 82, distance: 374.9
click at [958, 82] on div at bounding box center [901, 277] width 212 height 471
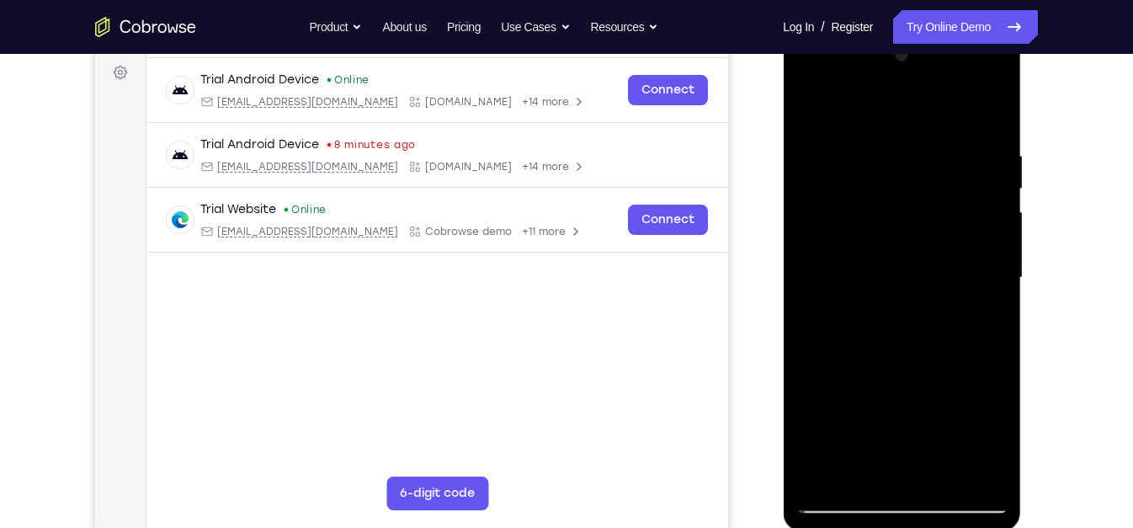
click at [949, 234] on div at bounding box center [901, 277] width 212 height 471
click at [903, 268] on div at bounding box center [901, 277] width 212 height 471
click at [983, 316] on div at bounding box center [901, 277] width 212 height 471
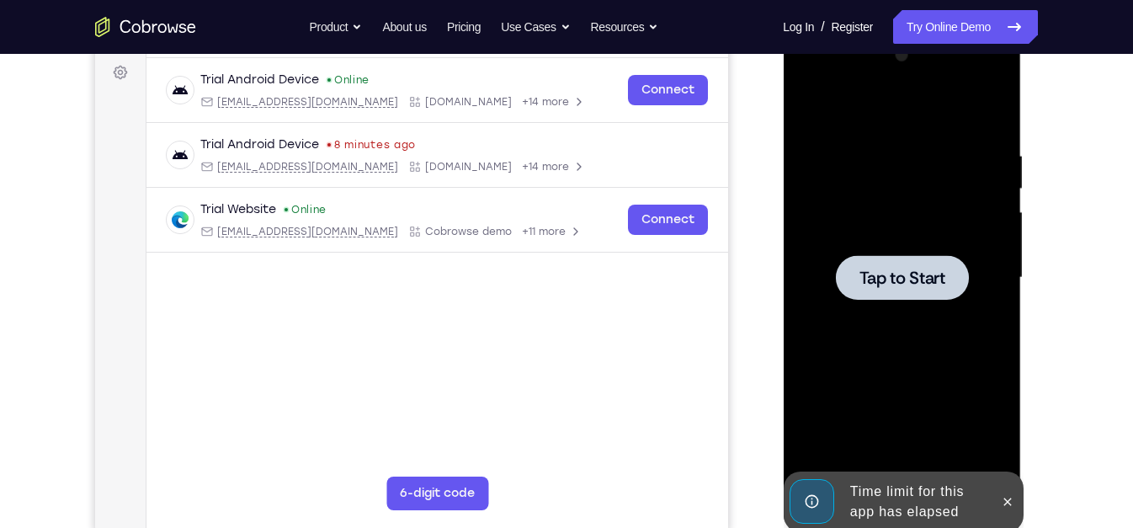
click at [878, 29] on div "Tap to Start" at bounding box center [902, 29] width 238 height 0
click at [1009, 511] on button at bounding box center [1006, 501] width 27 height 27
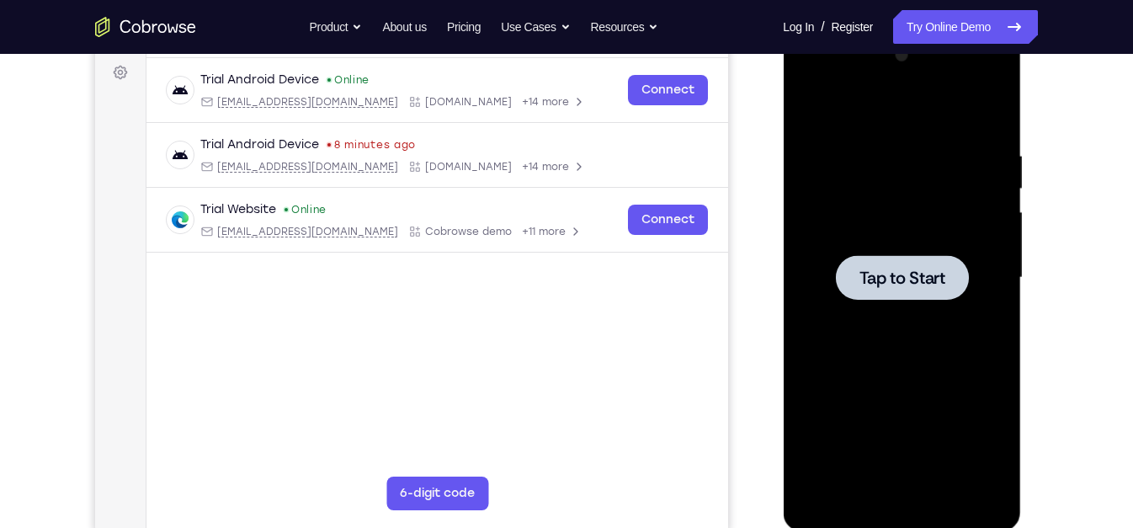
click at [959, 361] on div at bounding box center [901, 277] width 212 height 471
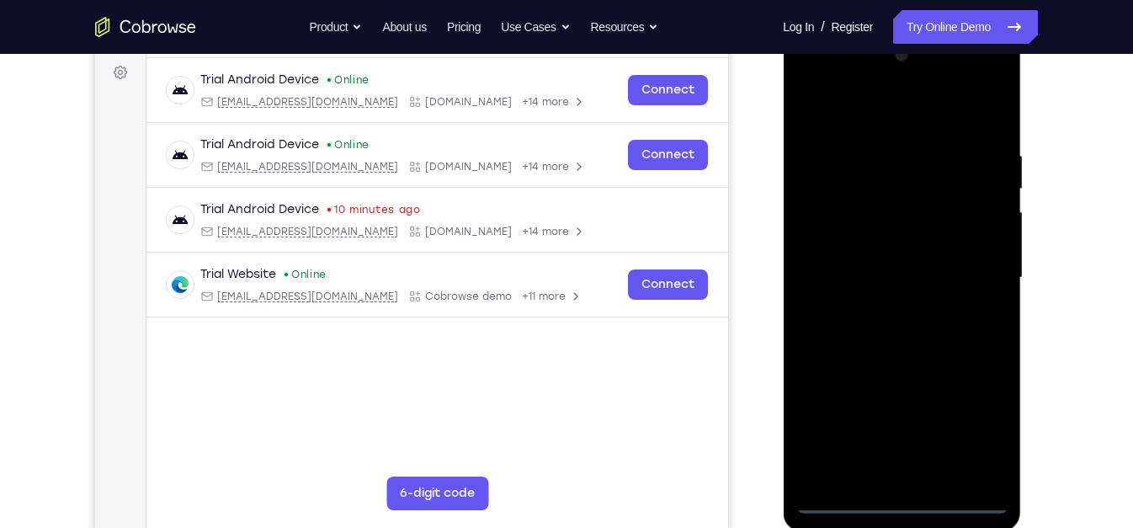
click at [896, 506] on div at bounding box center [901, 277] width 212 height 471
click at [978, 428] on div at bounding box center [901, 277] width 212 height 471
click at [903, 128] on div at bounding box center [901, 277] width 212 height 471
click at [841, 177] on div at bounding box center [901, 277] width 212 height 471
click at [860, 250] on div at bounding box center [901, 277] width 212 height 471
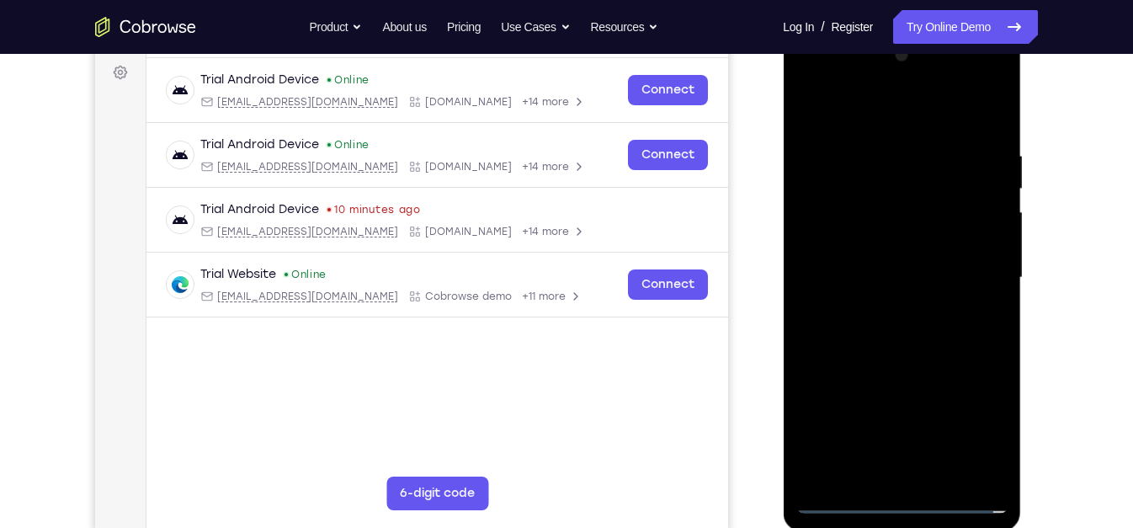
click at [854, 343] on div at bounding box center [901, 277] width 212 height 471
click at [891, 117] on div at bounding box center [901, 277] width 212 height 471
drag, startPoint x: 890, startPoint y: 354, endPoint x: 936, endPoint y: 221, distance: 140.8
click at [936, 221] on div at bounding box center [901, 277] width 212 height 471
drag, startPoint x: 899, startPoint y: 326, endPoint x: 961, endPoint y: 174, distance: 163.8
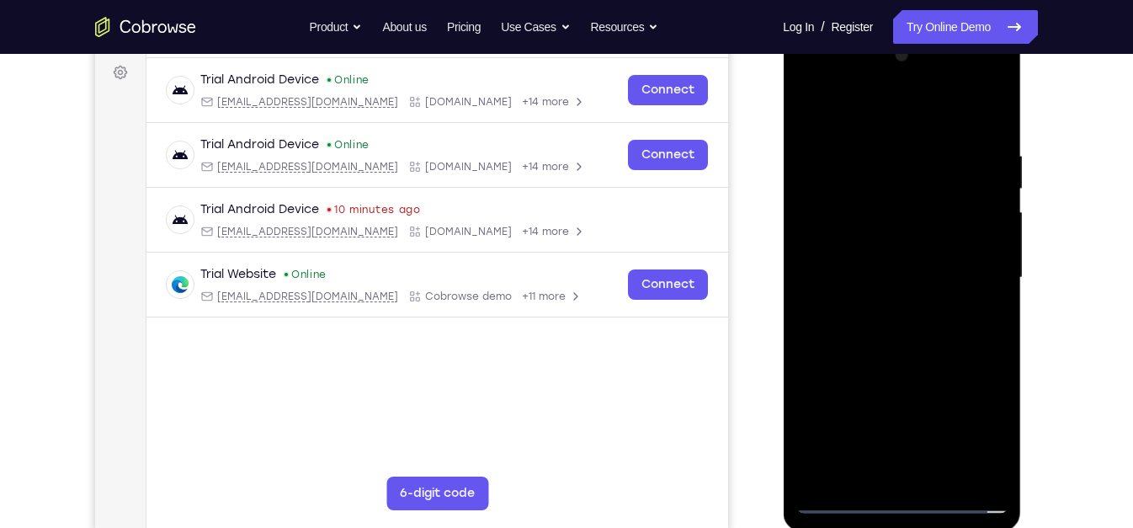
click at [961, 174] on div at bounding box center [901, 277] width 212 height 471
drag, startPoint x: 900, startPoint y: 332, endPoint x: 959, endPoint y: 174, distance: 168.8
click at [959, 174] on div at bounding box center [901, 277] width 212 height 471
drag, startPoint x: 880, startPoint y: 407, endPoint x: 953, endPoint y: 178, distance: 240.4
click at [953, 178] on div at bounding box center [901, 277] width 212 height 471
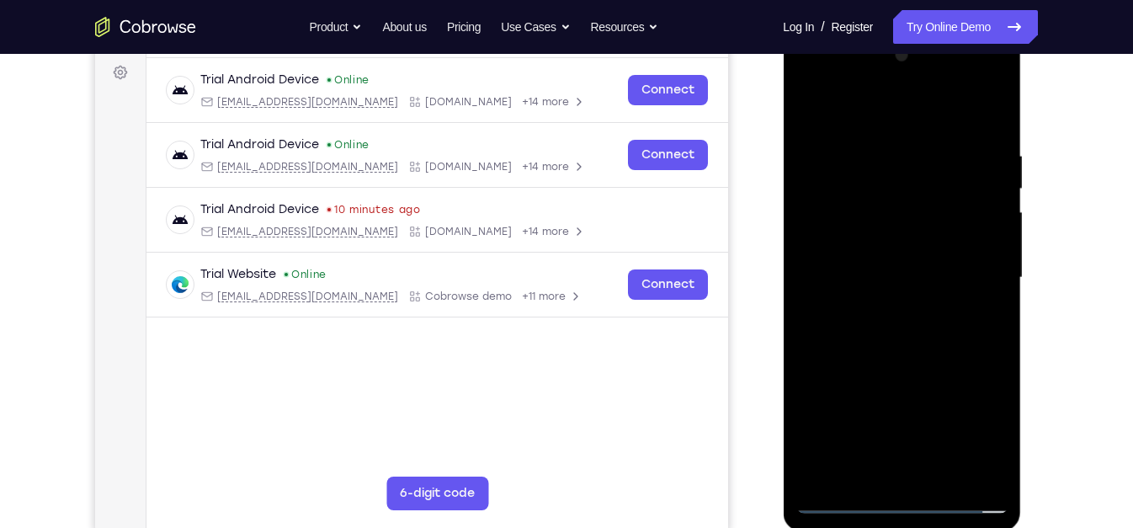
drag, startPoint x: 877, startPoint y: 414, endPoint x: 944, endPoint y: 203, distance: 221.5
click at [944, 203] on div at bounding box center [901, 277] width 212 height 471
drag, startPoint x: 900, startPoint y: 318, endPoint x: 928, endPoint y: 260, distance: 64.4
click at [928, 260] on div at bounding box center [901, 277] width 212 height 471
drag, startPoint x: 872, startPoint y: 428, endPoint x: 917, endPoint y: 312, distance: 124.4
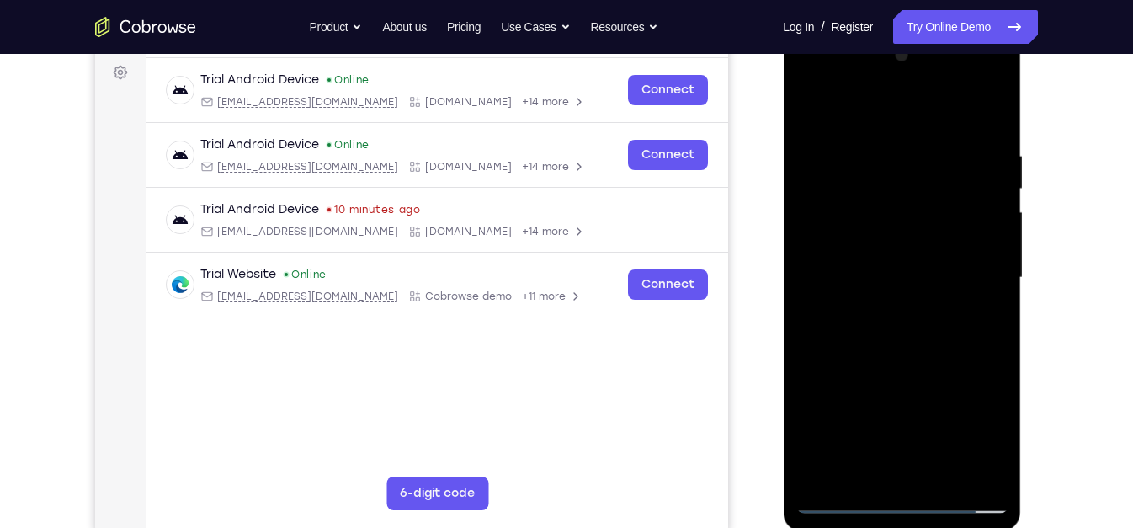
click at [917, 312] on div at bounding box center [901, 277] width 212 height 471
drag, startPoint x: 880, startPoint y: 354, endPoint x: 960, endPoint y: 198, distance: 175.8
click at [960, 198] on div at bounding box center [901, 277] width 212 height 471
drag, startPoint x: 897, startPoint y: 371, endPoint x: 966, endPoint y: 195, distance: 189.0
click at [966, 195] on div at bounding box center [901, 277] width 212 height 471
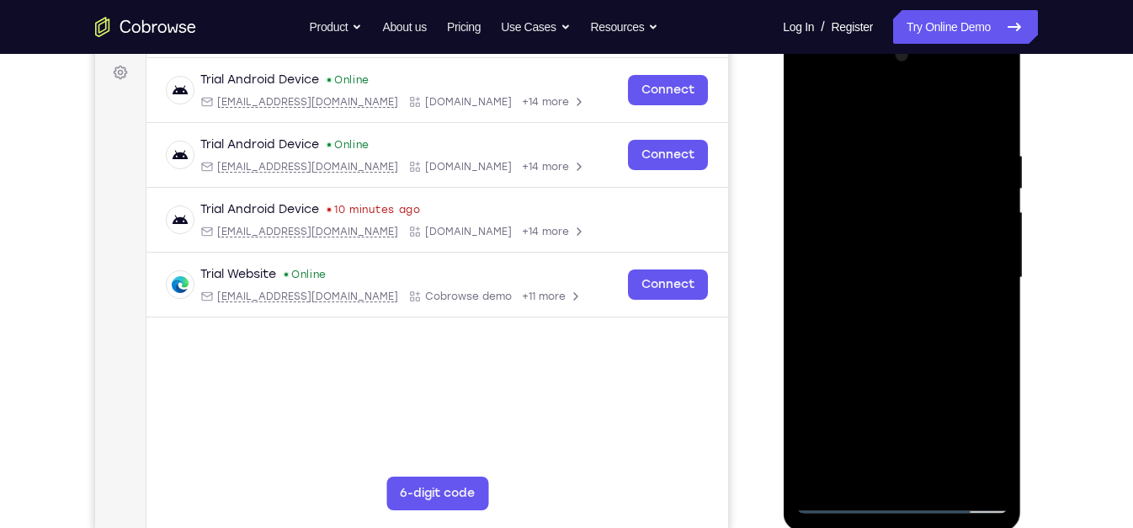
drag, startPoint x: 890, startPoint y: 375, endPoint x: 917, endPoint y: 324, distance: 57.2
click at [917, 324] on div at bounding box center [901, 277] width 212 height 471
drag, startPoint x: 877, startPoint y: 460, endPoint x: 954, endPoint y: 266, distance: 209.3
click at [954, 266] on div at bounding box center [901, 277] width 212 height 471
drag, startPoint x: 870, startPoint y: 329, endPoint x: 937, endPoint y: 82, distance: 256.2
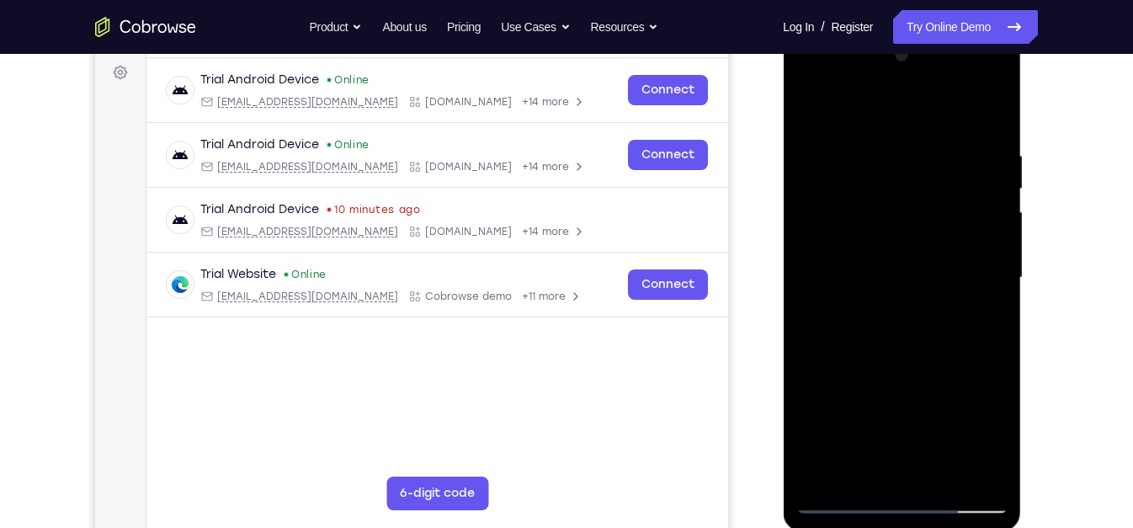
click at [937, 82] on div at bounding box center [901, 277] width 212 height 471
drag, startPoint x: 858, startPoint y: 447, endPoint x: 928, endPoint y: 265, distance: 195.1
click at [928, 265] on div at bounding box center [901, 277] width 212 height 471
click at [947, 265] on div at bounding box center [901, 277] width 212 height 471
drag, startPoint x: 914, startPoint y: 297, endPoint x: 937, endPoint y: 248, distance: 53.8
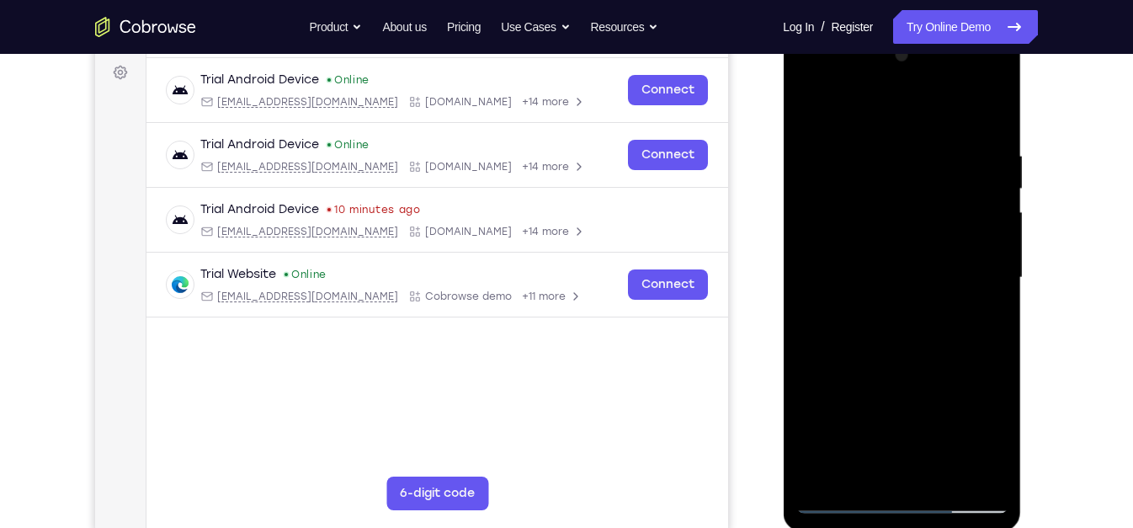
click at [937, 248] on div at bounding box center [901, 277] width 212 height 471
drag, startPoint x: 860, startPoint y: 425, endPoint x: 920, endPoint y: 273, distance: 163.6
click at [920, 273] on div at bounding box center [901, 277] width 212 height 471
drag, startPoint x: 847, startPoint y: 445, endPoint x: 954, endPoint y: 176, distance: 289.8
click at [954, 176] on div at bounding box center [901, 277] width 212 height 471
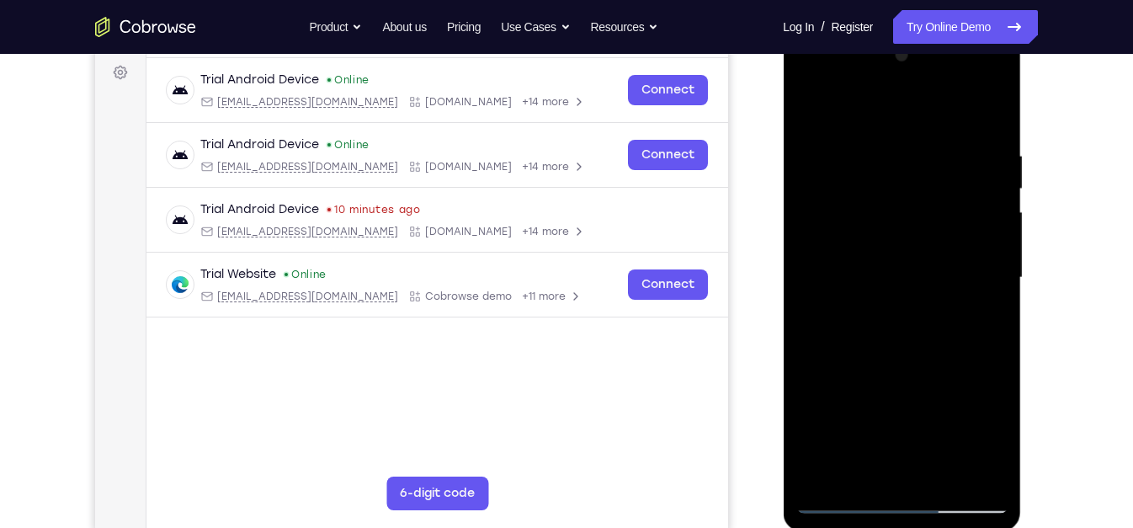
drag, startPoint x: 867, startPoint y: 428, endPoint x: 988, endPoint y: 101, distance: 348.3
click at [988, 101] on div at bounding box center [901, 277] width 212 height 471
drag, startPoint x: 877, startPoint y: 441, endPoint x: 959, endPoint y: 169, distance: 283.9
click at [959, 169] on div at bounding box center [901, 277] width 212 height 471
click at [841, 501] on div at bounding box center [901, 277] width 212 height 471
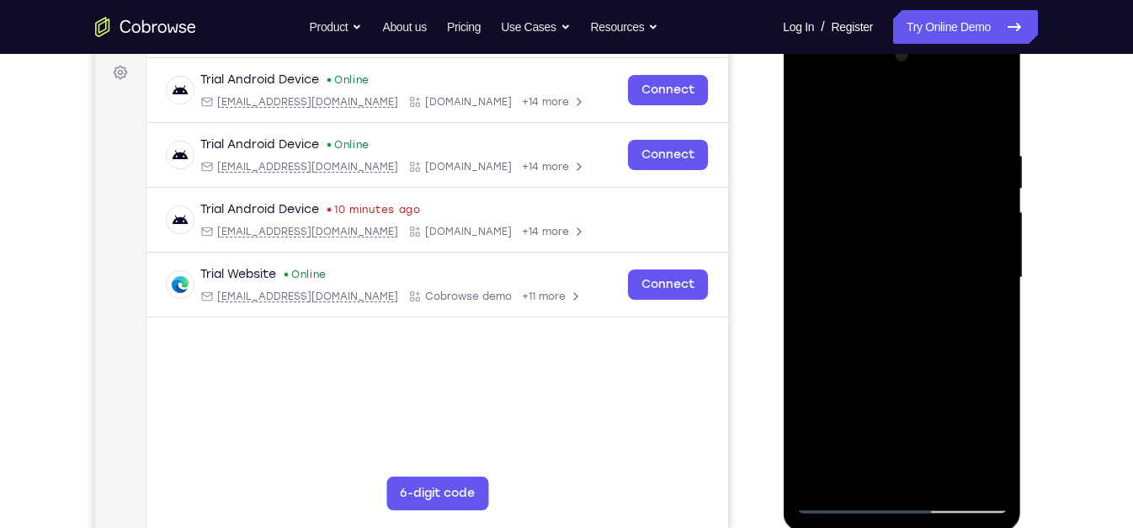
drag, startPoint x: 864, startPoint y: 311, endPoint x: 882, endPoint y: 263, distance: 51.1
click at [882, 263] on div at bounding box center [901, 277] width 212 height 471
drag, startPoint x: 860, startPoint y: 428, endPoint x: 919, endPoint y: 268, distance: 170.4
click at [919, 268] on div at bounding box center [901, 277] width 212 height 471
drag, startPoint x: 869, startPoint y: 444, endPoint x: 959, endPoint y: 176, distance: 282.9
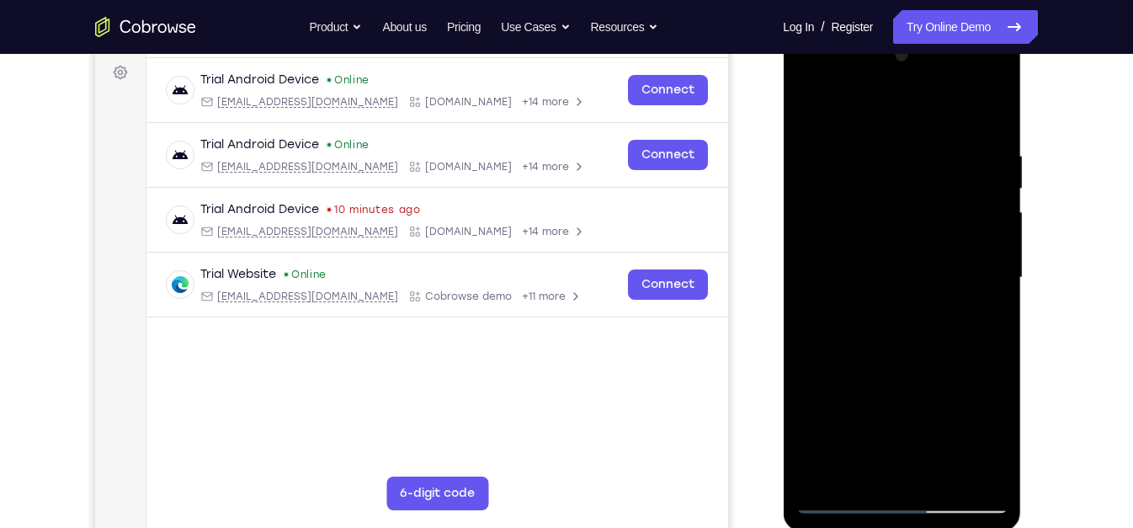
click at [959, 176] on div at bounding box center [901, 277] width 212 height 471
drag, startPoint x: 888, startPoint y: 395, endPoint x: 953, endPoint y: 210, distance: 196.2
click at [953, 210] on div at bounding box center [901, 277] width 212 height 471
drag, startPoint x: 903, startPoint y: 366, endPoint x: 962, endPoint y: 226, distance: 152.4
click at [962, 226] on div at bounding box center [901, 277] width 212 height 471
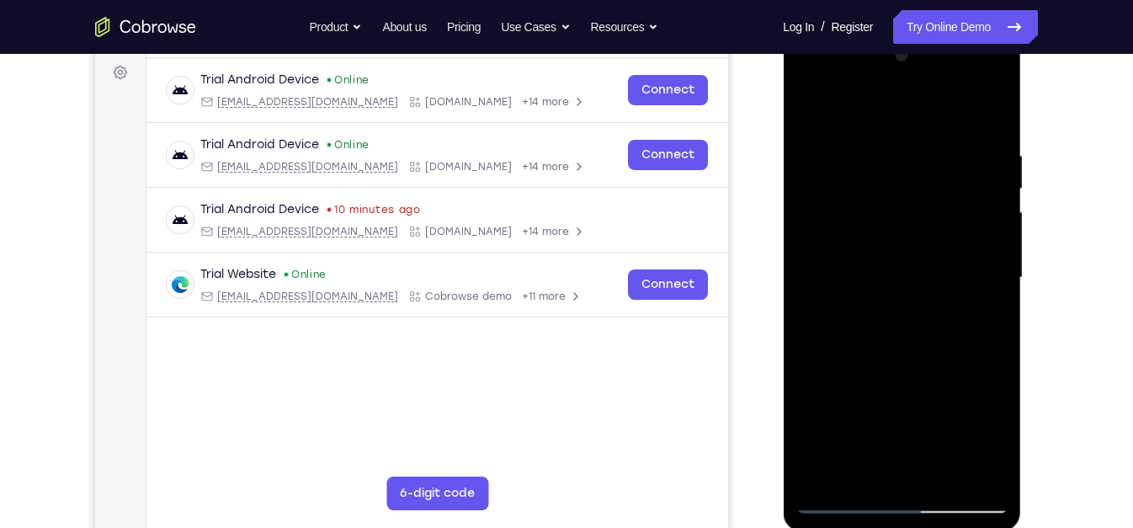
click at [911, 343] on div at bounding box center [901, 277] width 212 height 471
drag, startPoint x: 901, startPoint y: 441, endPoint x: 966, endPoint y: 290, distance: 165.1
click at [966, 290] on div at bounding box center [901, 277] width 212 height 471
drag, startPoint x: 908, startPoint y: 449, endPoint x: 963, endPoint y: 225, distance: 231.3
click at [963, 225] on div at bounding box center [901, 277] width 212 height 471
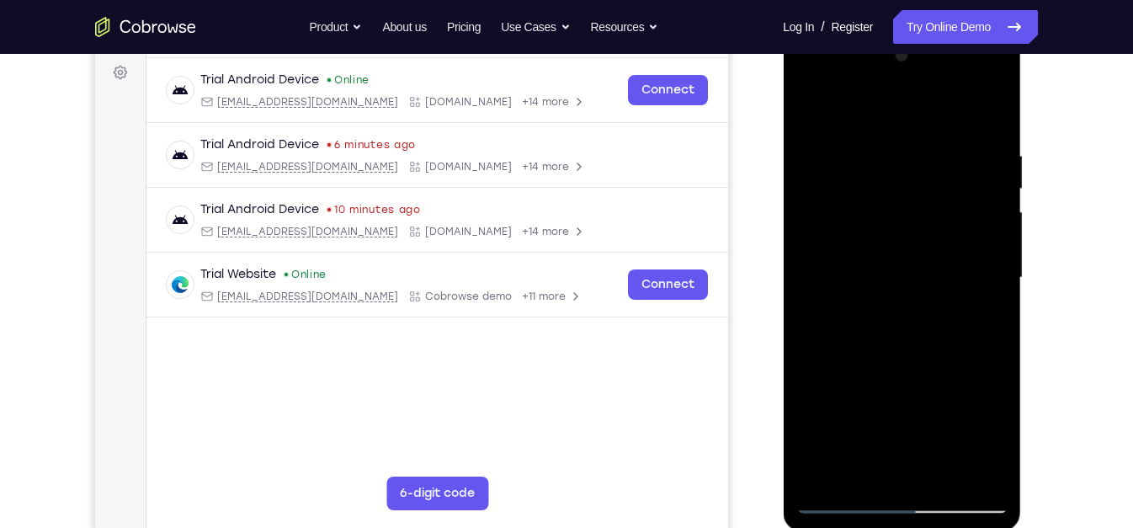
drag, startPoint x: 910, startPoint y: 370, endPoint x: 949, endPoint y: 288, distance: 91.5
click at [949, 288] on div at bounding box center [901, 277] width 212 height 471
drag, startPoint x: 890, startPoint y: 446, endPoint x: 961, endPoint y: 234, distance: 223.8
click at [961, 234] on div at bounding box center [901, 277] width 212 height 471
drag, startPoint x: 887, startPoint y: 460, endPoint x: 964, endPoint y: 254, distance: 220.0
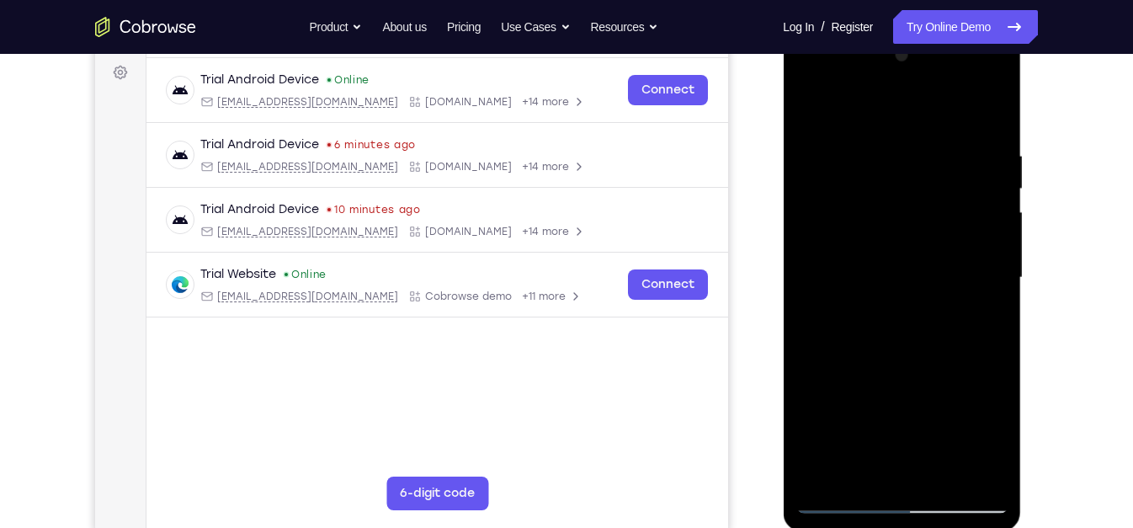
click at [964, 254] on div at bounding box center [901, 277] width 212 height 471
drag, startPoint x: 880, startPoint y: 385, endPoint x: 950, endPoint y: 237, distance: 164.5
click at [950, 237] on div at bounding box center [901, 277] width 212 height 471
drag, startPoint x: 894, startPoint y: 388, endPoint x: 933, endPoint y: 312, distance: 85.5
click at [933, 312] on div at bounding box center [901, 277] width 212 height 471
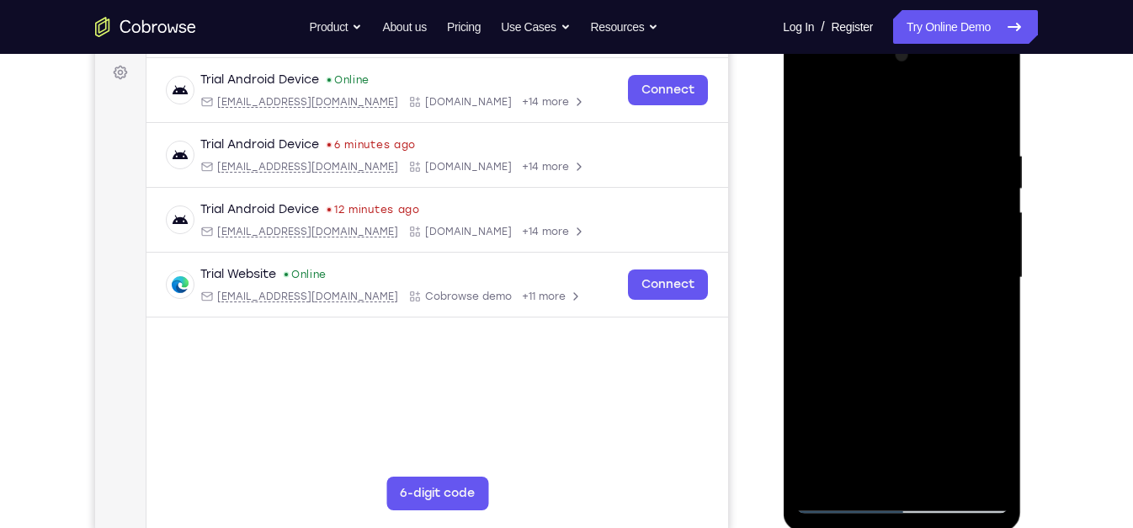
drag, startPoint x: 889, startPoint y: 428, endPoint x: 985, endPoint y: 203, distance: 245.1
click at [985, 203] on div at bounding box center [901, 277] width 212 height 471
drag, startPoint x: 896, startPoint y: 394, endPoint x: 997, endPoint y: 157, distance: 257.2
click at [997, 157] on div at bounding box center [901, 277] width 212 height 471
drag, startPoint x: 866, startPoint y: 456, endPoint x: 954, endPoint y: 221, distance: 251.4
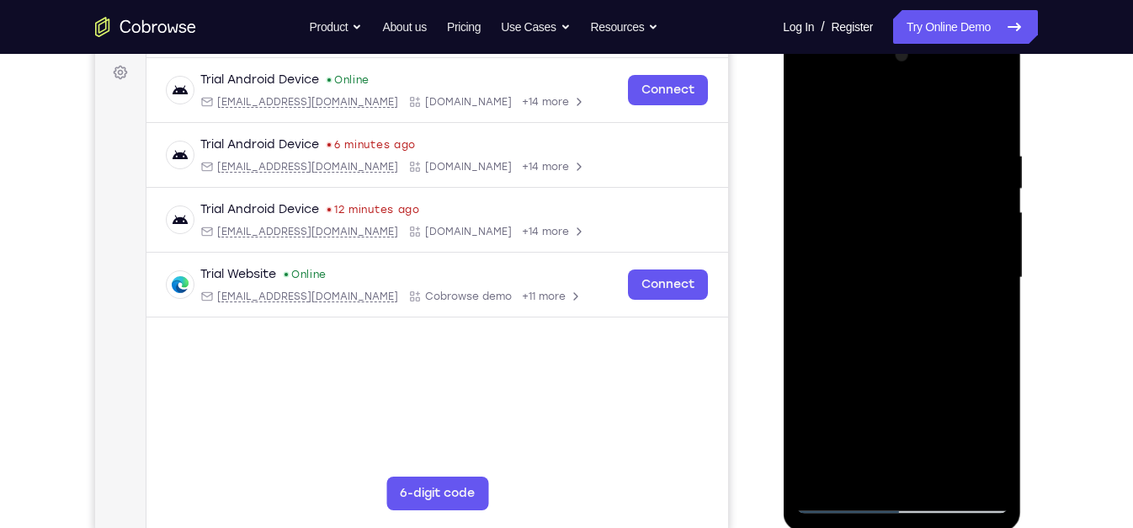
click at [954, 221] on div at bounding box center [901, 277] width 212 height 471
drag, startPoint x: 856, startPoint y: 436, endPoint x: 935, endPoint y: 253, distance: 199.0
click at [935, 253] on div at bounding box center [901, 277] width 212 height 471
drag, startPoint x: 892, startPoint y: 438, endPoint x: 971, endPoint y: 217, distance: 234.3
click at [971, 217] on div at bounding box center [901, 277] width 212 height 471
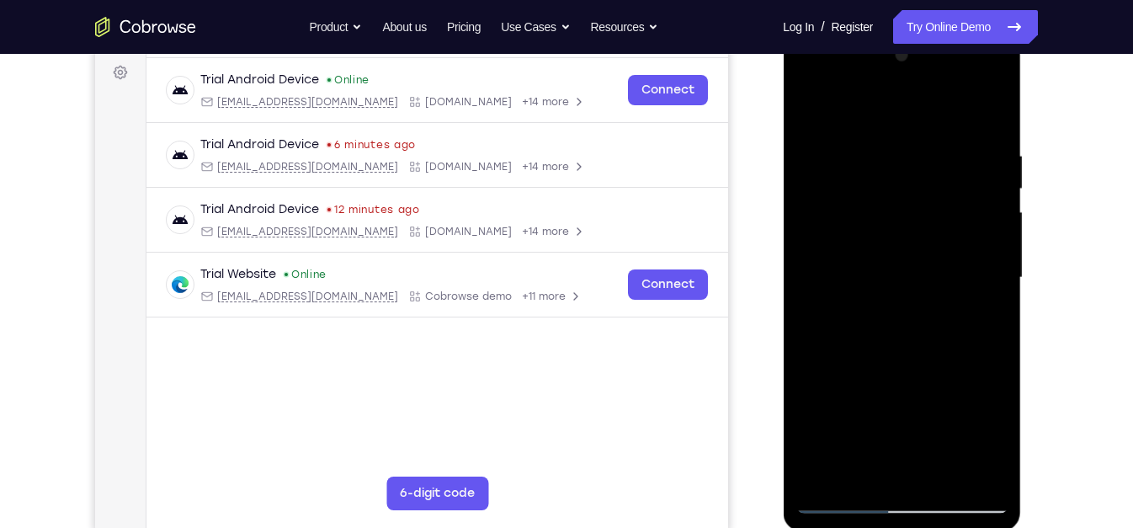
drag, startPoint x: 908, startPoint y: 380, endPoint x: 950, endPoint y: 247, distance: 139.5
click at [950, 247] on div at bounding box center [901, 277] width 212 height 471
drag, startPoint x: 889, startPoint y: 409, endPoint x: 961, endPoint y: 221, distance: 201.2
click at [961, 221] on div at bounding box center [901, 277] width 212 height 471
drag, startPoint x: 890, startPoint y: 393, endPoint x: 916, endPoint y: 326, distance: 72.2
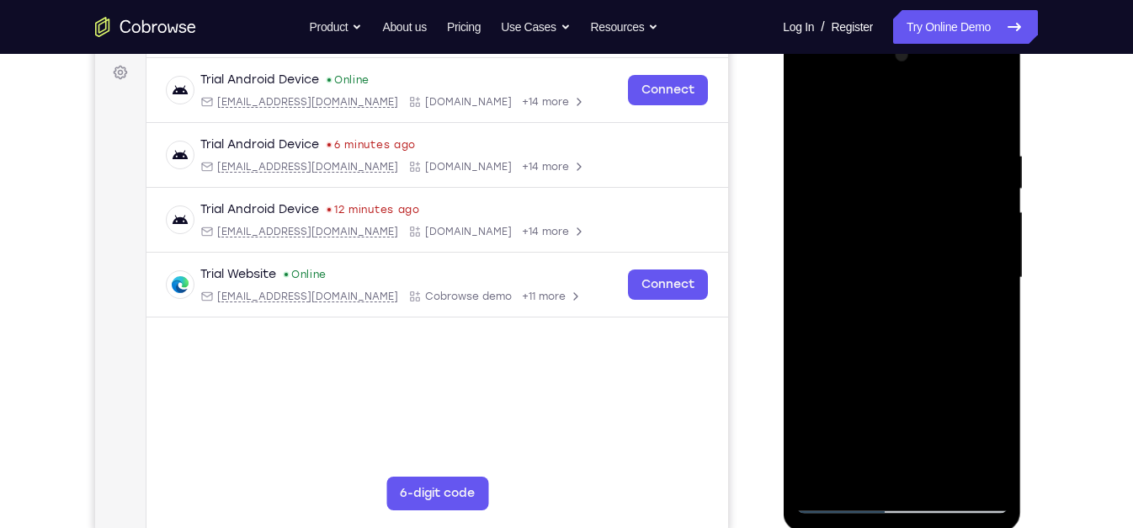
click at [916, 326] on div at bounding box center [901, 277] width 212 height 471
drag, startPoint x: 861, startPoint y: 467, endPoint x: 944, endPoint y: 183, distance: 295.6
click at [944, 183] on div at bounding box center [901, 277] width 212 height 471
drag, startPoint x: 879, startPoint y: 439, endPoint x: 976, endPoint y: 112, distance: 340.8
click at [976, 112] on div at bounding box center [901, 277] width 212 height 471
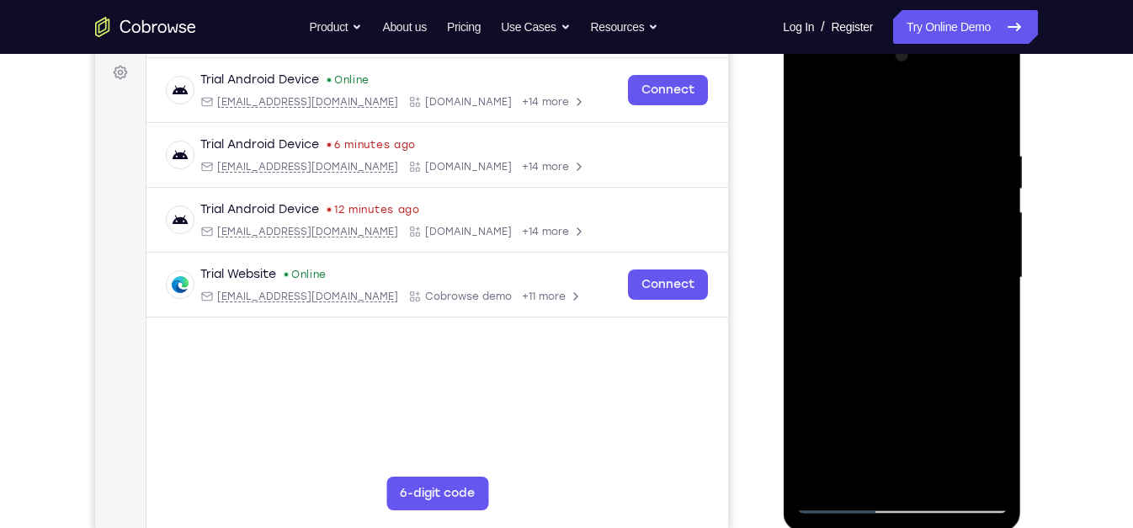
drag, startPoint x: 903, startPoint y: 242, endPoint x: 913, endPoint y: 215, distance: 28.0
click at [913, 215] on div at bounding box center [901, 277] width 212 height 471
drag, startPoint x: 888, startPoint y: 383, endPoint x: 938, endPoint y: 248, distance: 143.5
click at [938, 248] on div at bounding box center [901, 277] width 212 height 471
drag, startPoint x: 870, startPoint y: 409, endPoint x: 960, endPoint y: 258, distance: 175.5
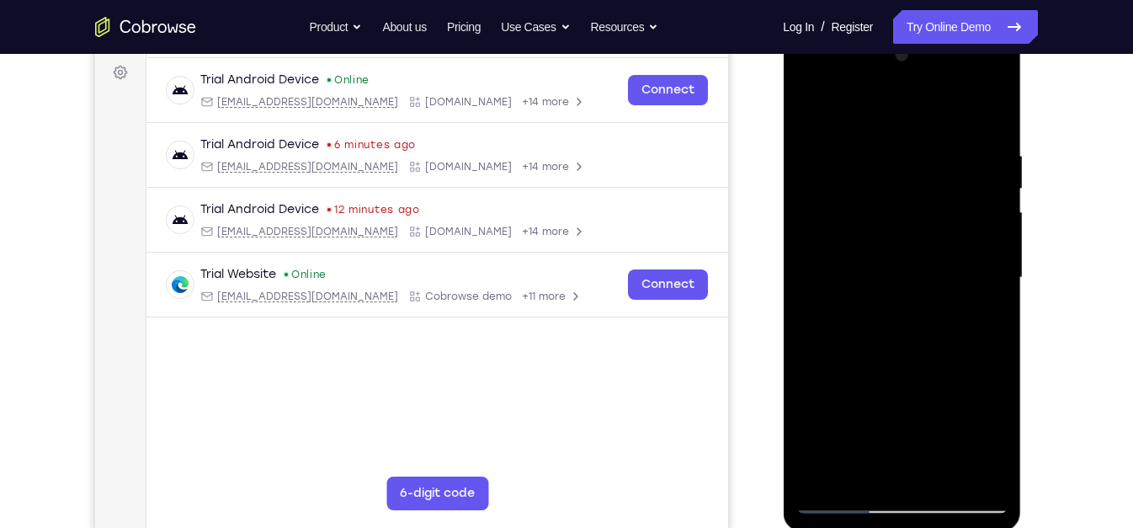
click at [960, 258] on div at bounding box center [901, 277] width 212 height 471
drag, startPoint x: 884, startPoint y: 378, endPoint x: 933, endPoint y: 279, distance: 109.9
click at [933, 279] on div at bounding box center [901, 277] width 212 height 471
drag, startPoint x: 869, startPoint y: 430, endPoint x: 941, endPoint y: 209, distance: 232.9
click at [941, 209] on div at bounding box center [901, 277] width 212 height 471
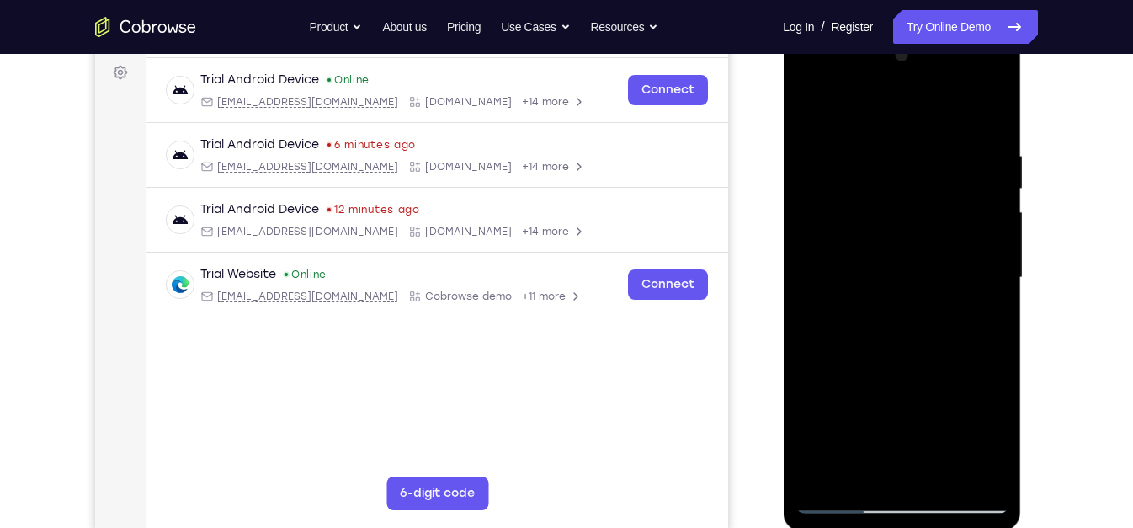
drag, startPoint x: 865, startPoint y: 393, endPoint x: 933, endPoint y: 254, distance: 154.3
click at [933, 254] on div at bounding box center [901, 277] width 212 height 471
drag, startPoint x: 869, startPoint y: 423, endPoint x: 940, endPoint y: 237, distance: 198.5
click at [940, 237] on div at bounding box center [901, 277] width 212 height 471
drag, startPoint x: 867, startPoint y: 417, endPoint x: 953, endPoint y: 199, distance: 234.3
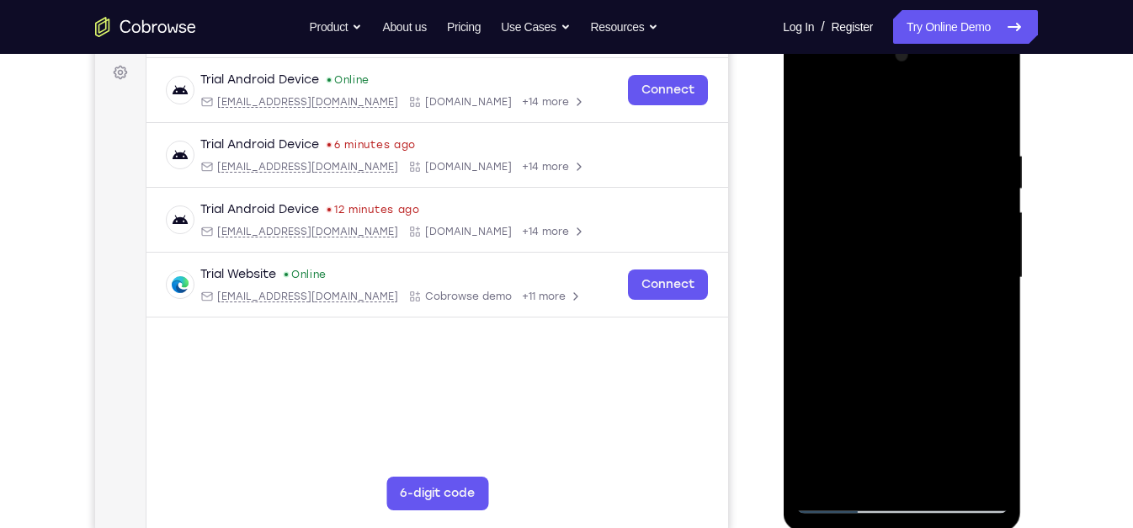
click at [953, 199] on div at bounding box center [901, 277] width 212 height 471
drag, startPoint x: 896, startPoint y: 343, endPoint x: 944, endPoint y: 193, distance: 157.3
click at [944, 193] on div at bounding box center [901, 277] width 212 height 471
drag, startPoint x: 858, startPoint y: 456, endPoint x: 938, endPoint y: 208, distance: 261.1
click at [938, 208] on div at bounding box center [901, 277] width 212 height 471
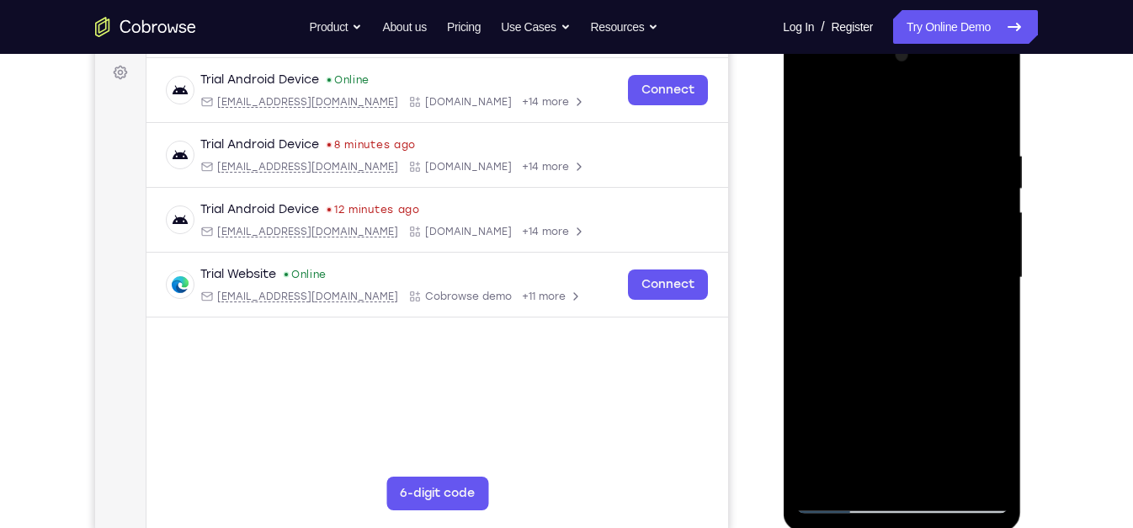
drag, startPoint x: 872, startPoint y: 388, endPoint x: 907, endPoint y: 308, distance: 87.4
click at [907, 308] on div at bounding box center [901, 277] width 212 height 471
drag, startPoint x: 881, startPoint y: 462, endPoint x: 949, endPoint y: 266, distance: 207.6
click at [949, 266] on div at bounding box center [901, 277] width 212 height 471
drag, startPoint x: 893, startPoint y: 462, endPoint x: 933, endPoint y: 332, distance: 136.3
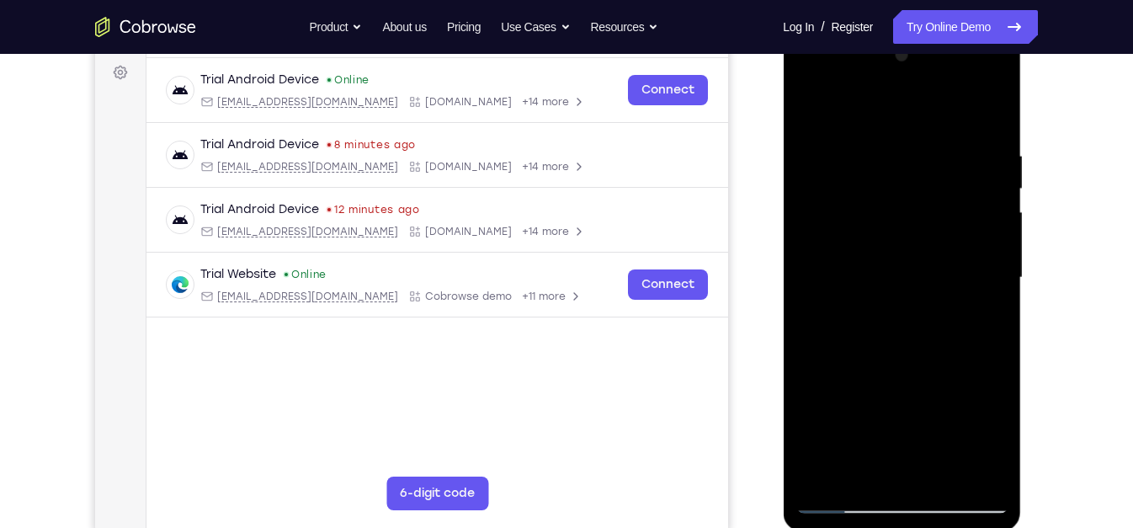
click at [933, 332] on div at bounding box center [901, 277] width 212 height 471
drag, startPoint x: 889, startPoint y: 455, endPoint x: 930, endPoint y: 273, distance: 187.2
click at [930, 273] on div at bounding box center [901, 277] width 212 height 471
drag, startPoint x: 898, startPoint y: 443, endPoint x: 926, endPoint y: 296, distance: 149.1
click at [926, 296] on div at bounding box center [901, 277] width 212 height 471
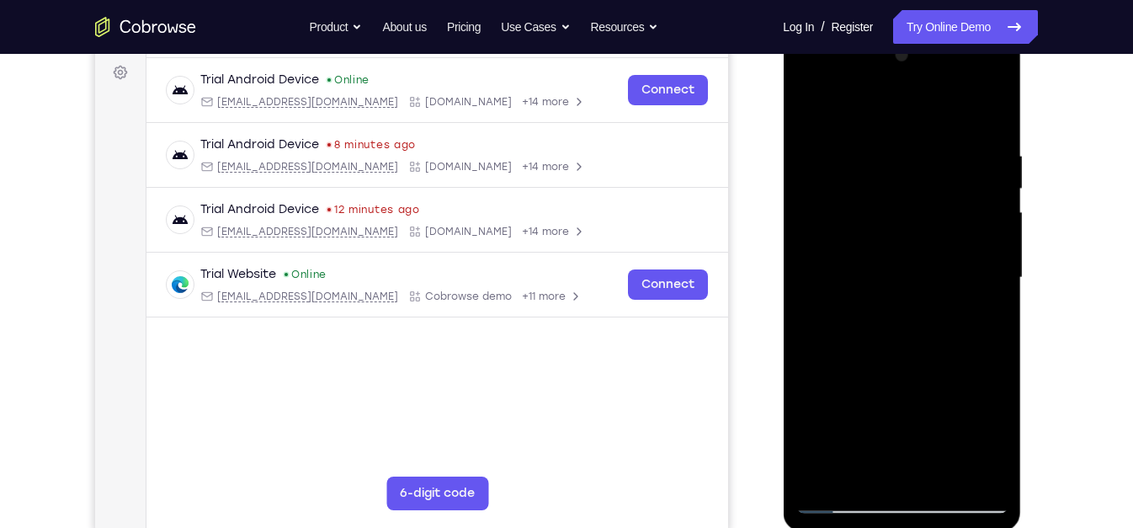
drag, startPoint x: 876, startPoint y: 468, endPoint x: 933, endPoint y: 292, distance: 185.0
click at [933, 292] on div at bounding box center [901, 277] width 212 height 471
drag, startPoint x: 882, startPoint y: 449, endPoint x: 968, endPoint y: 5, distance: 451.8
click at [968, 29] on html "Online web based iOS Simulators and Android Emulators. Run iPhone, iPad, Mobile…" at bounding box center [903, 281] width 240 height 505
click at [829, 335] on div at bounding box center [901, 277] width 212 height 471
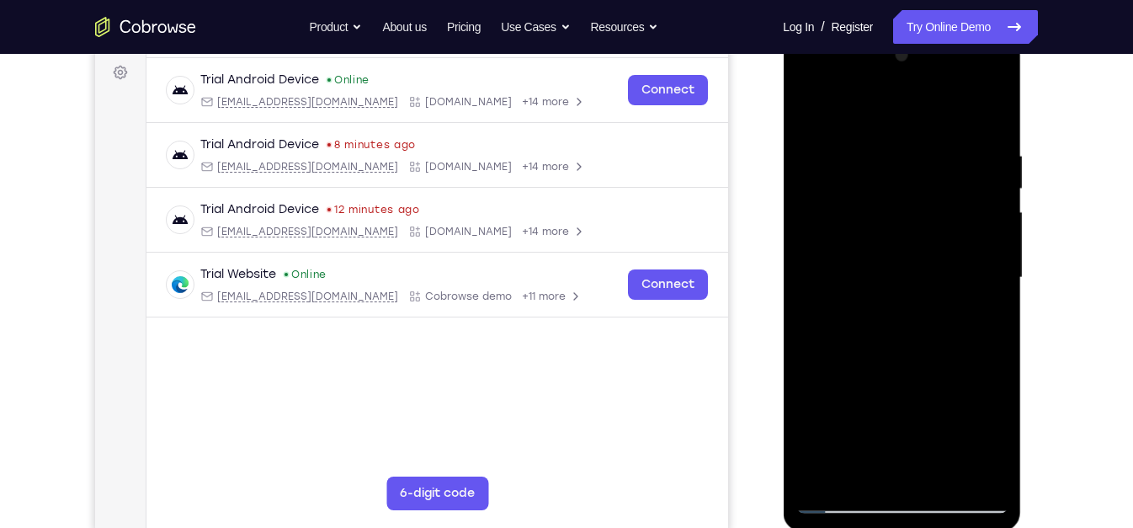
drag, startPoint x: 890, startPoint y: 342, endPoint x: 918, endPoint y: 268, distance: 79.1
click at [918, 268] on div at bounding box center [901, 277] width 212 height 471
drag, startPoint x: 875, startPoint y: 400, endPoint x: 914, endPoint y: 312, distance: 95.7
click at [914, 312] on div at bounding box center [901, 277] width 212 height 471
drag, startPoint x: 876, startPoint y: 448, endPoint x: 943, endPoint y: 304, distance: 158.5
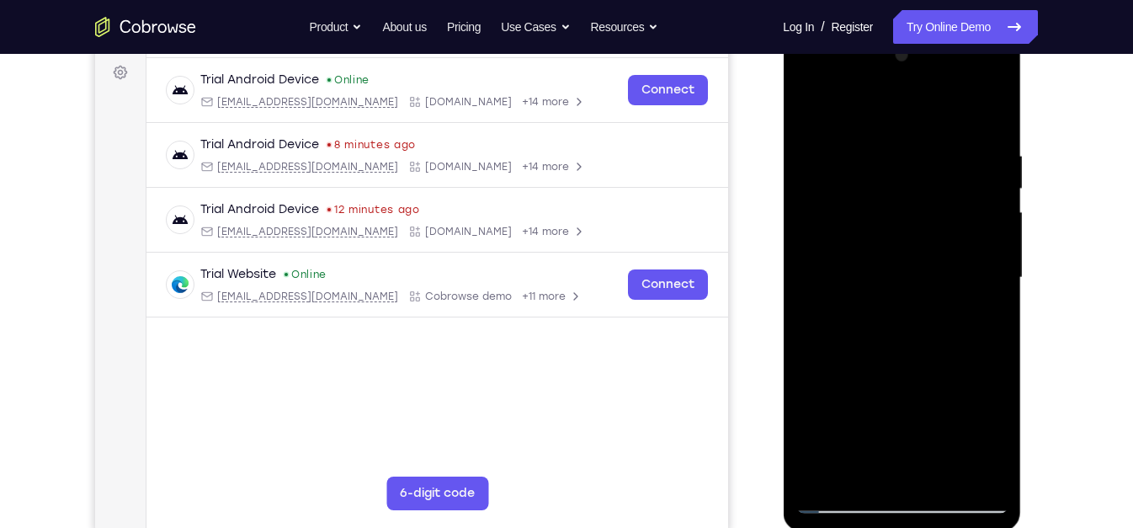
click at [943, 304] on div at bounding box center [901, 277] width 212 height 471
drag, startPoint x: 885, startPoint y: 417, endPoint x: 956, endPoint y: 256, distance: 176.0
click at [956, 256] on div at bounding box center [901, 277] width 212 height 471
drag, startPoint x: 880, startPoint y: 427, endPoint x: 921, endPoint y: 318, distance: 116.1
click at [921, 318] on div at bounding box center [901, 277] width 212 height 471
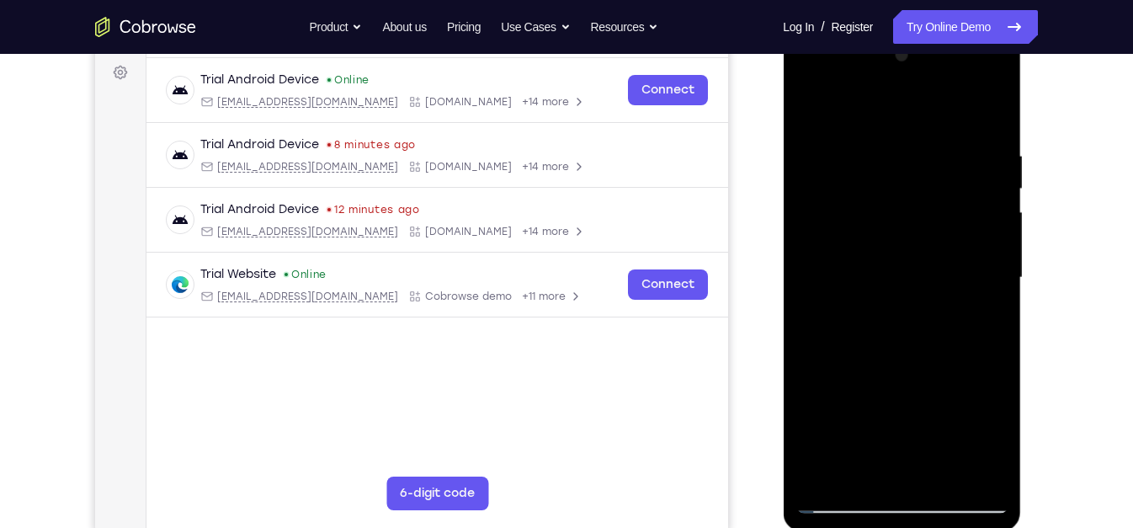
drag, startPoint x: 889, startPoint y: 445, endPoint x: 949, endPoint y: 253, distance: 201.0
click at [949, 253] on div at bounding box center [901, 277] width 212 height 471
drag, startPoint x: 896, startPoint y: 424, endPoint x: 964, endPoint y: 58, distance: 372.3
click at [964, 58] on div at bounding box center [901, 277] width 212 height 471
drag, startPoint x: 896, startPoint y: 373, endPoint x: 954, endPoint y: 183, distance: 198.1
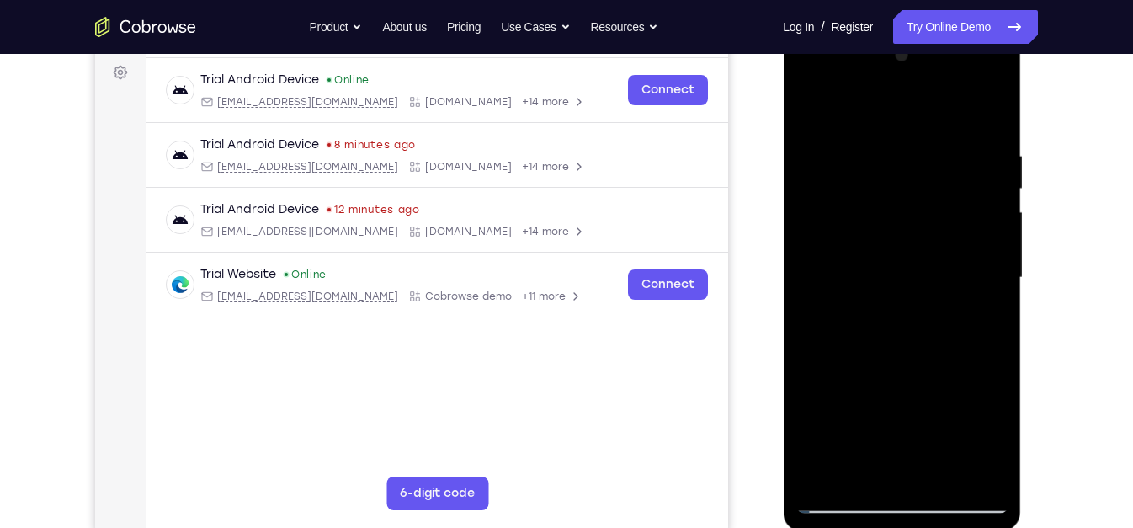
click at [954, 183] on div at bounding box center [901, 277] width 212 height 471
drag, startPoint x: 891, startPoint y: 341, endPoint x: 941, endPoint y: 174, distance: 173.9
click at [941, 174] on div at bounding box center [901, 277] width 212 height 471
drag, startPoint x: 931, startPoint y: 339, endPoint x: 982, endPoint y: 181, distance: 166.4
click at [982, 181] on div at bounding box center [901, 277] width 212 height 471
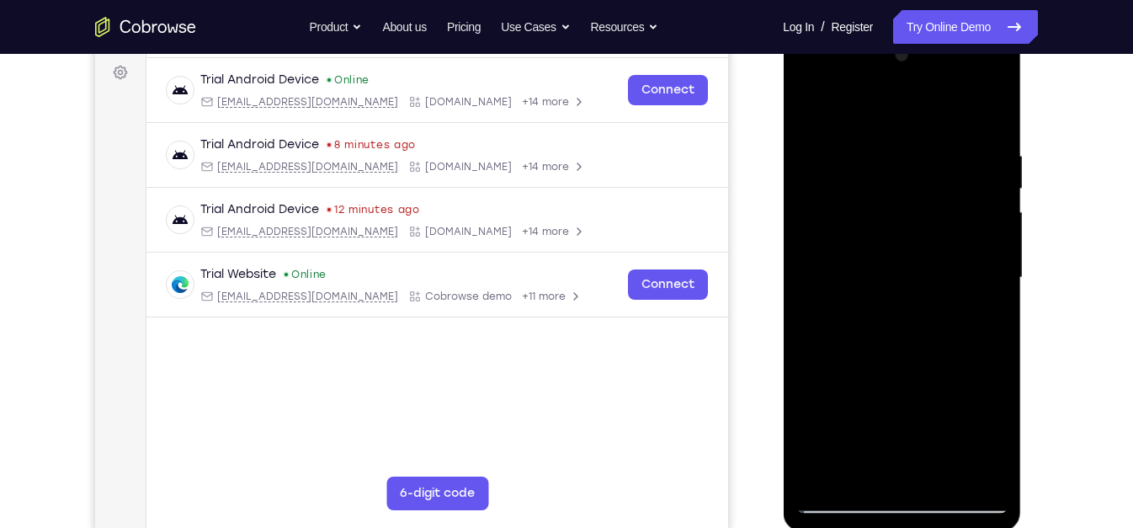
drag, startPoint x: 865, startPoint y: 436, endPoint x: 928, endPoint y: 136, distance: 306.2
click at [928, 136] on div at bounding box center [901, 277] width 212 height 471
drag, startPoint x: 880, startPoint y: 443, endPoint x: 948, endPoint y: 196, distance: 255.6
click at [948, 196] on div at bounding box center [901, 277] width 212 height 471
drag, startPoint x: 928, startPoint y: 353, endPoint x: 948, endPoint y: 279, distance: 76.0
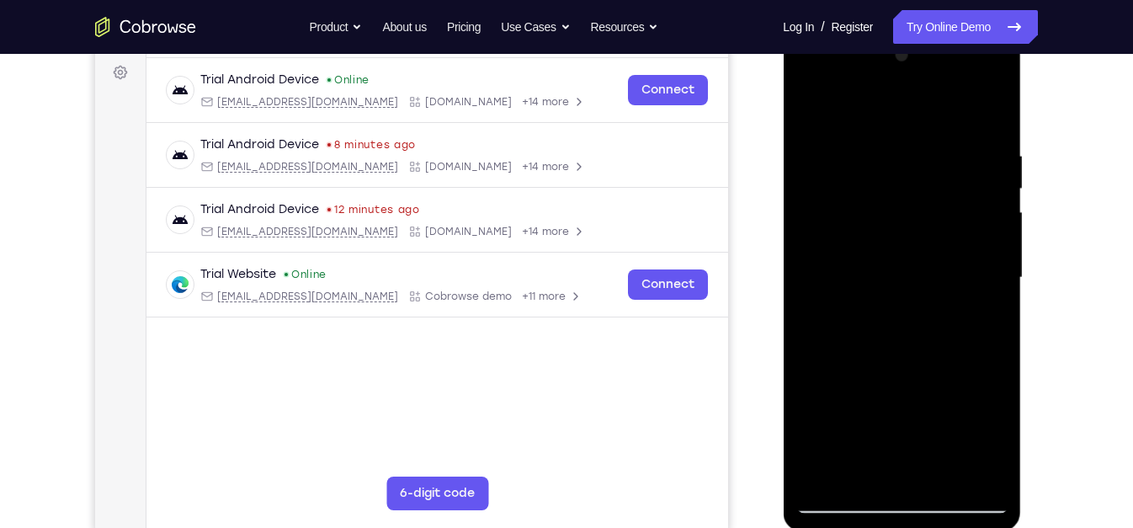
click at [948, 279] on div at bounding box center [901, 277] width 212 height 471
